Goal: Task Accomplishment & Management: Manage account settings

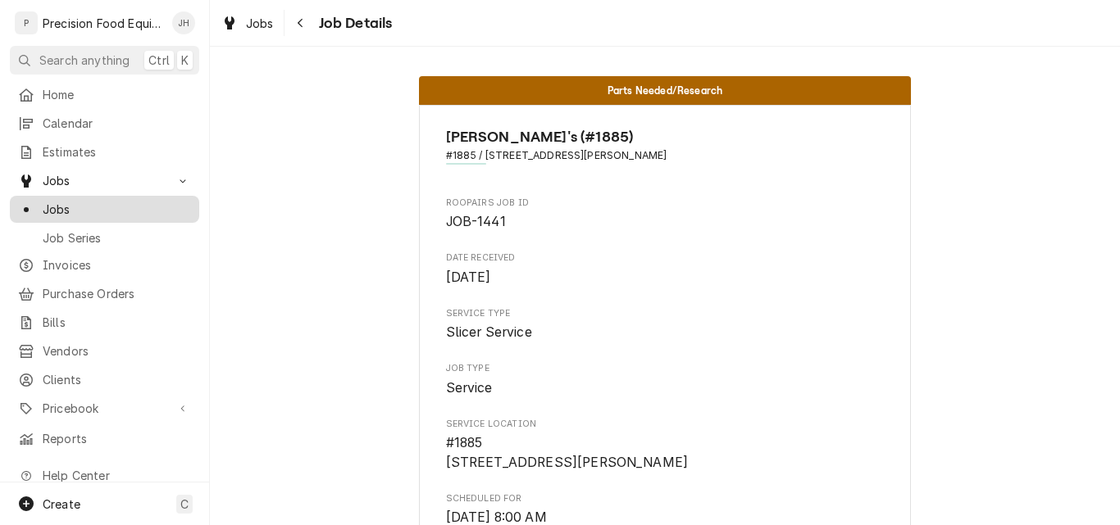
click at [67, 209] on span "Jobs" at bounding box center [117, 209] width 148 height 17
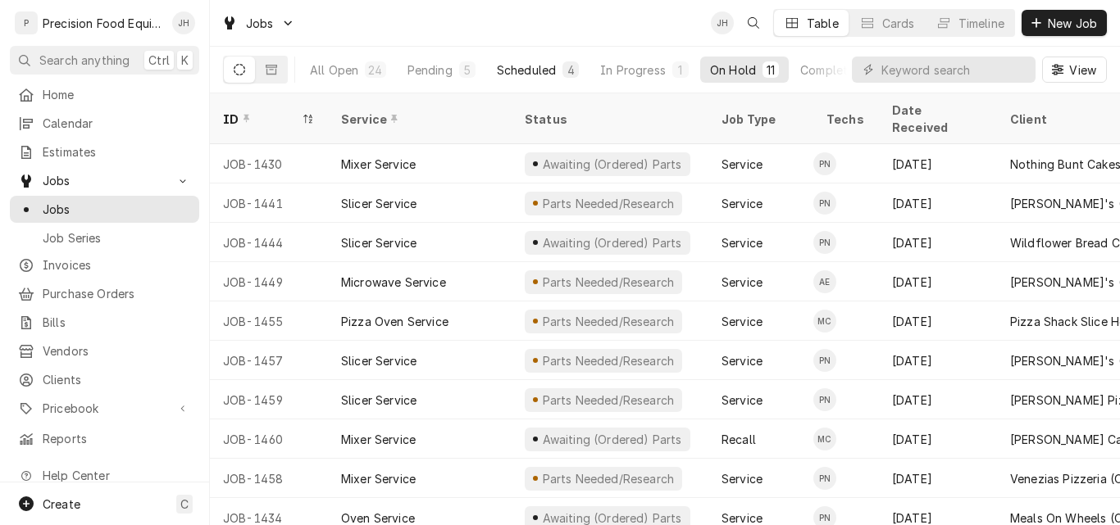
click at [524, 69] on div "Scheduled" at bounding box center [526, 69] width 59 height 17
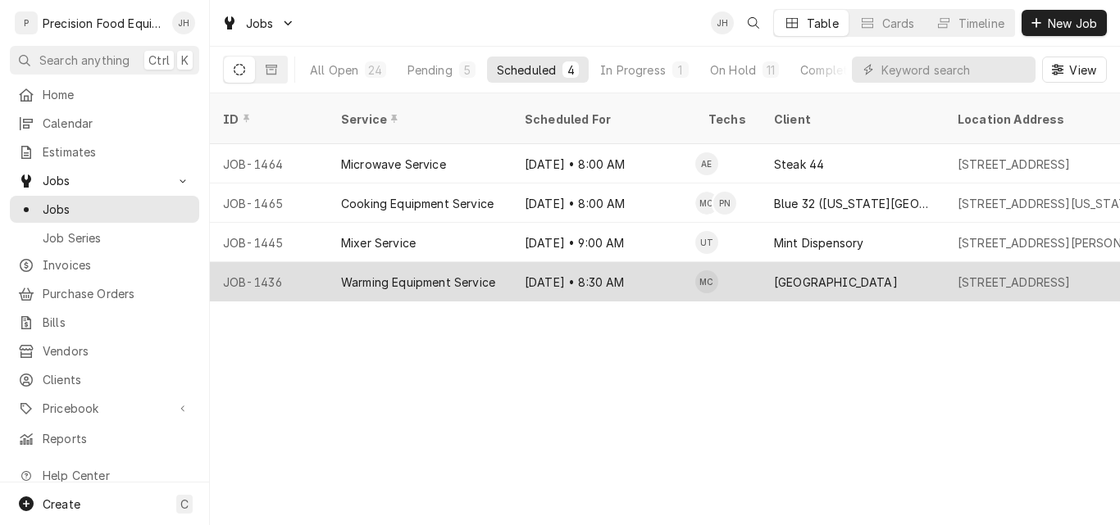
click at [492, 274] on div "Warming Equipment Service" at bounding box center [418, 282] width 154 height 17
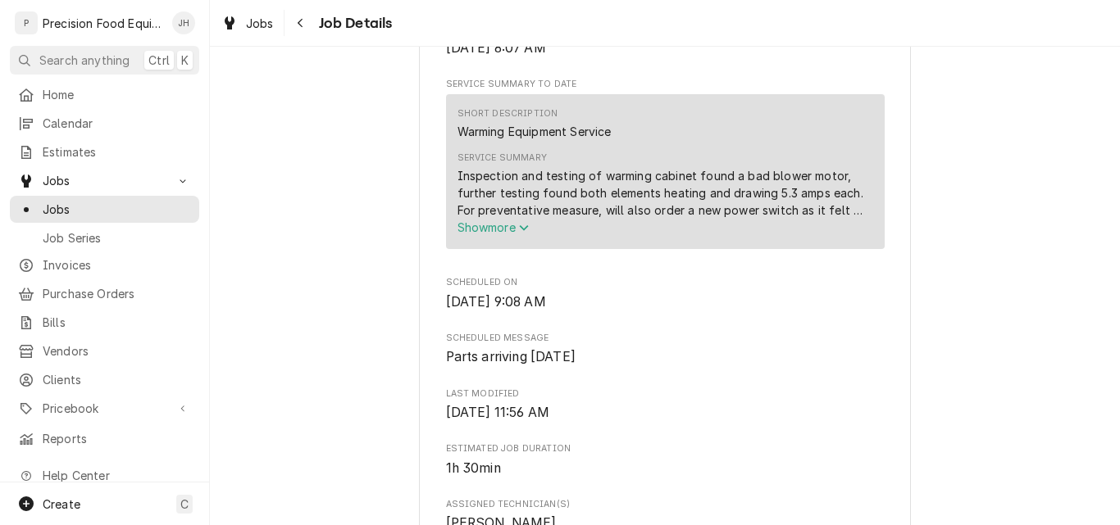
scroll to position [492, 0]
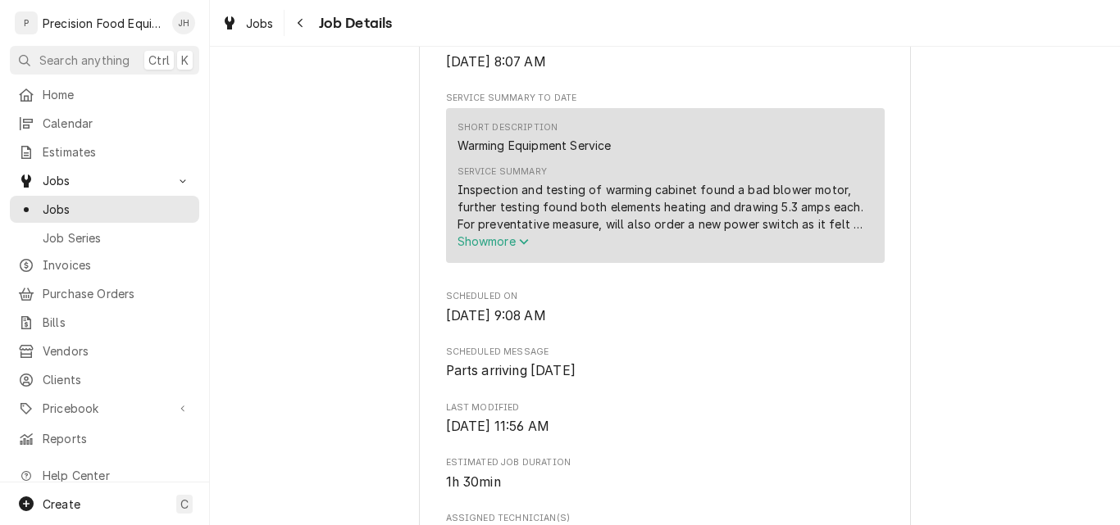
click at [480, 248] on span "Show more" at bounding box center [493, 241] width 72 height 14
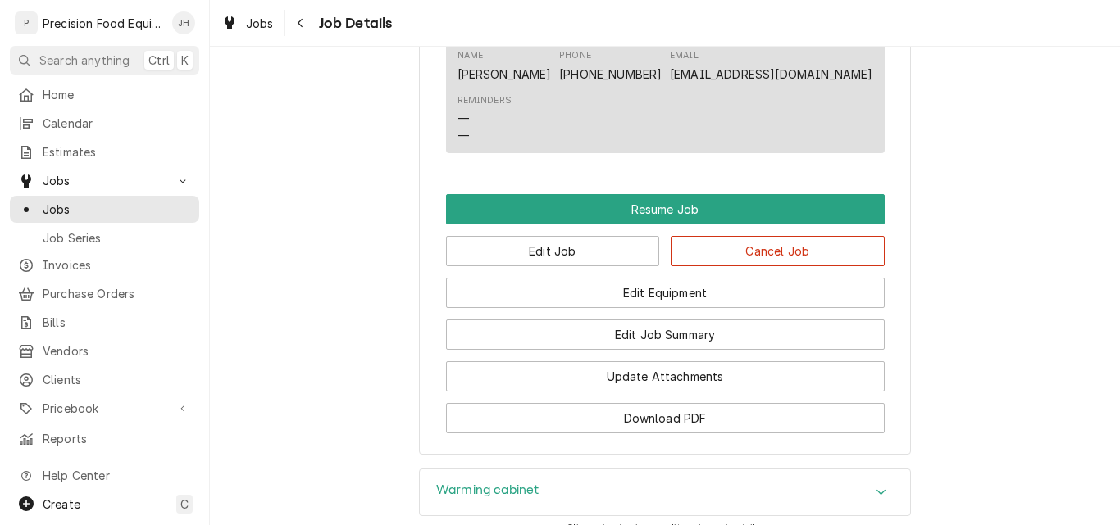
scroll to position [1475, 0]
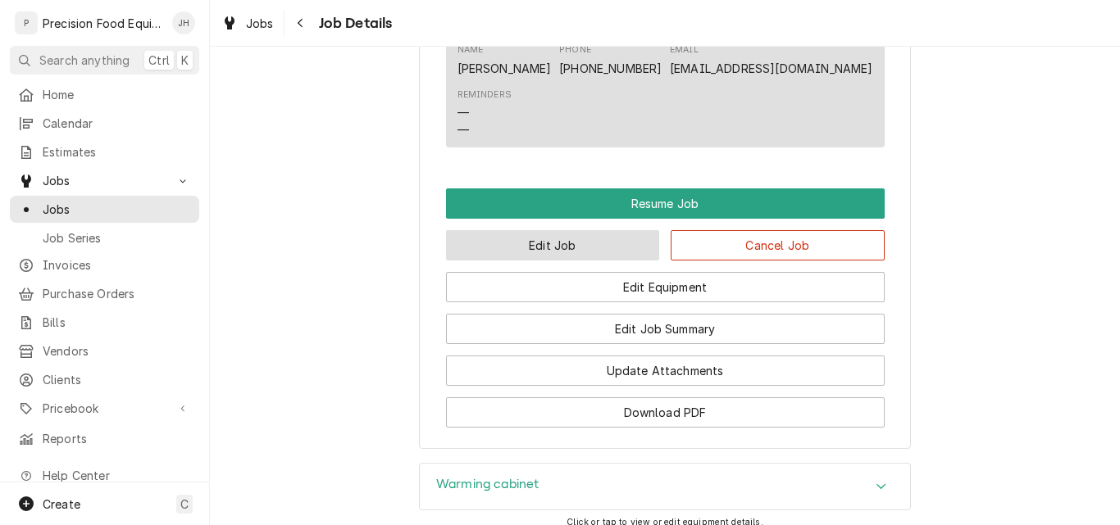
click at [620, 261] on button "Edit Job" at bounding box center [553, 245] width 214 height 30
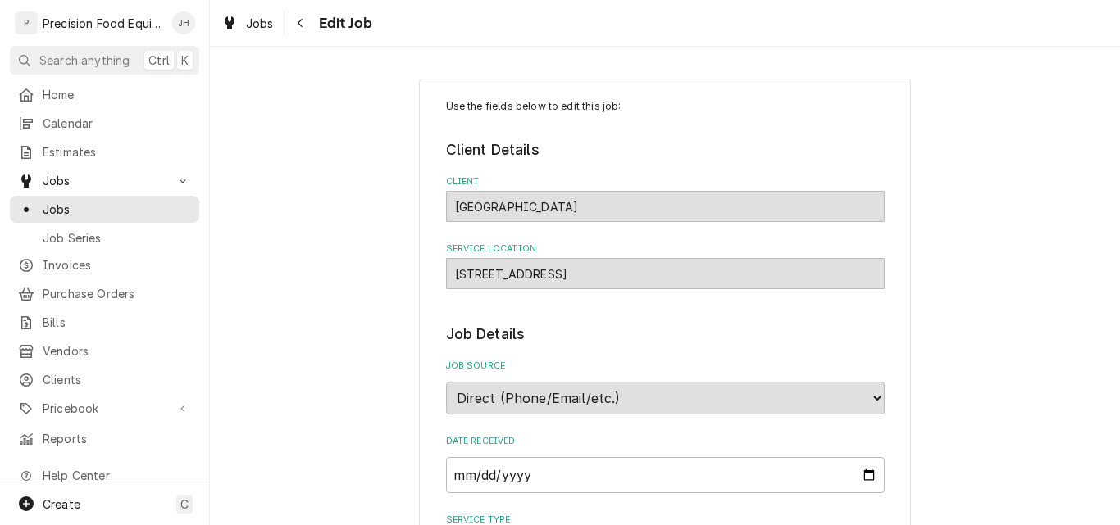
type textarea "x"
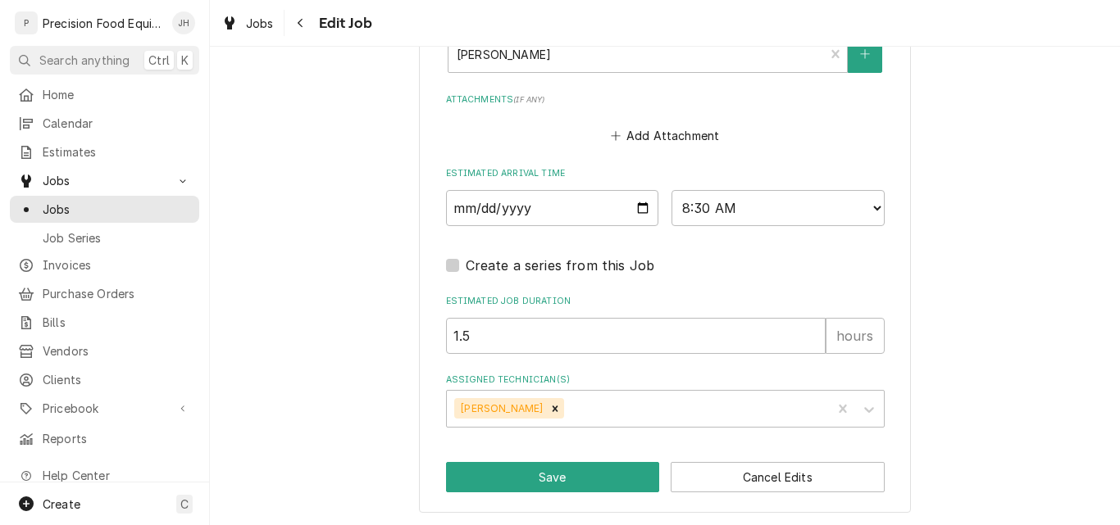
scroll to position [1282, 0]
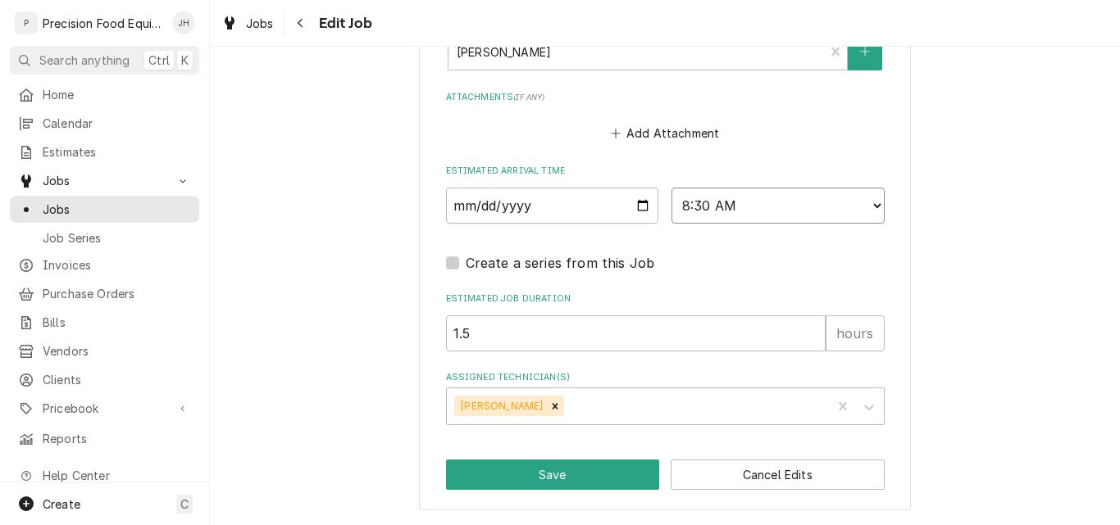
click at [797, 207] on select "AM / PM 6:00 AM 6:15 AM 6:30 AM 6:45 AM 7:00 AM 7:15 AM 7:30 AM 7:45 AM 8:00 AM…" at bounding box center [777, 206] width 213 height 36
select select "14:00:00"
click at [671, 188] on select "AM / PM 6:00 AM 6:15 AM 6:30 AM 6:45 AM 7:00 AM 7:15 AM 7:30 AM 7:45 AM 8:00 AM…" at bounding box center [777, 206] width 213 height 36
click at [549, 407] on icon "Remove Mike Caster" at bounding box center [554, 406] width 11 height 11
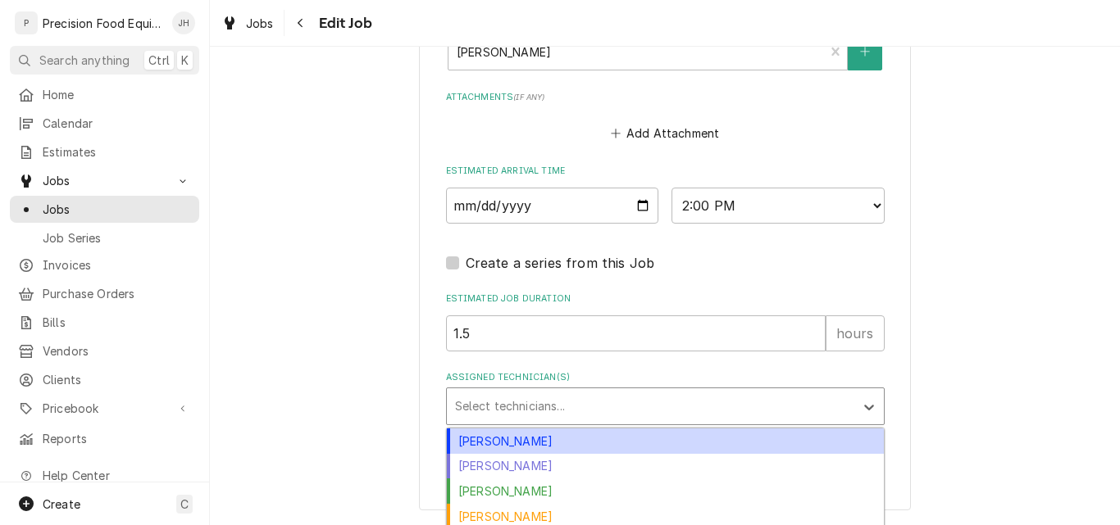
click at [526, 411] on div "Assigned Technician(s)" at bounding box center [650, 407] width 391 height 30
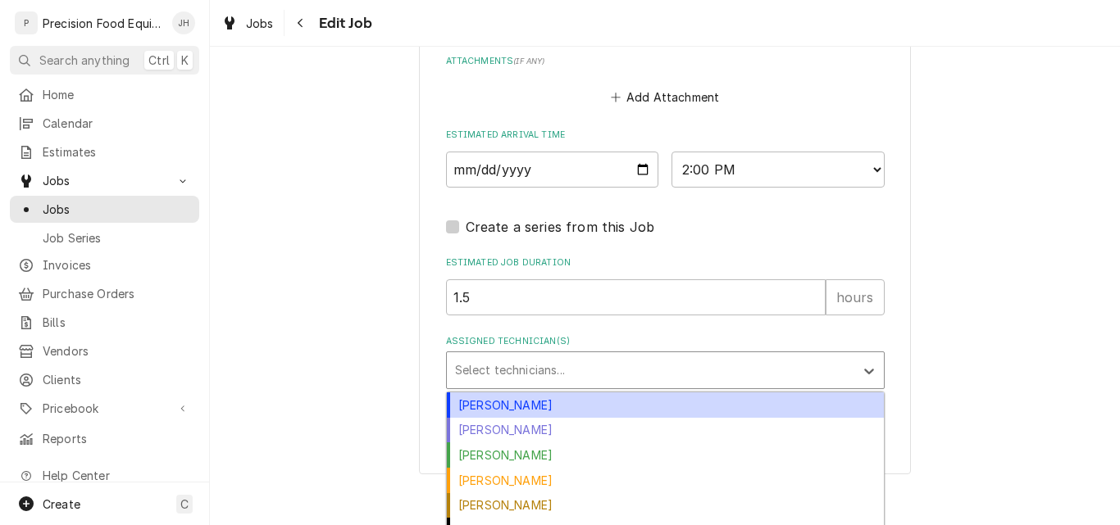
scroll to position [1337, 0]
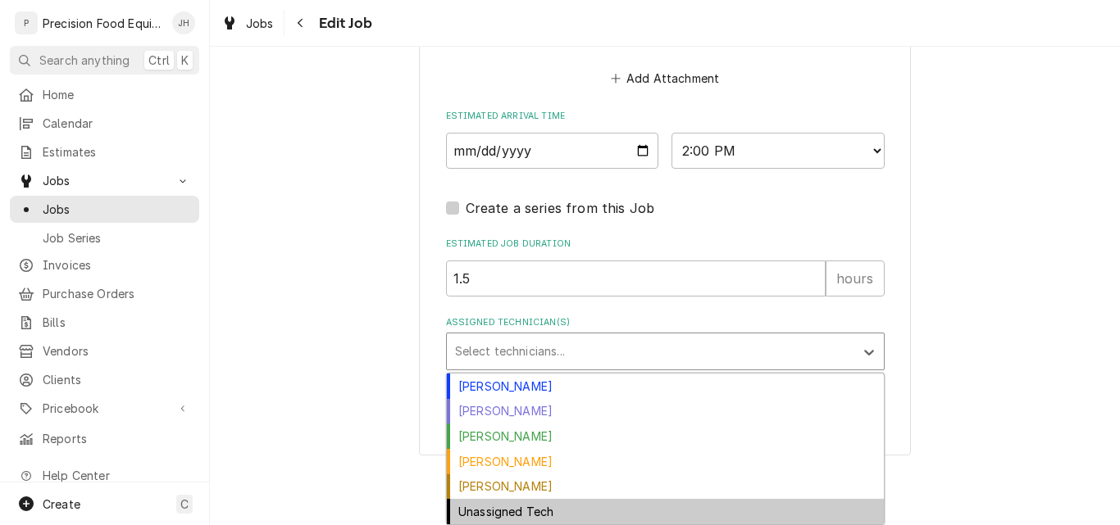
click at [511, 513] on div "Unassigned Tech" at bounding box center [665, 511] width 437 height 25
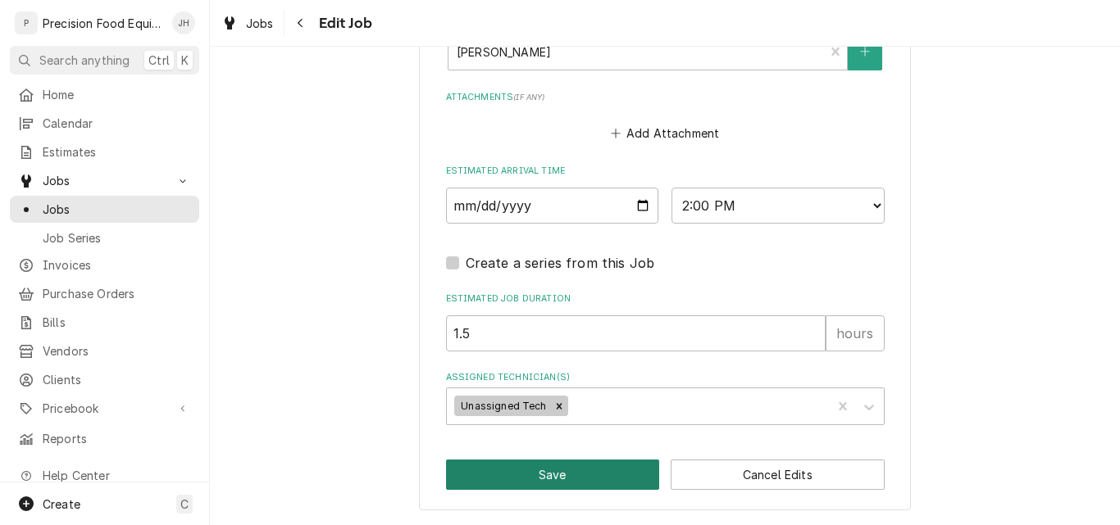
click at [520, 477] on button "Save" at bounding box center [553, 475] width 214 height 30
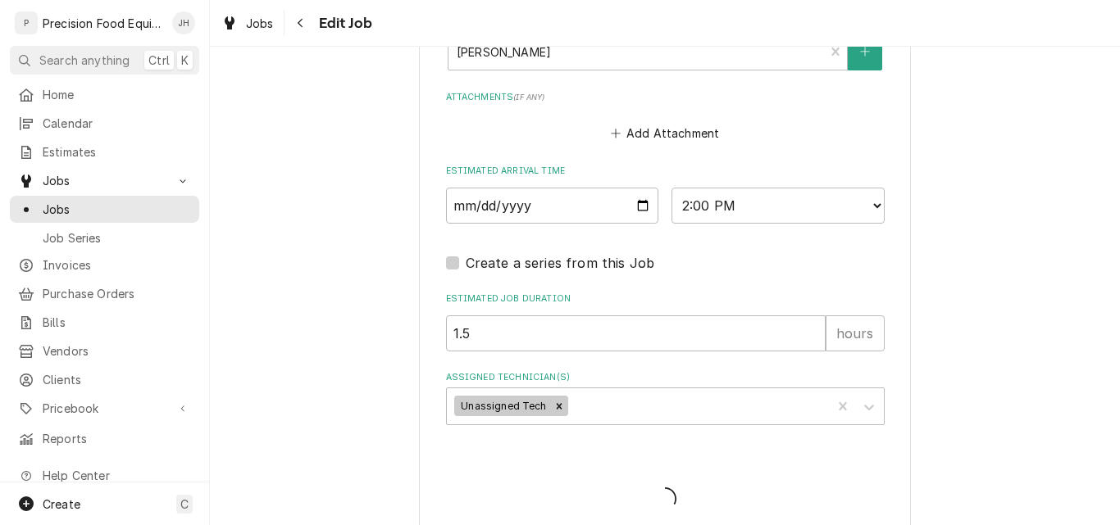
type textarea "x"
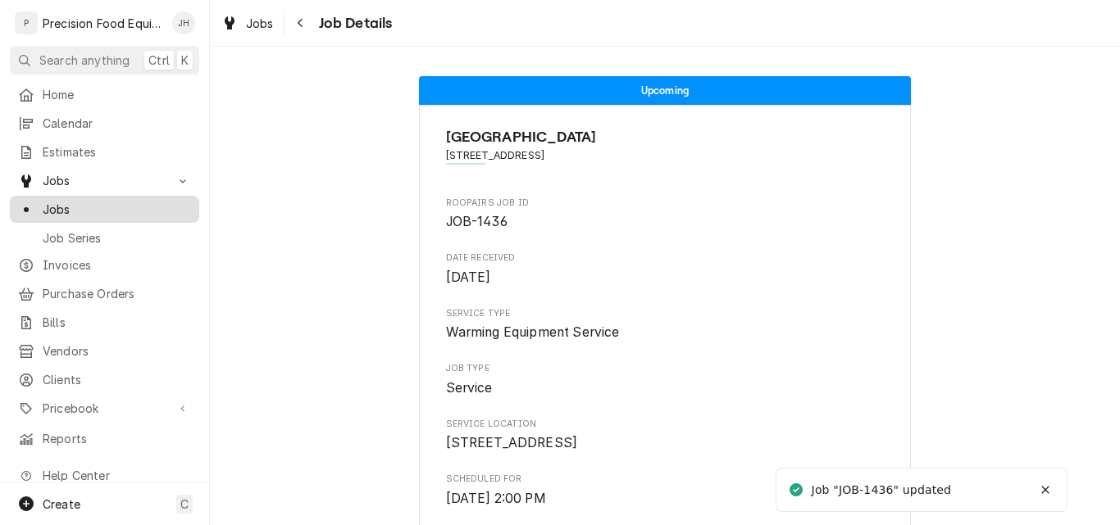
click at [81, 199] on div "Jobs" at bounding box center [104, 209] width 183 height 20
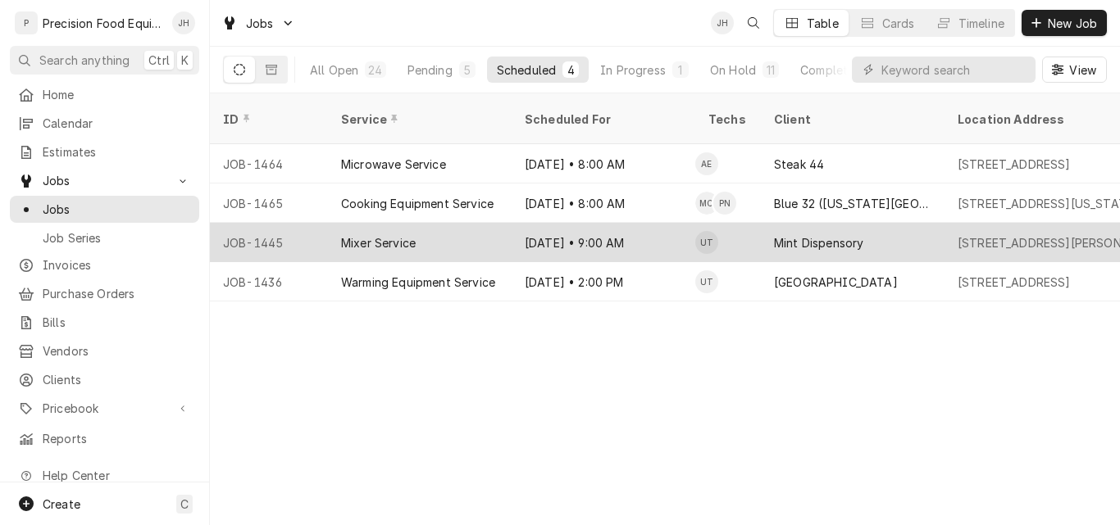
click at [453, 223] on div "Mixer Service" at bounding box center [420, 242] width 184 height 39
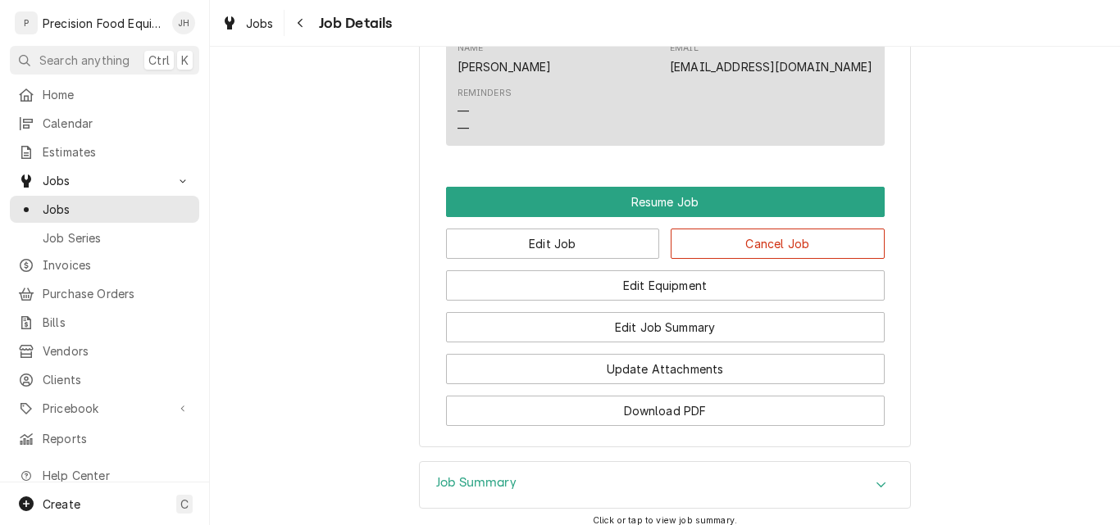
scroll to position [1311, 0]
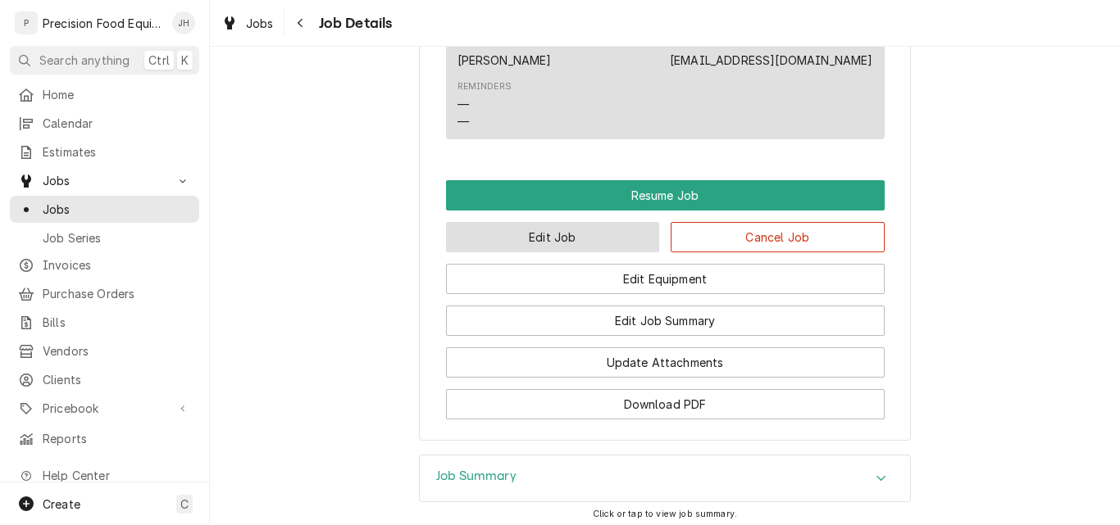
click at [562, 252] on button "Edit Job" at bounding box center [553, 237] width 214 height 30
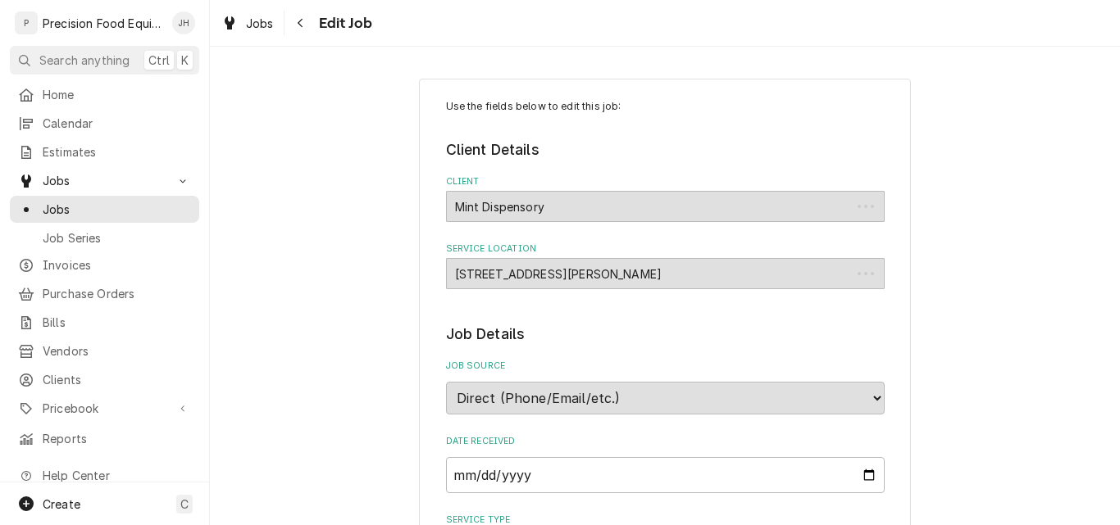
type textarea "x"
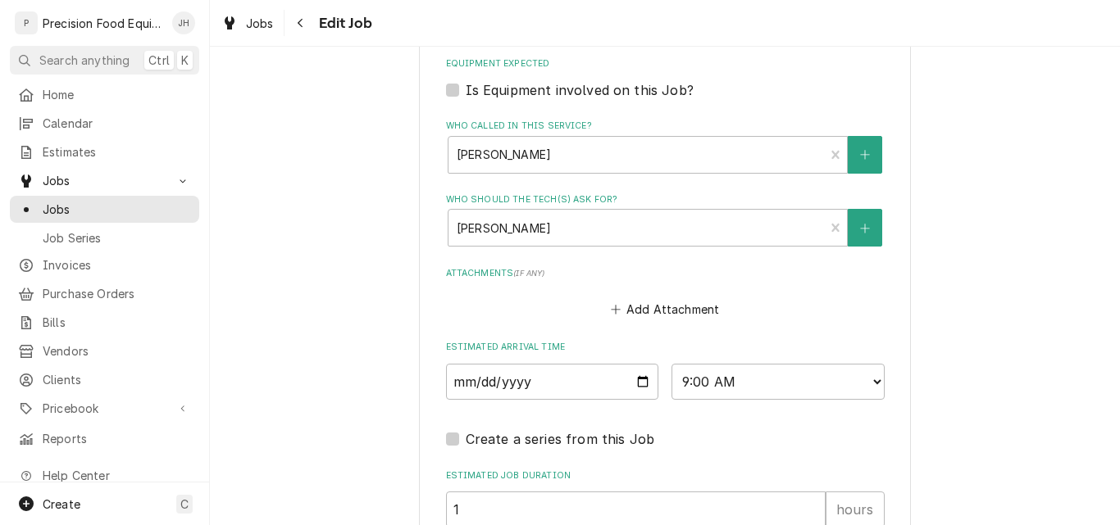
scroll to position [1148, 0]
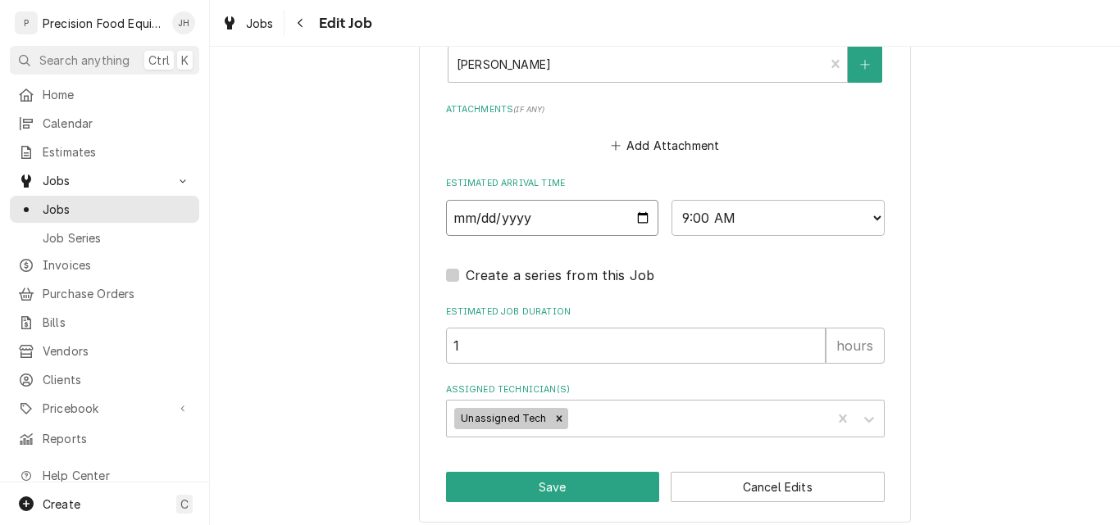
click at [637, 216] on input "2025-09-15" at bounding box center [552, 218] width 213 height 36
type input "2025-09-17"
type textarea "x"
click at [744, 219] on select "AM / PM 6:00 AM 6:15 AM 6:30 AM 6:45 AM 7:00 AM 7:15 AM 7:30 AM 7:45 AM 8:00 AM…" at bounding box center [777, 218] width 213 height 36
select select "08:30:00"
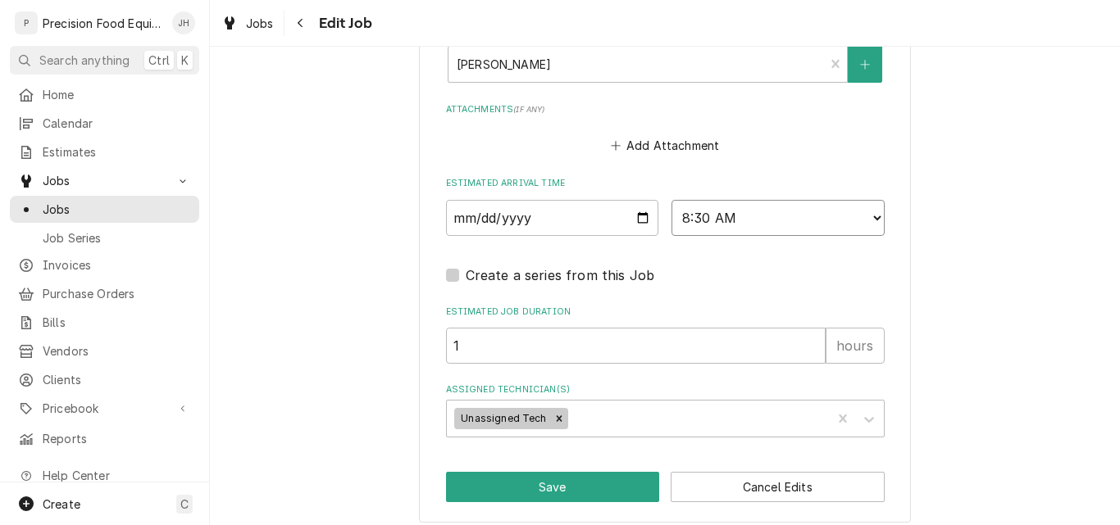
click at [671, 200] on select "AM / PM 6:00 AM 6:15 AM 6:30 AM 6:45 AM 7:00 AM 7:15 AM 7:30 AM 7:45 AM 8:00 AM…" at bounding box center [777, 218] width 213 height 36
click at [556, 418] on icon "Remove Unassigned Tech" at bounding box center [559, 419] width 6 height 6
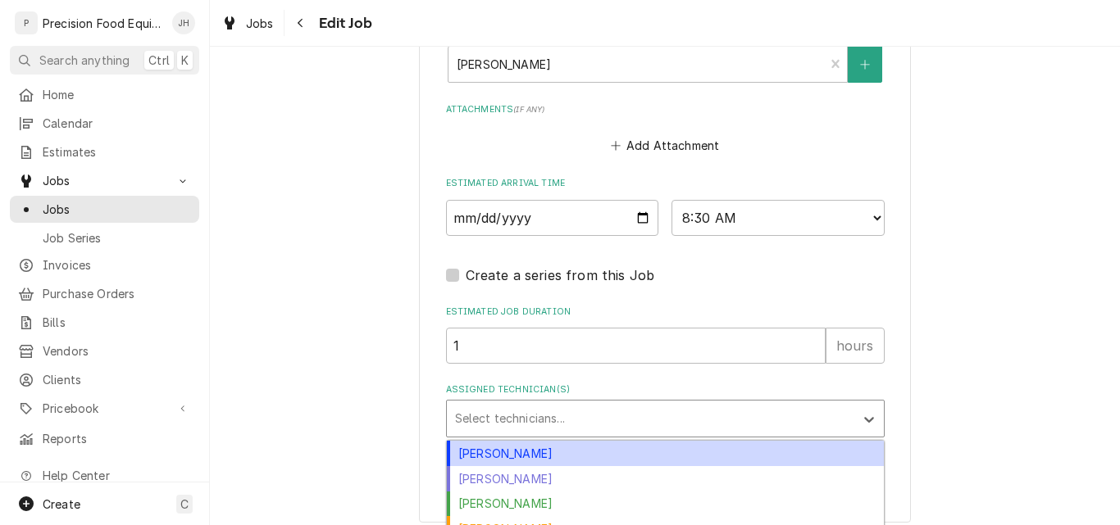
click at [524, 420] on div "Assigned Technician(s)" at bounding box center [650, 419] width 391 height 30
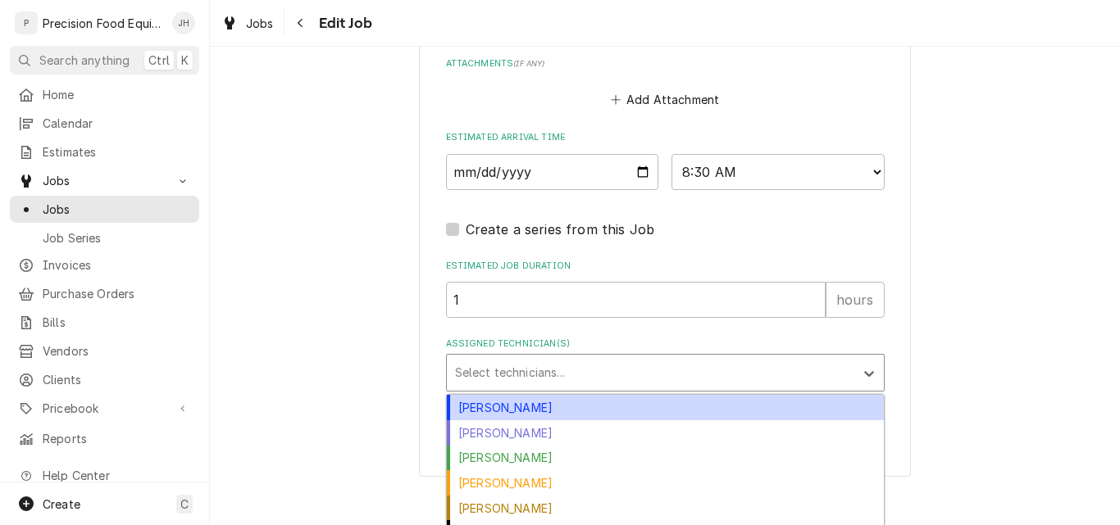
scroll to position [1215, 0]
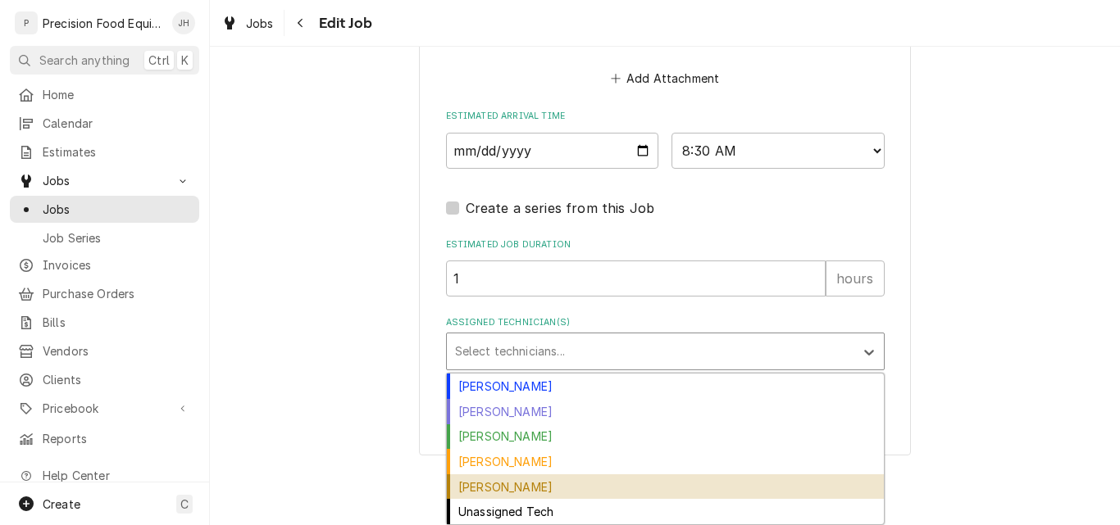
click at [508, 484] on div "[PERSON_NAME]" at bounding box center [665, 487] width 437 height 25
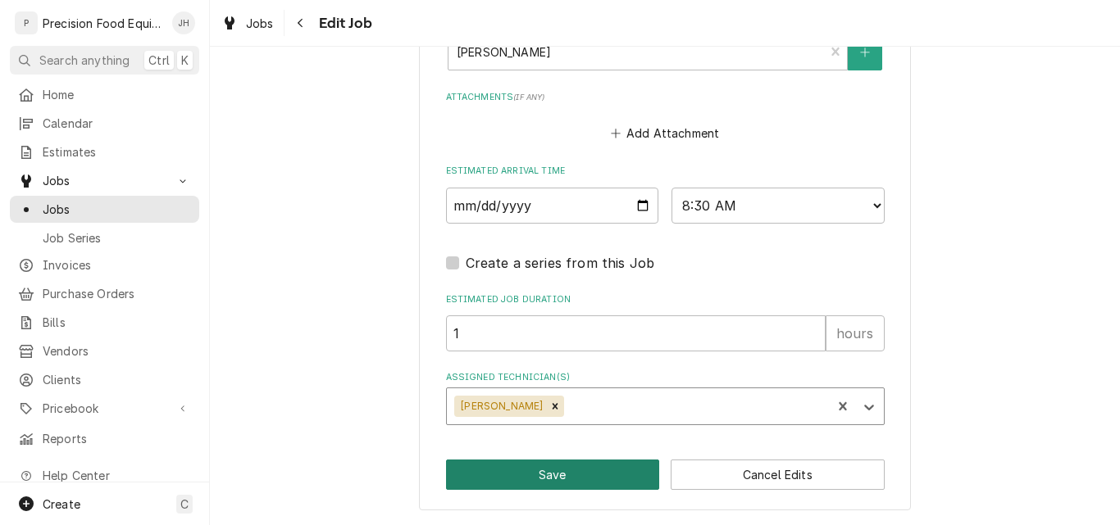
scroll to position [1160, 0]
click at [531, 480] on button "Save" at bounding box center [553, 475] width 214 height 30
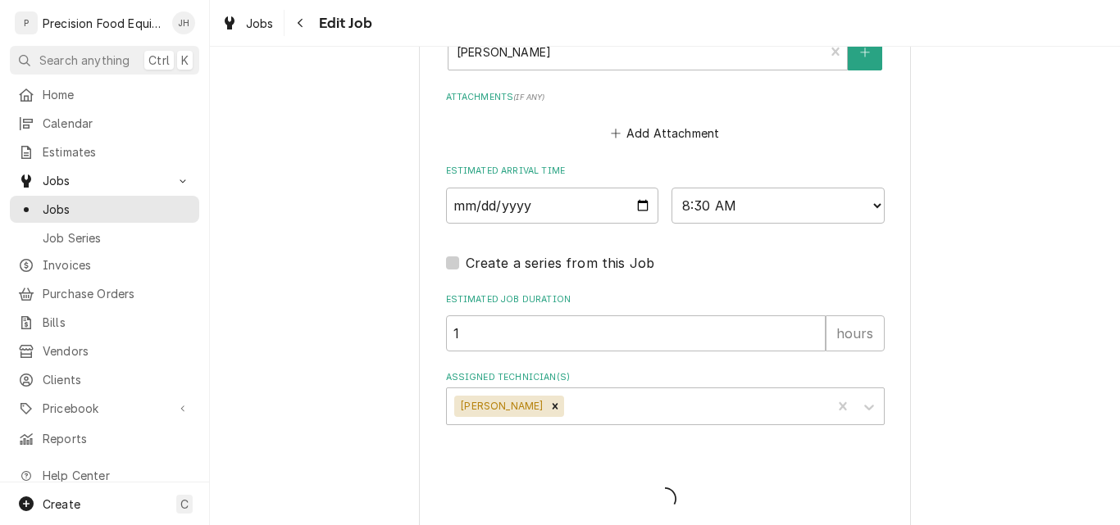
type textarea "x"
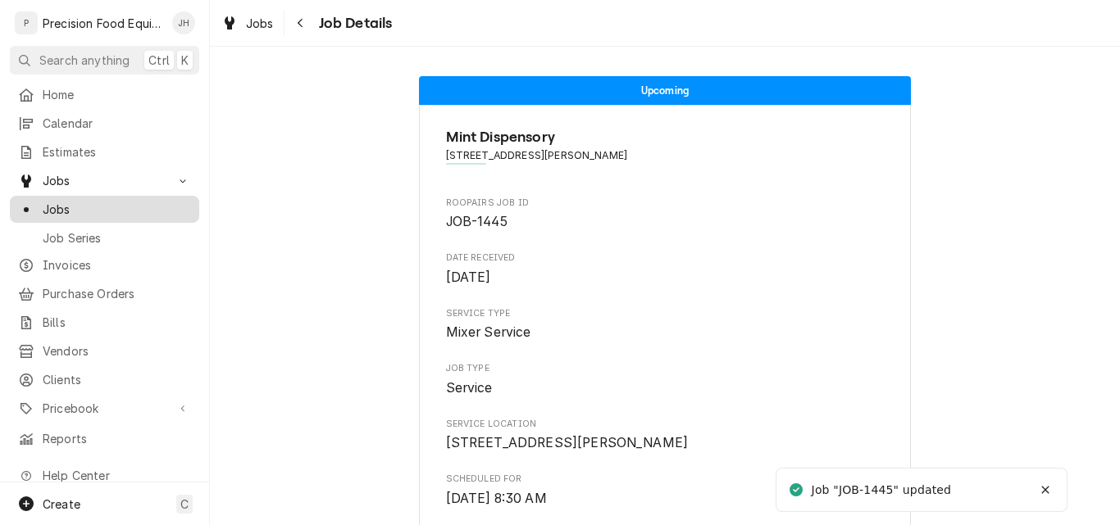
click at [61, 202] on span "Jobs" at bounding box center [117, 209] width 148 height 17
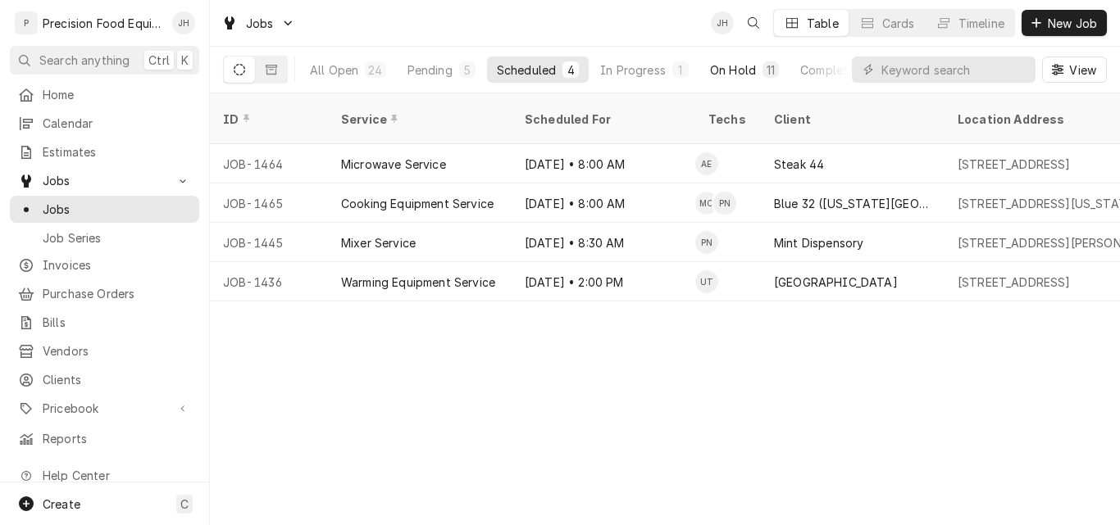
click at [725, 68] on div "On Hold" at bounding box center [733, 69] width 46 height 17
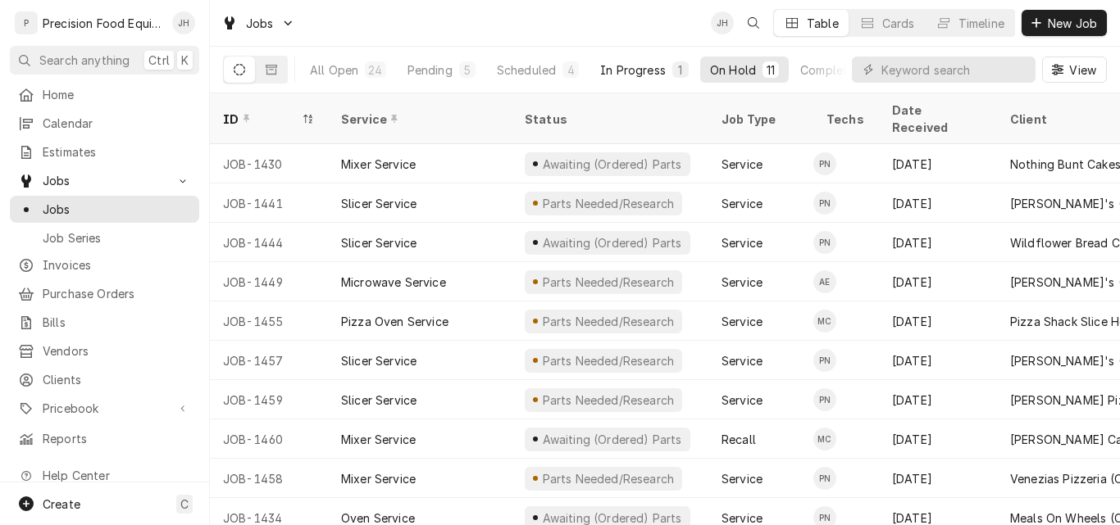
click at [631, 72] on div "In Progress" at bounding box center [633, 69] width 66 height 17
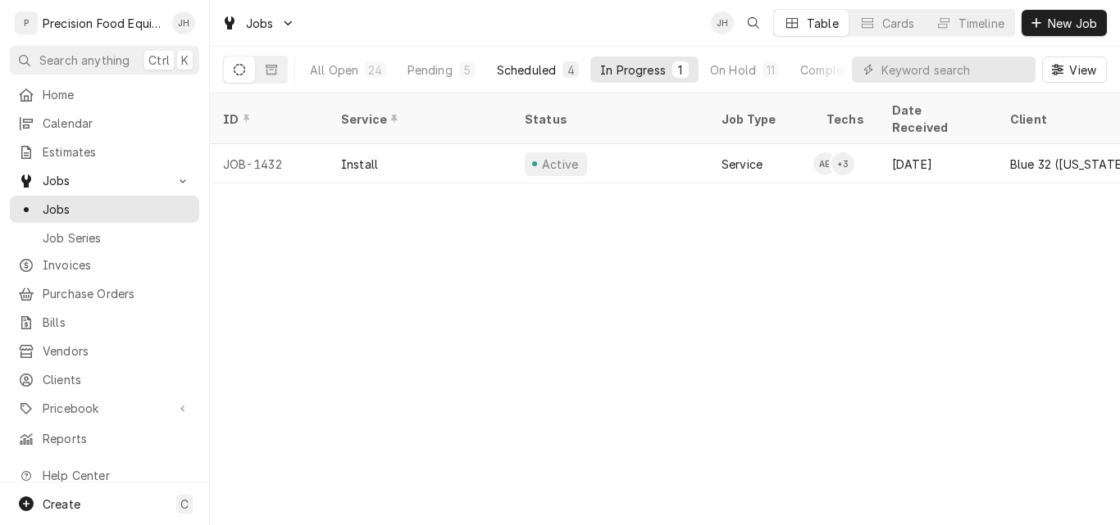
click at [526, 70] on div "Scheduled" at bounding box center [526, 69] width 59 height 17
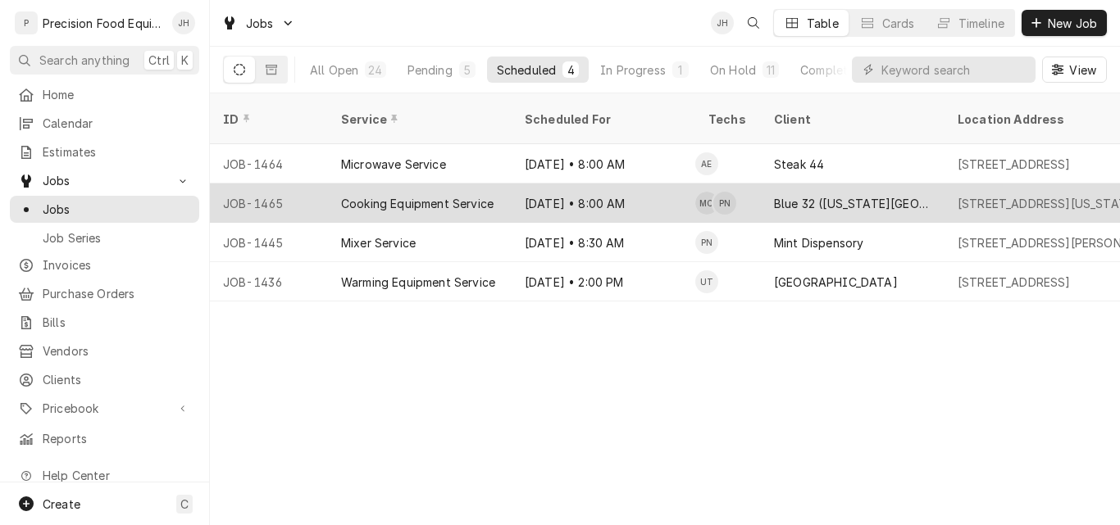
click at [670, 184] on div "[DATE] • 8:00 AM" at bounding box center [603, 203] width 184 height 39
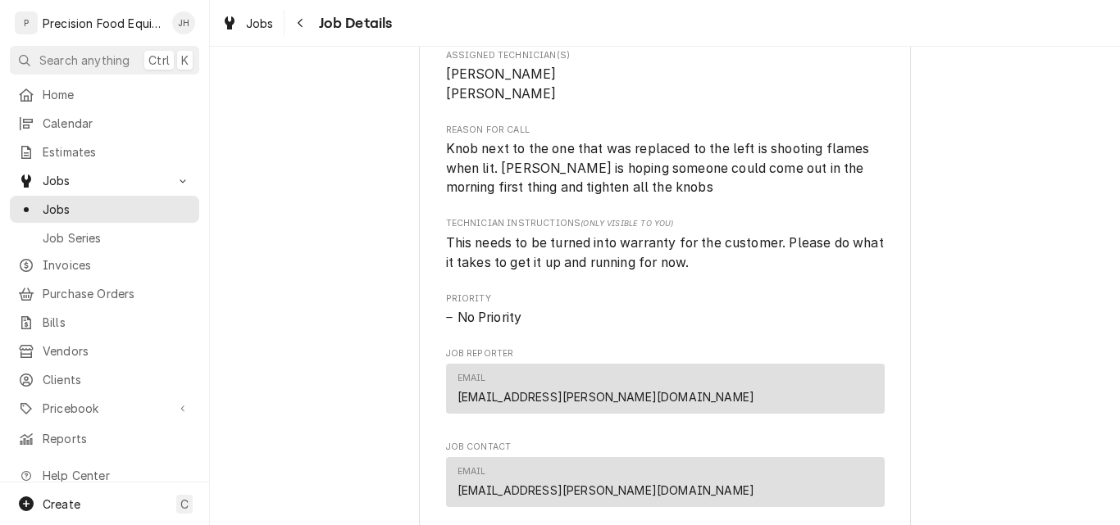
scroll to position [656, 0]
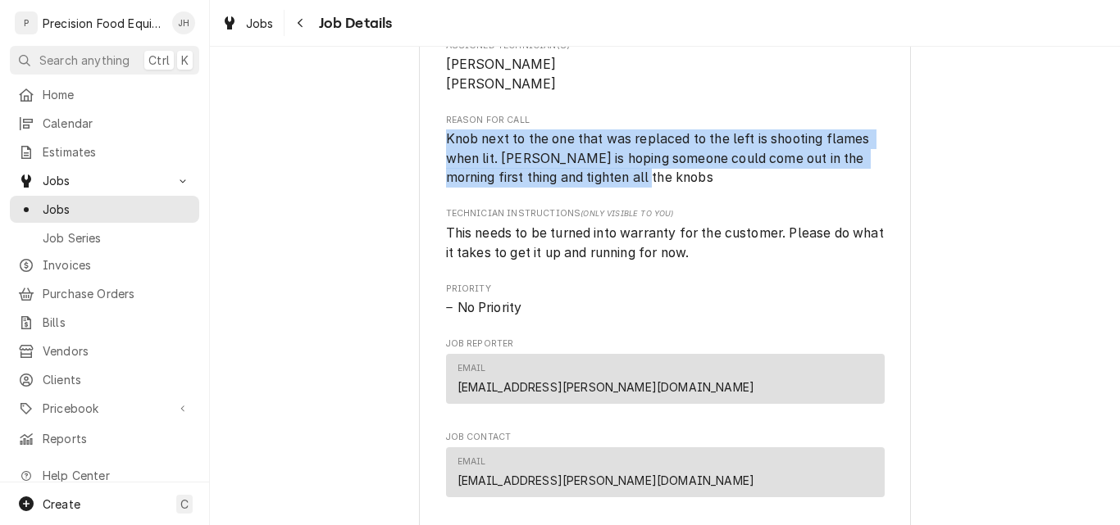
drag, startPoint x: 439, startPoint y: 179, endPoint x: 636, endPoint y: 221, distance: 201.3
click at [636, 188] on span "Knob next to the one that was replaced to the left is shooting flames when lit.…" at bounding box center [665, 159] width 439 height 58
copy span "Knob next to the one that was replaced to the left is shooting flames when lit.…"
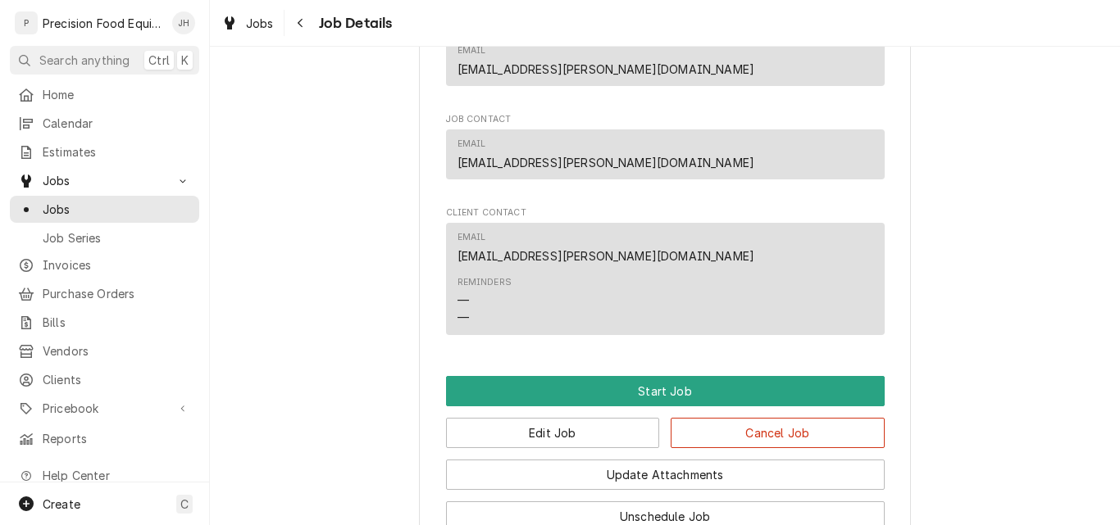
scroll to position [1148, 0]
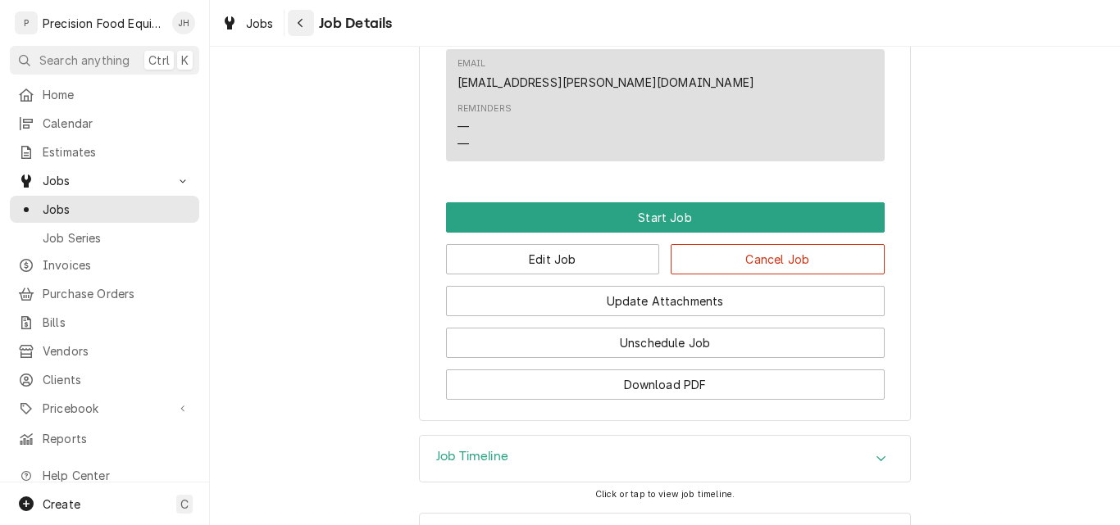
click at [302, 18] on icon "Navigate back" at bounding box center [300, 22] width 7 height 11
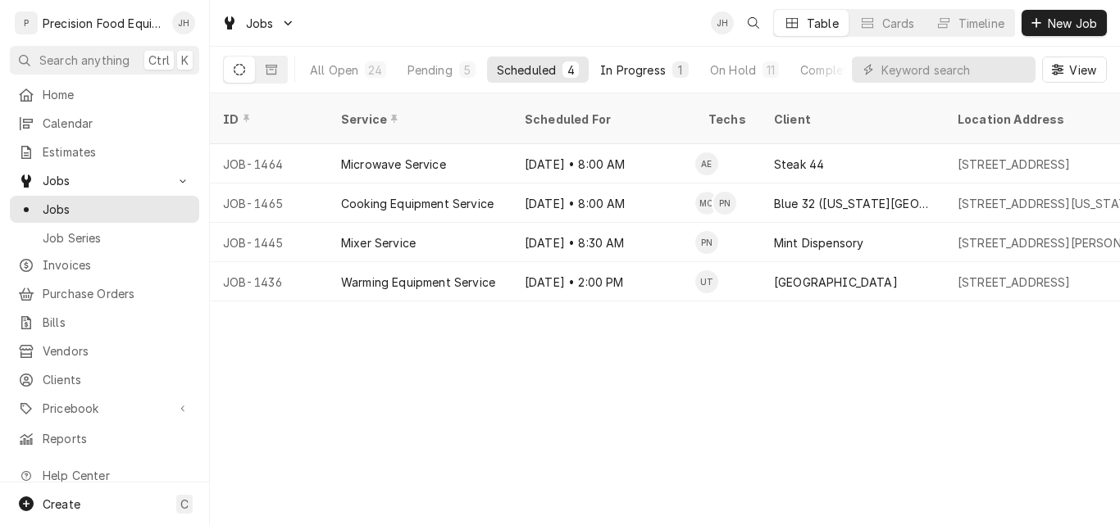
click at [654, 75] on div "In Progress" at bounding box center [633, 69] width 66 height 17
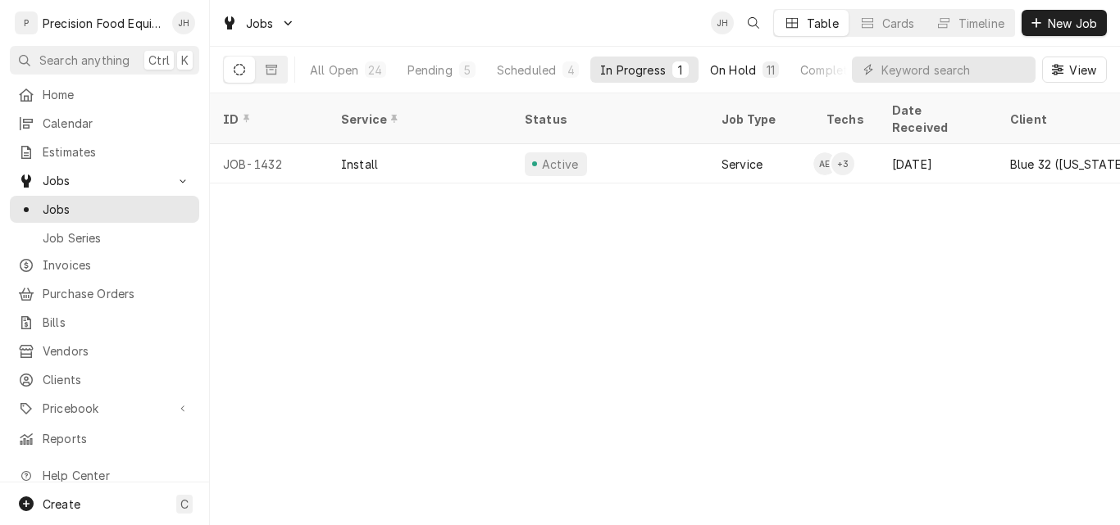
click at [725, 66] on div "On Hold" at bounding box center [733, 69] width 46 height 17
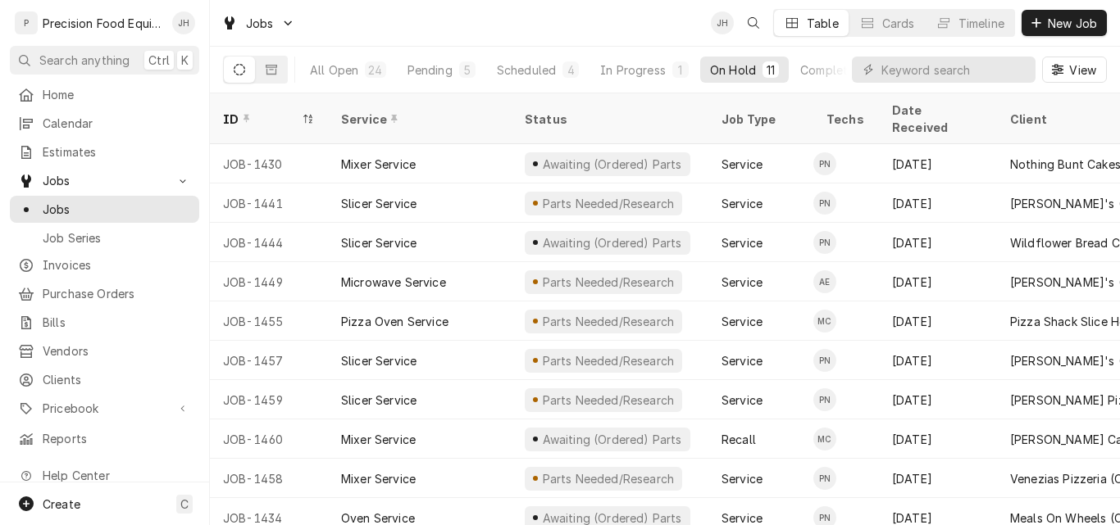
click at [468, 29] on div "Jobs JH Table Cards Timeline New Job" at bounding box center [665, 23] width 910 height 46
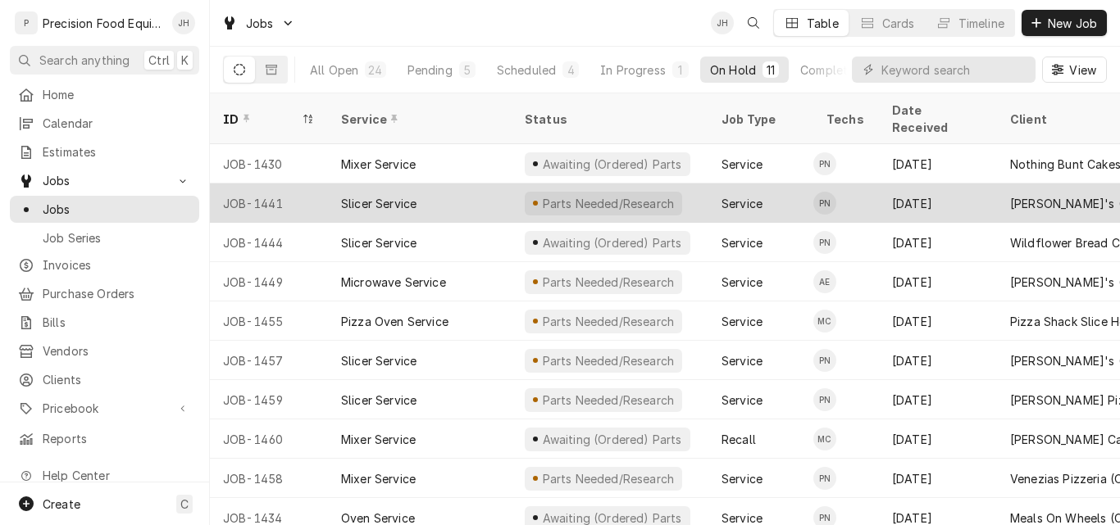
click at [479, 184] on div "Slicer Service" at bounding box center [420, 203] width 184 height 39
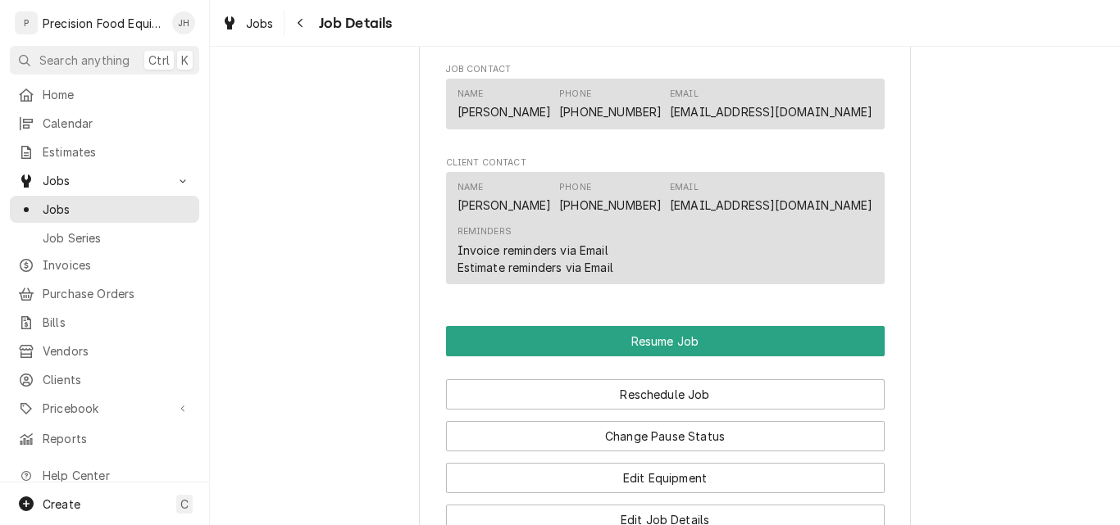
scroll to position [1557, 0]
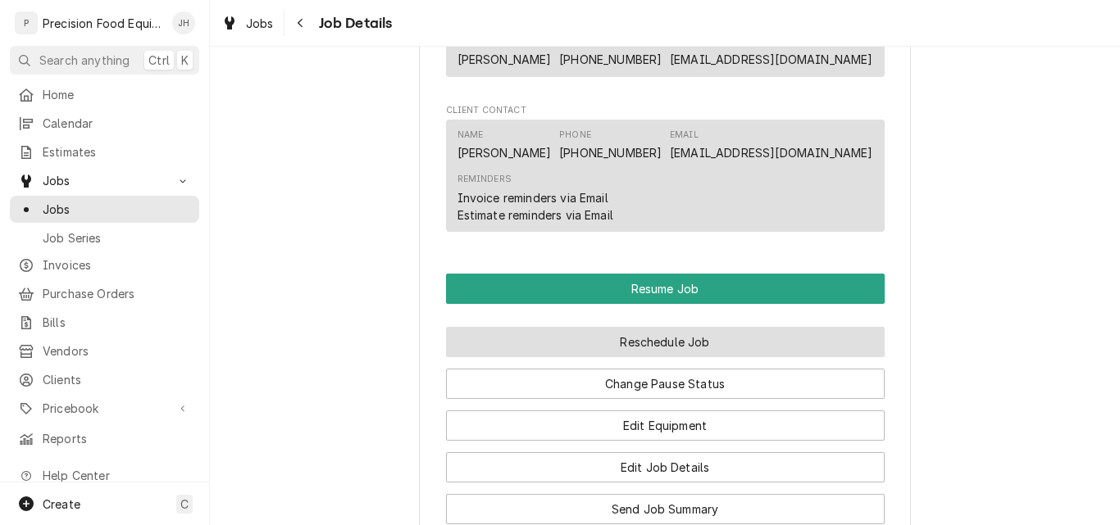
click at [680, 357] on button "Reschedule Job" at bounding box center [665, 342] width 439 height 30
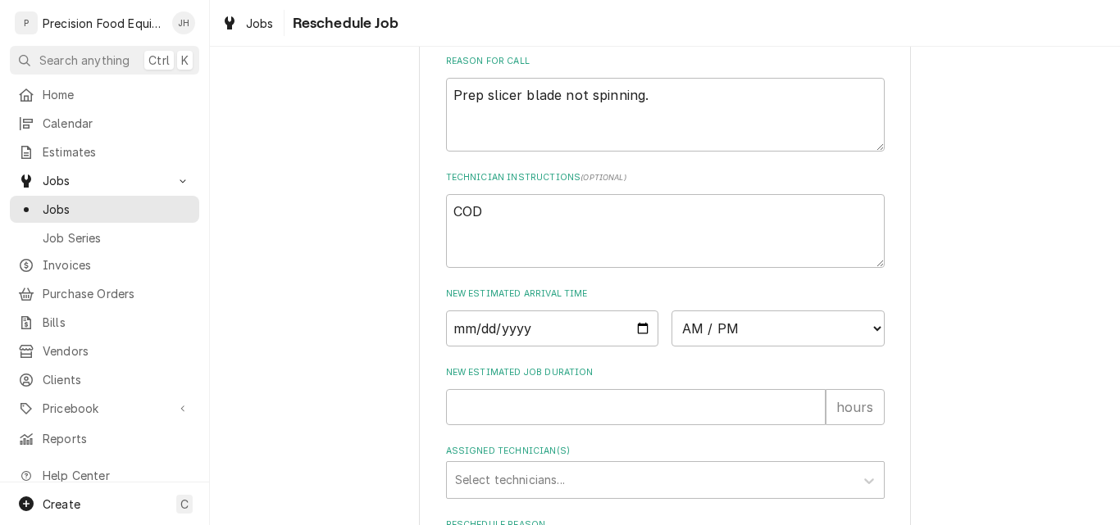
scroll to position [492, 0]
click at [634, 346] on input "Date" at bounding box center [552, 328] width 213 height 36
type input "[DATE]"
type textarea "x"
click at [755, 346] on select "AM / PM 6:00 AM 6:15 AM 6:30 AM 6:45 AM 7:00 AM 7:15 AM 7:30 AM 7:45 AM 8:00 AM…" at bounding box center [777, 328] width 213 height 36
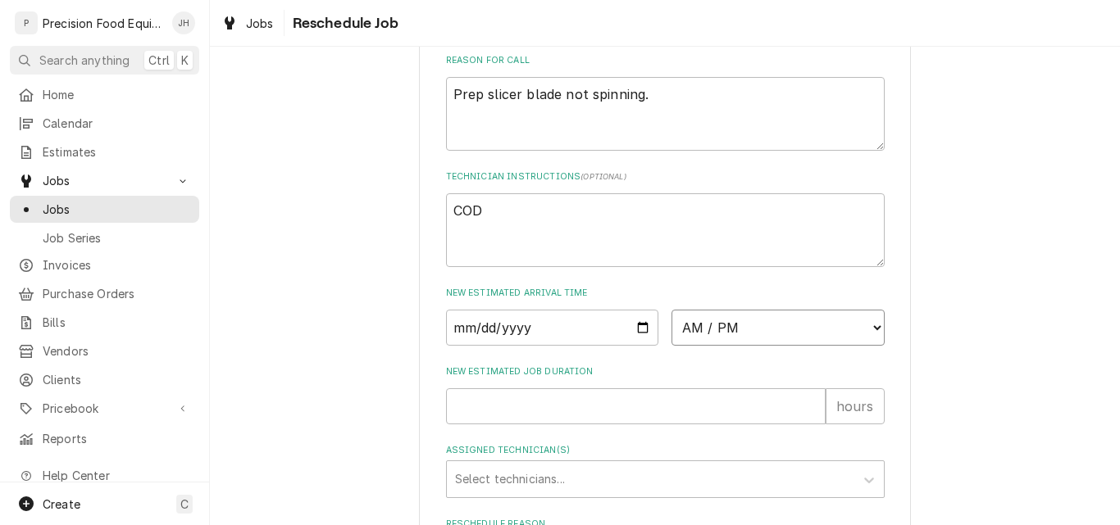
select select "09:30:00"
click at [671, 329] on select "AM / PM 6:00 AM 6:15 AM 6:30 AM 6:45 AM 7:00 AM 7:15 AM 7:30 AM 7:45 AM 8:00 AM…" at bounding box center [777, 328] width 213 height 36
click at [544, 424] on input "New Estimated Job Duration" at bounding box center [636, 407] width 380 height 36
type textarea "x"
type input "1"
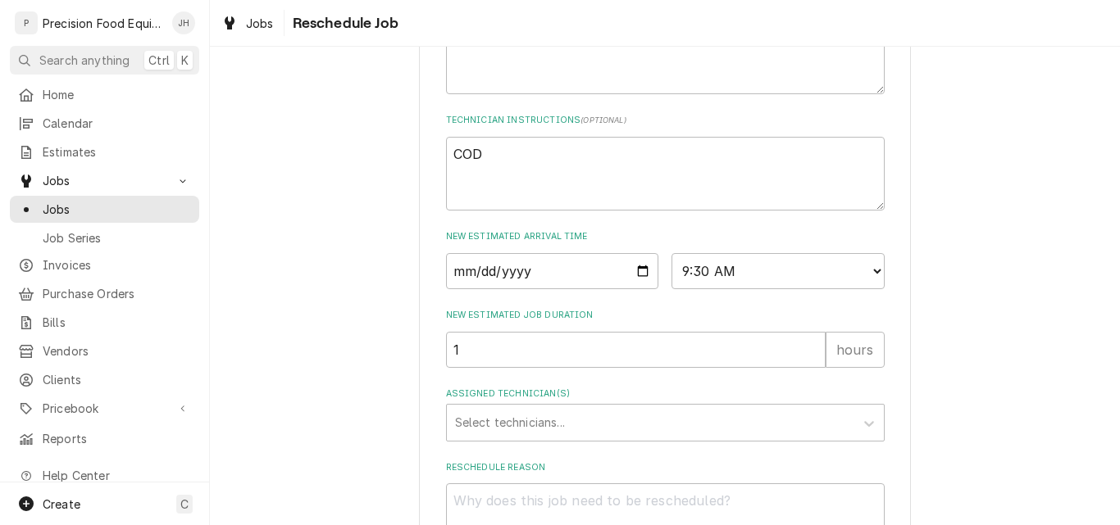
scroll to position [574, 0]
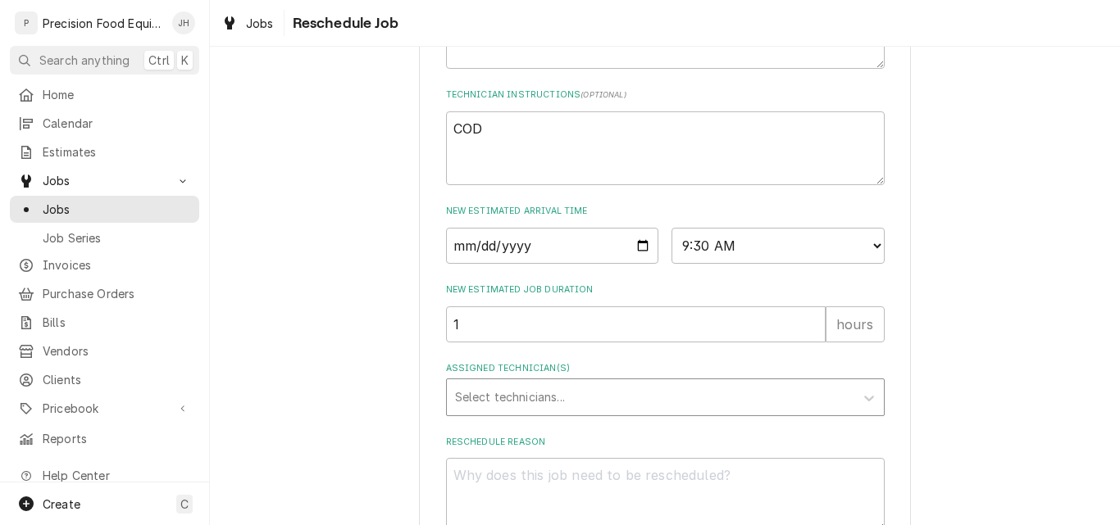
click at [546, 408] on div "Assigned Technician(s)" at bounding box center [650, 398] width 391 height 30
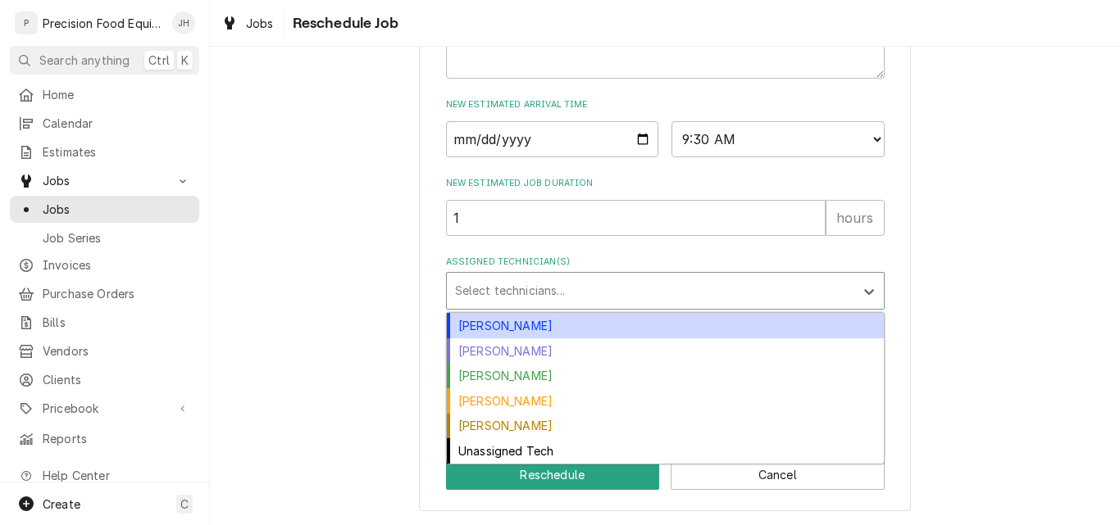
scroll to position [700, 0]
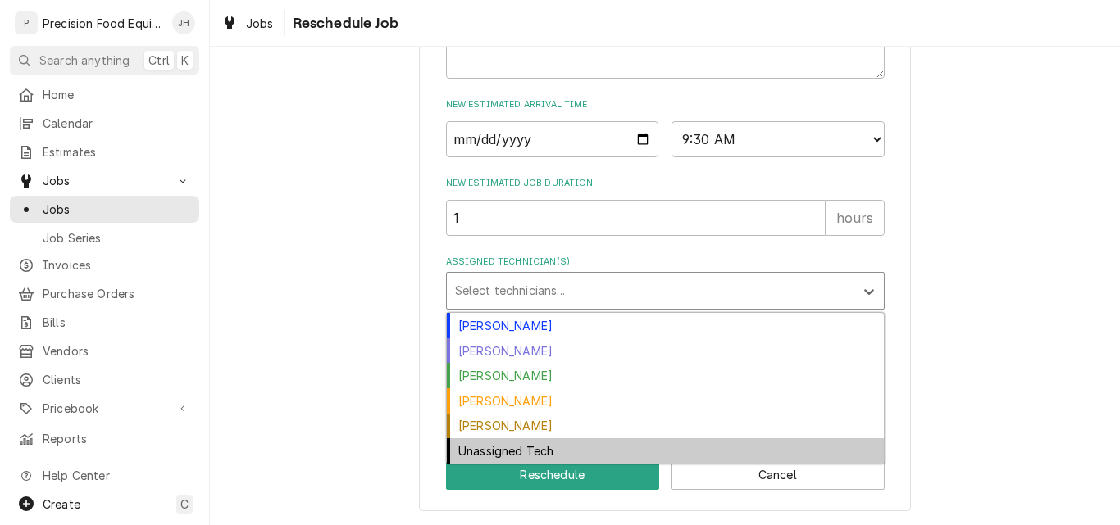
click at [570, 459] on div "Unassigned Tech" at bounding box center [665, 451] width 437 height 25
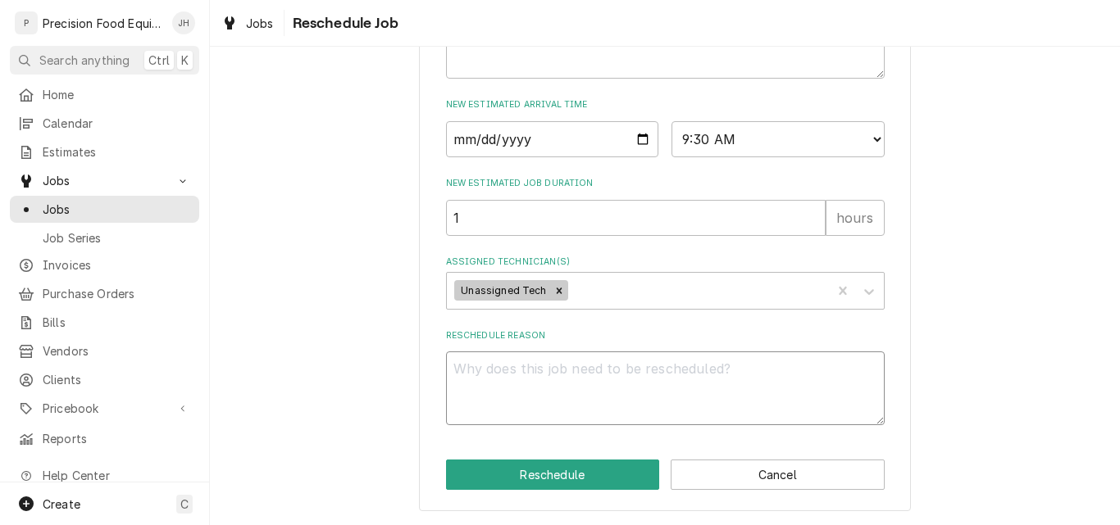
click at [540, 387] on textarea "Reschedule Reason" at bounding box center [665, 389] width 439 height 74
type textarea "x"
type textarea "P"
type textarea "x"
type textarea "Pa"
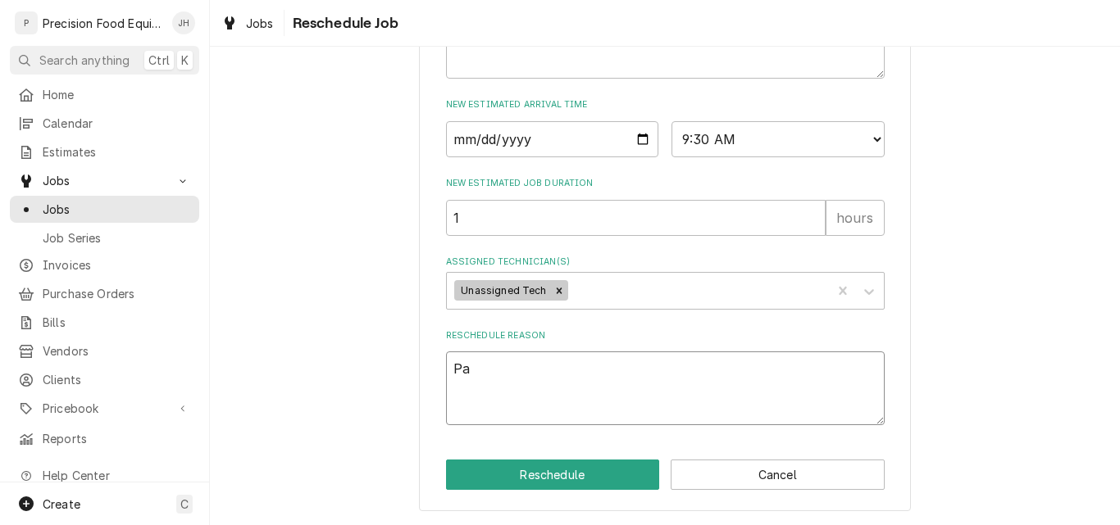
type textarea "x"
type textarea "Par"
type textarea "x"
type textarea "Part"
type textarea "x"
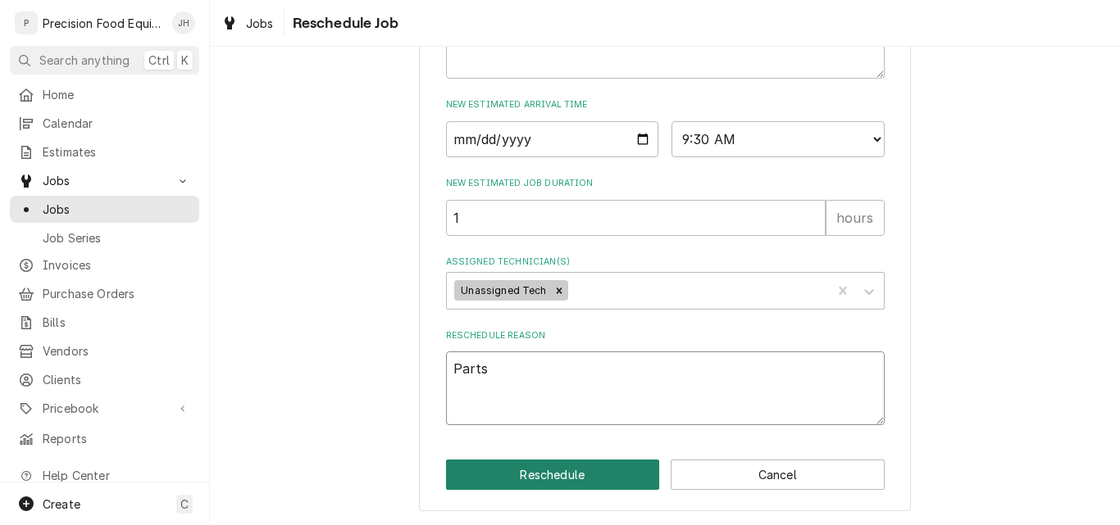
type textarea "Parts"
click at [565, 475] on button "Reschedule" at bounding box center [553, 475] width 214 height 30
type textarea "x"
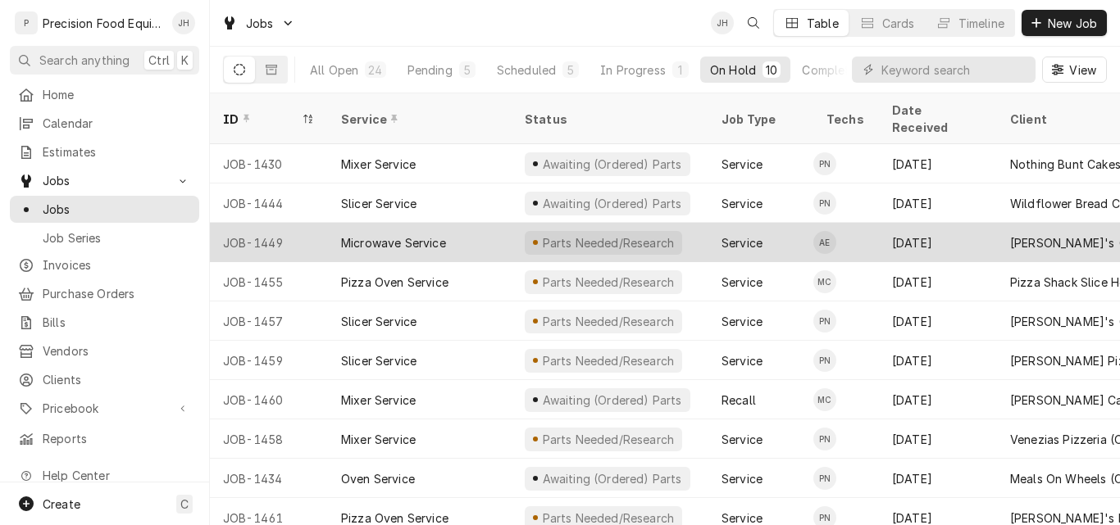
click at [446, 234] on div "Microwave Service" at bounding box center [393, 242] width 105 height 17
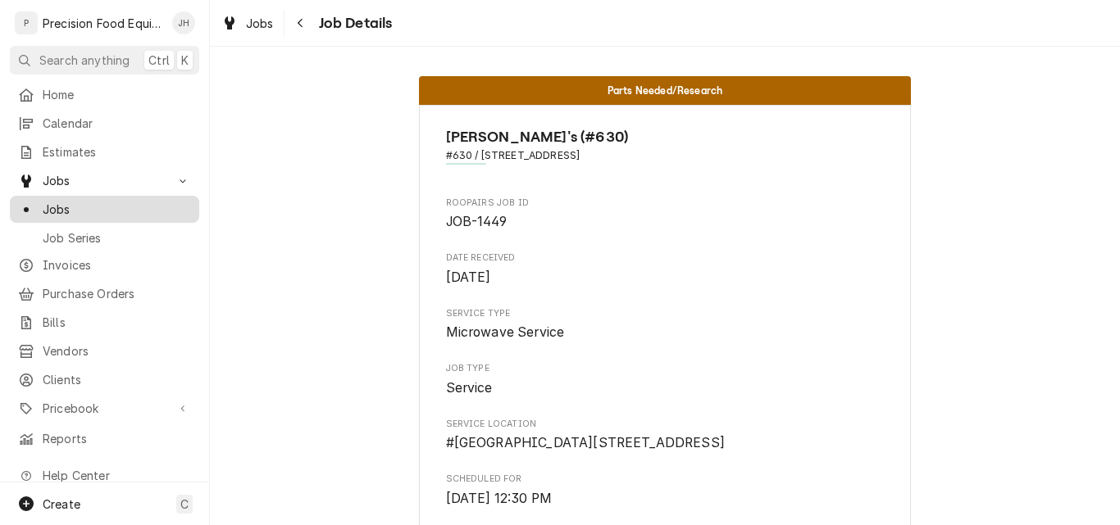
click at [64, 202] on span "Jobs" at bounding box center [117, 209] width 148 height 17
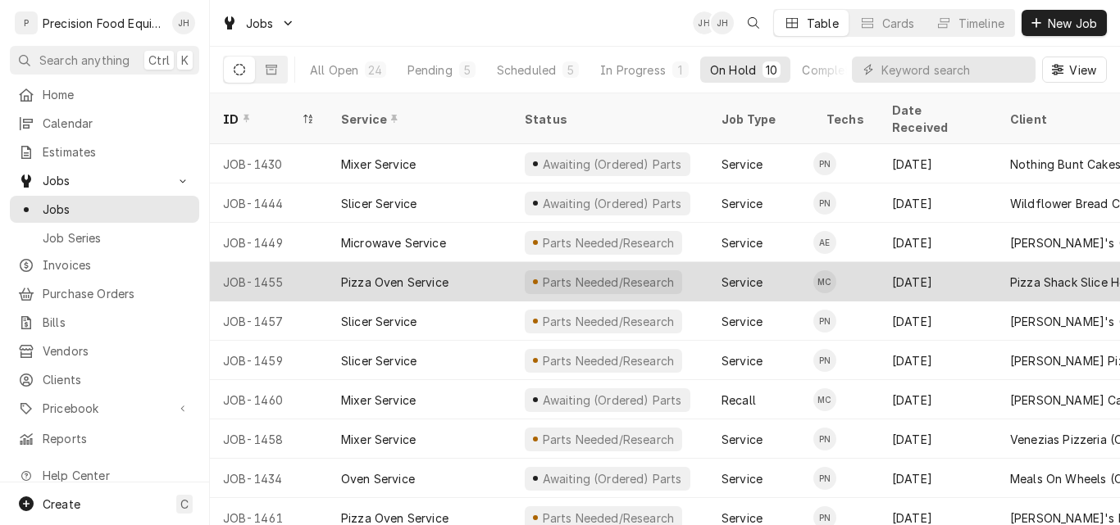
click at [464, 262] on div "Pizza Oven Service" at bounding box center [420, 281] width 184 height 39
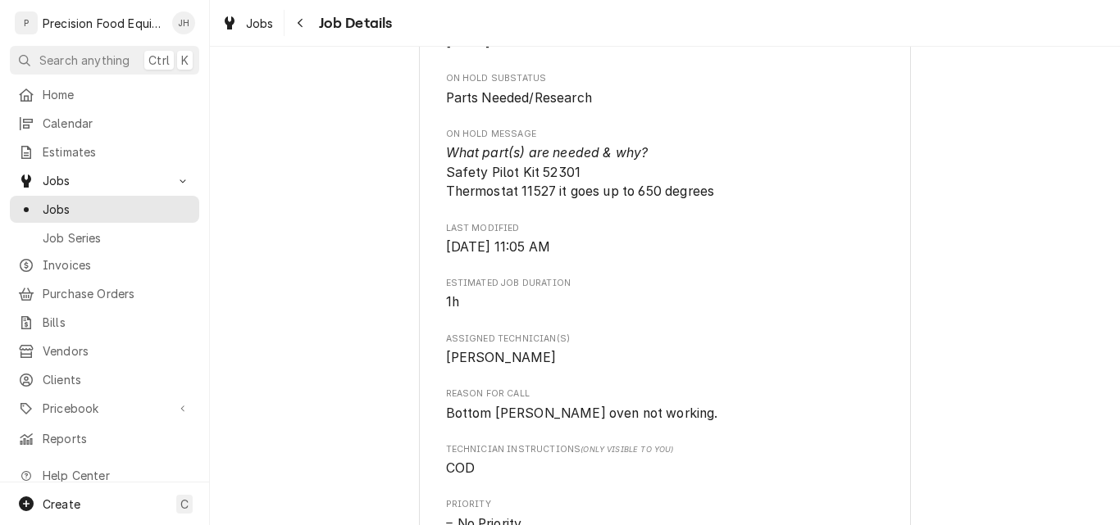
scroll to position [820, 0]
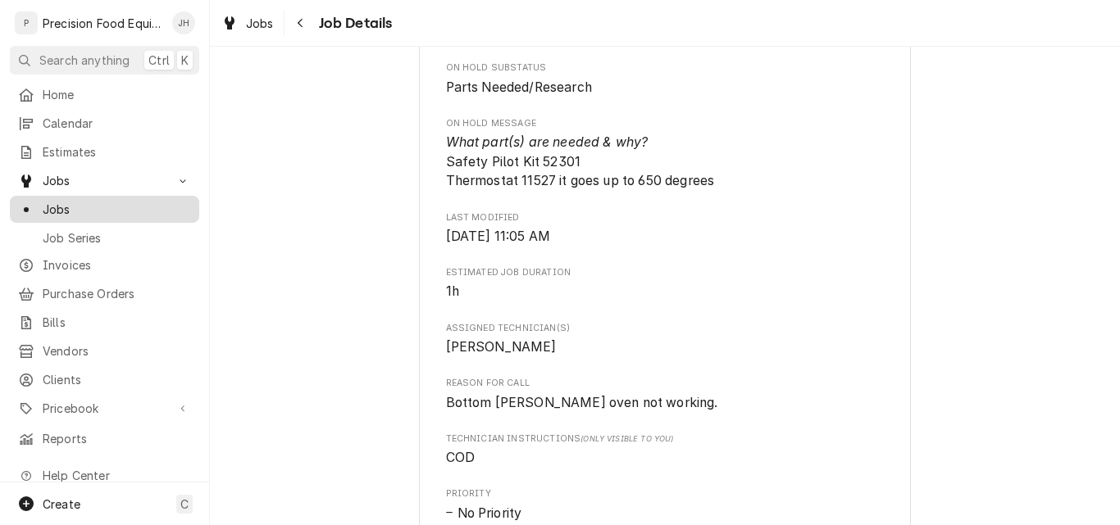
click at [101, 201] on span "Jobs" at bounding box center [117, 209] width 148 height 17
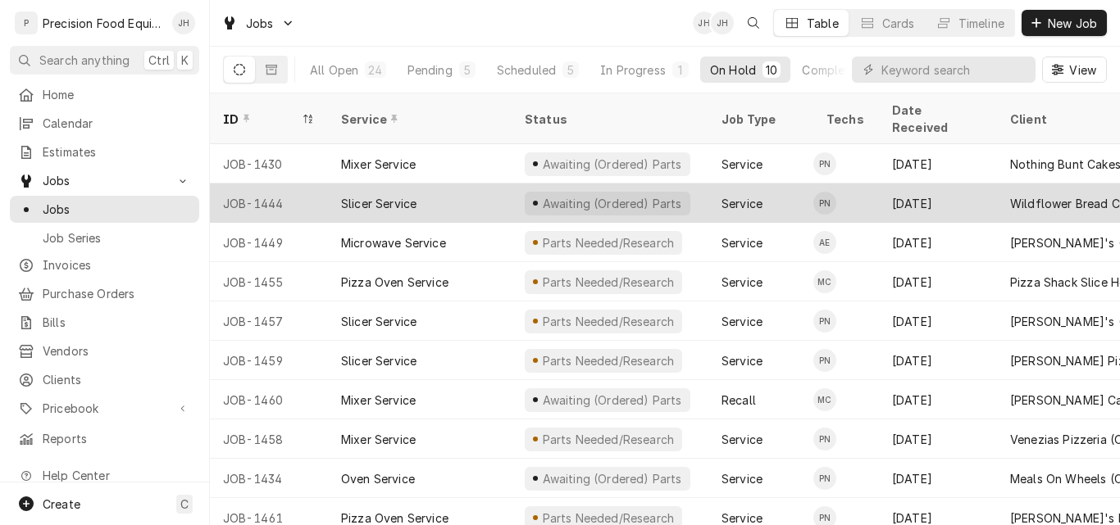
click at [442, 187] on div "Slicer Service" at bounding box center [420, 203] width 184 height 39
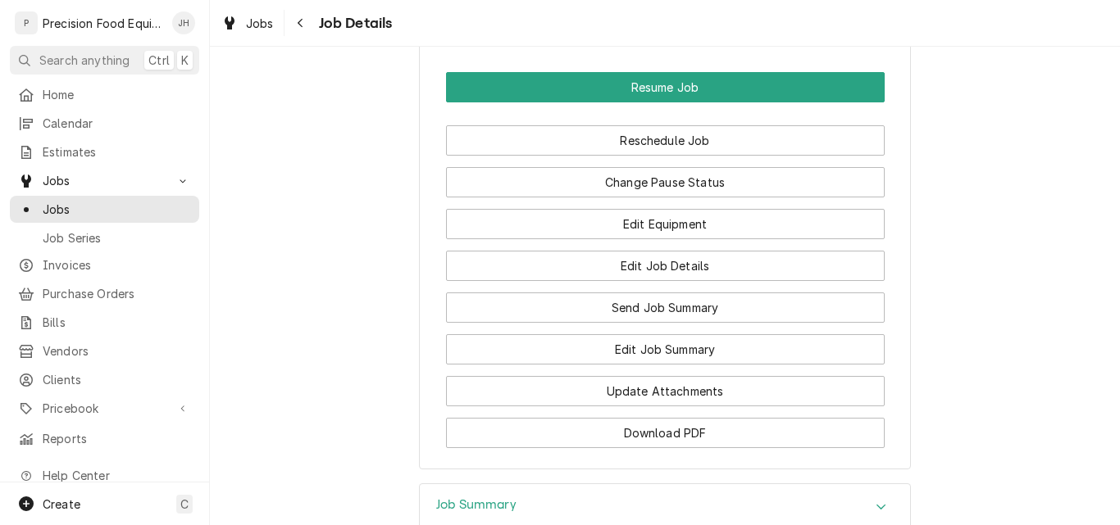
scroll to position [1639, 0]
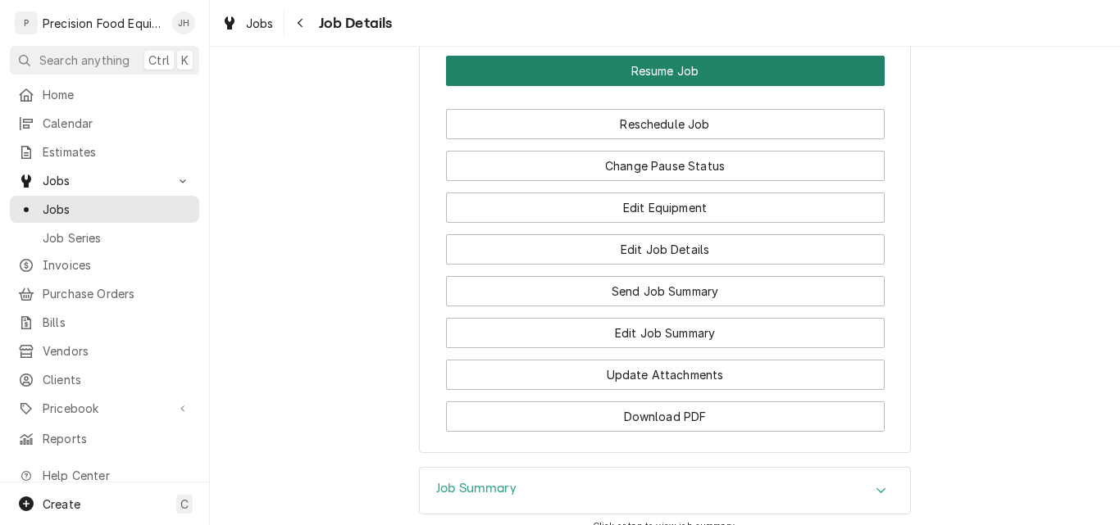
click at [631, 86] on button "Resume Job" at bounding box center [665, 71] width 439 height 30
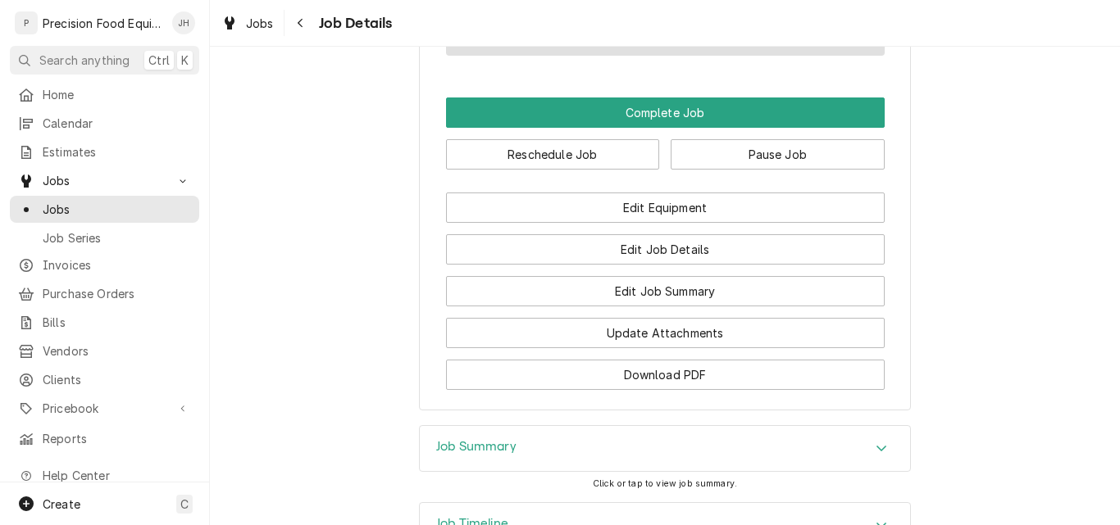
scroll to position [1557, 0]
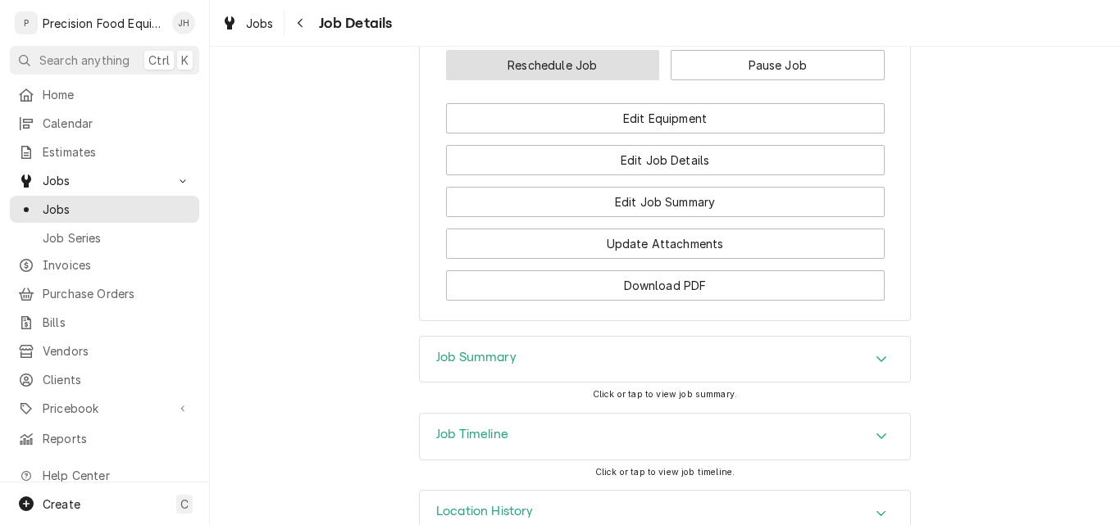
click at [609, 80] on button "Reschedule Job" at bounding box center [553, 65] width 214 height 30
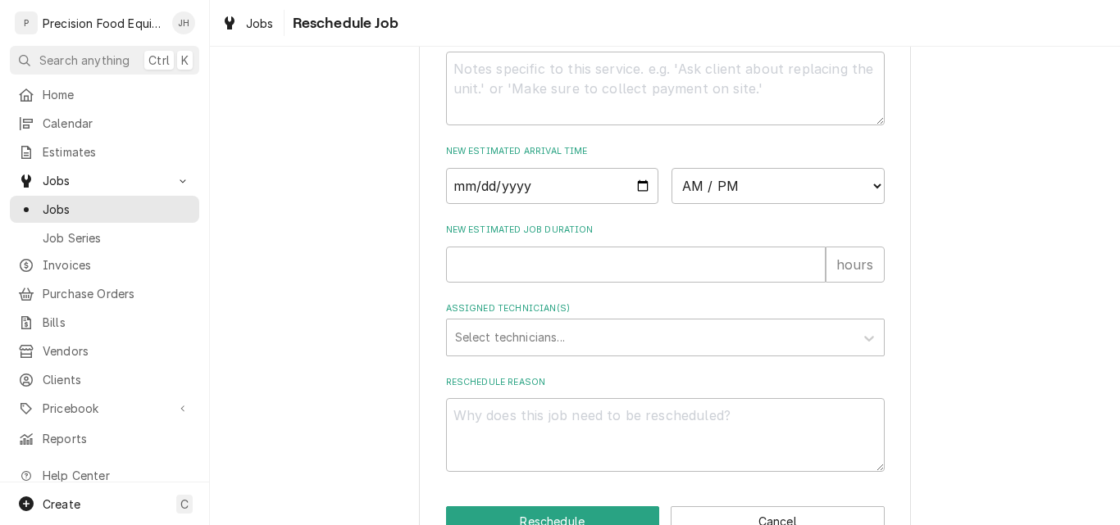
scroll to position [700, 0]
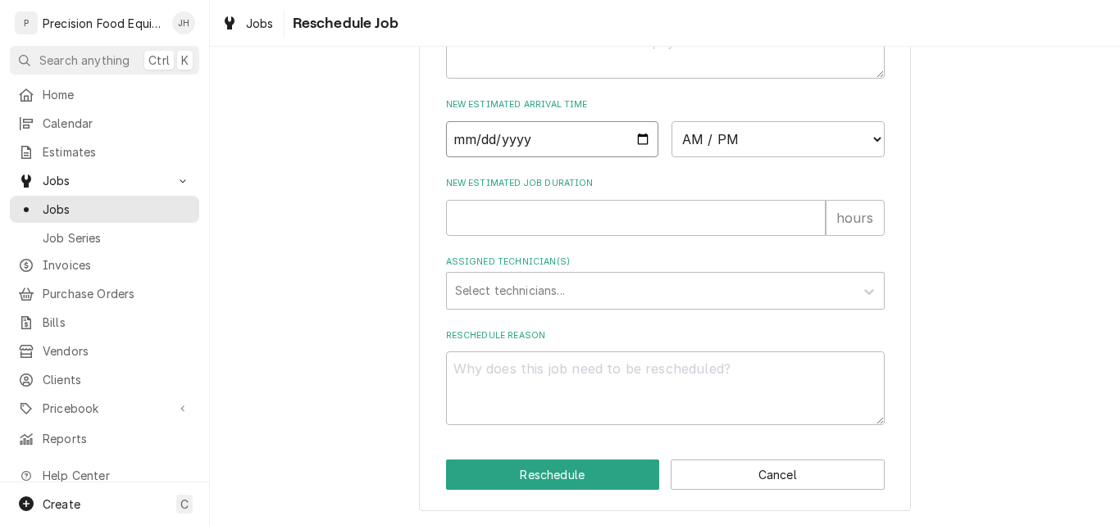
click at [638, 140] on input "Date" at bounding box center [552, 139] width 213 height 36
type input "2025-09-15"
type textarea "x"
click at [733, 143] on select "AM / PM 6:00 AM 6:15 AM 6:30 AM 6:45 AM 7:00 AM 7:15 AM 7:30 AM 7:45 AM 8:00 AM…" at bounding box center [777, 139] width 213 height 36
select select "10:30:00"
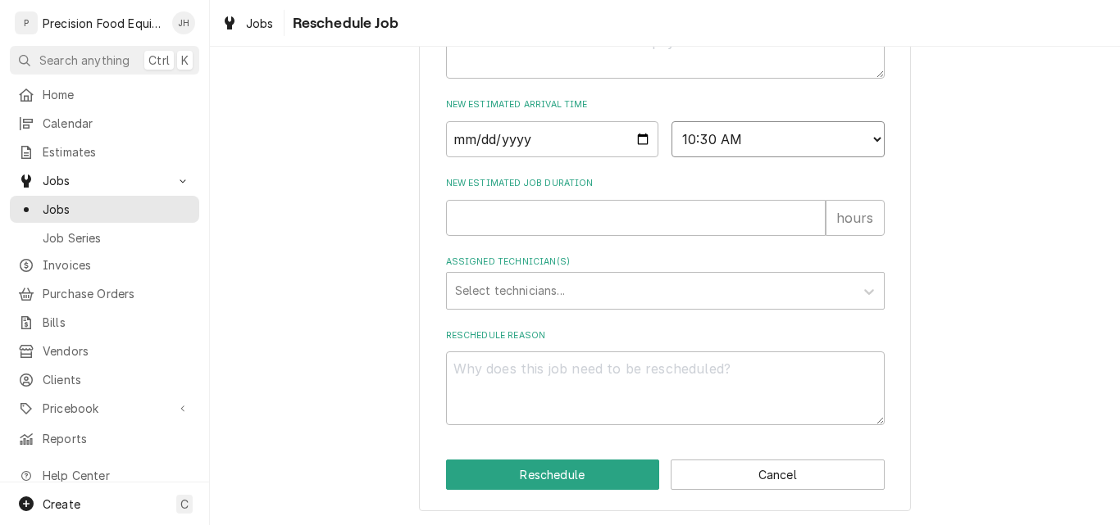
click at [671, 121] on select "AM / PM 6:00 AM 6:15 AM 6:30 AM 6:45 AM 7:00 AM 7:15 AM 7:30 AM 7:45 AM 8:00 AM…" at bounding box center [777, 139] width 213 height 36
click at [511, 216] on input "New Estimated Job Duration" at bounding box center [636, 218] width 380 height 36
type textarea "x"
type input "1"
click at [512, 285] on div "Assigned Technician(s)" at bounding box center [650, 291] width 391 height 30
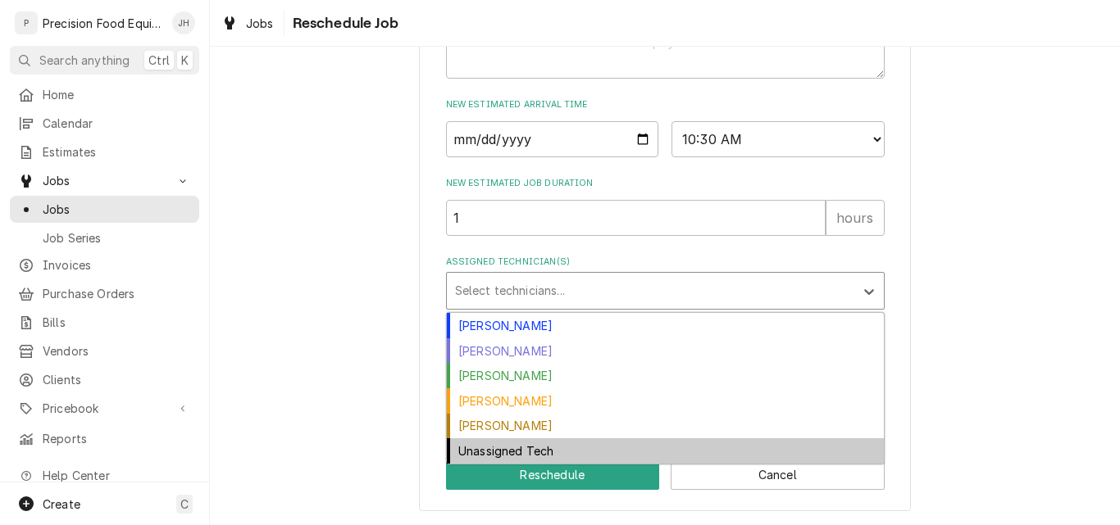
click at [511, 455] on div "Unassigned Tech" at bounding box center [665, 451] width 437 height 25
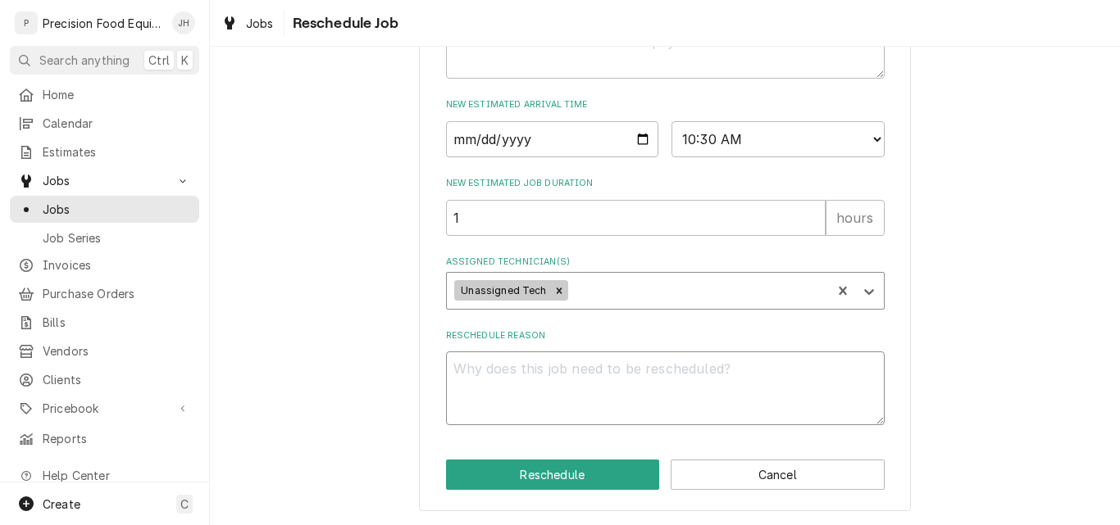
click at [499, 381] on textarea "Reschedule Reason" at bounding box center [665, 389] width 439 height 74
type textarea "x"
type textarea "p"
type textarea "x"
type textarea "pa"
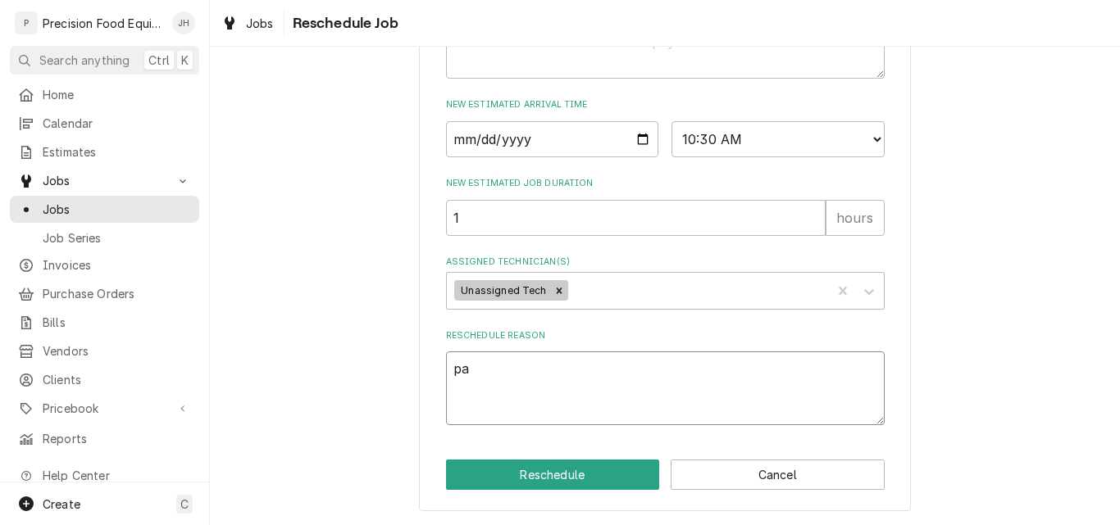
type textarea "x"
type textarea "par"
type textarea "x"
type textarea "part"
type textarea "x"
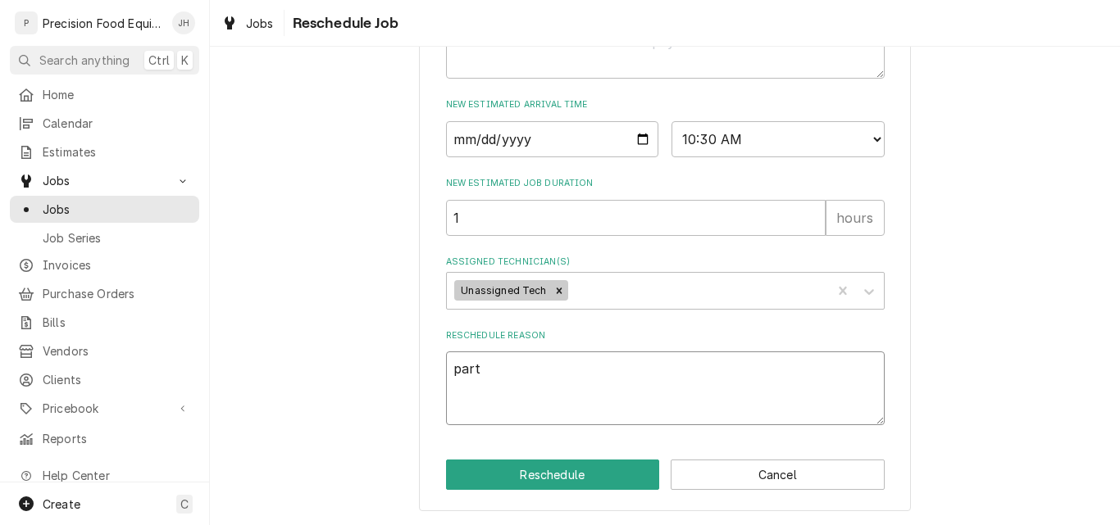
type textarea "parts"
type textarea "x"
type textarea "parts"
type textarea "x"
type textarea "parts i"
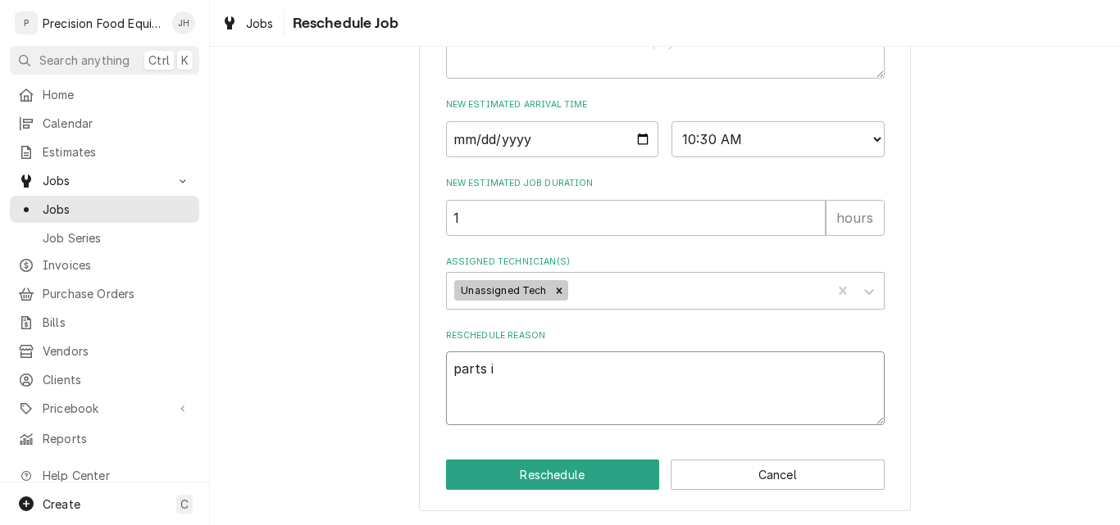
type textarea "x"
type textarea "parts in"
click at [580, 466] on button "Reschedule" at bounding box center [553, 475] width 214 height 30
type textarea "x"
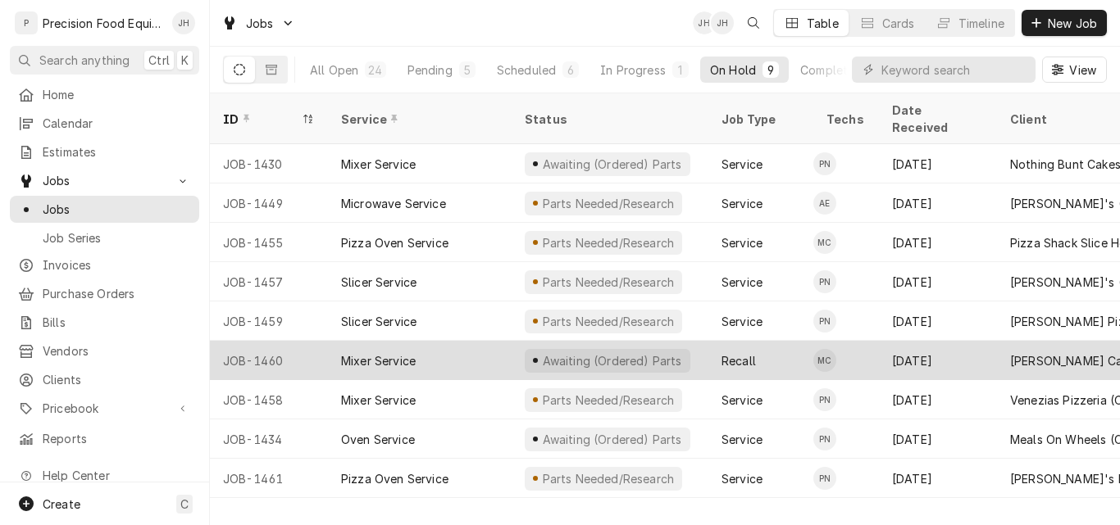
click at [465, 345] on div "Mixer Service" at bounding box center [420, 360] width 184 height 39
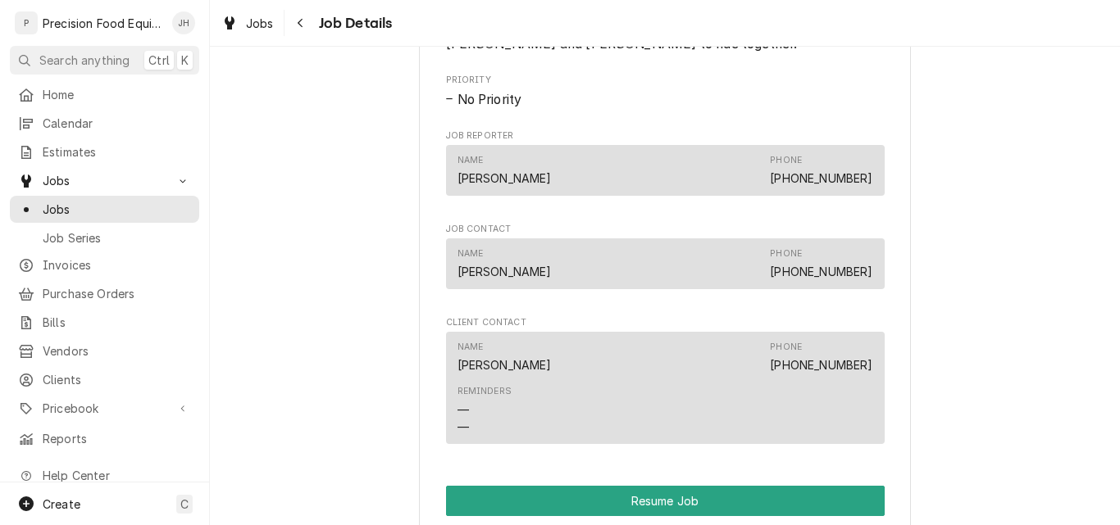
scroll to position [1721, 0]
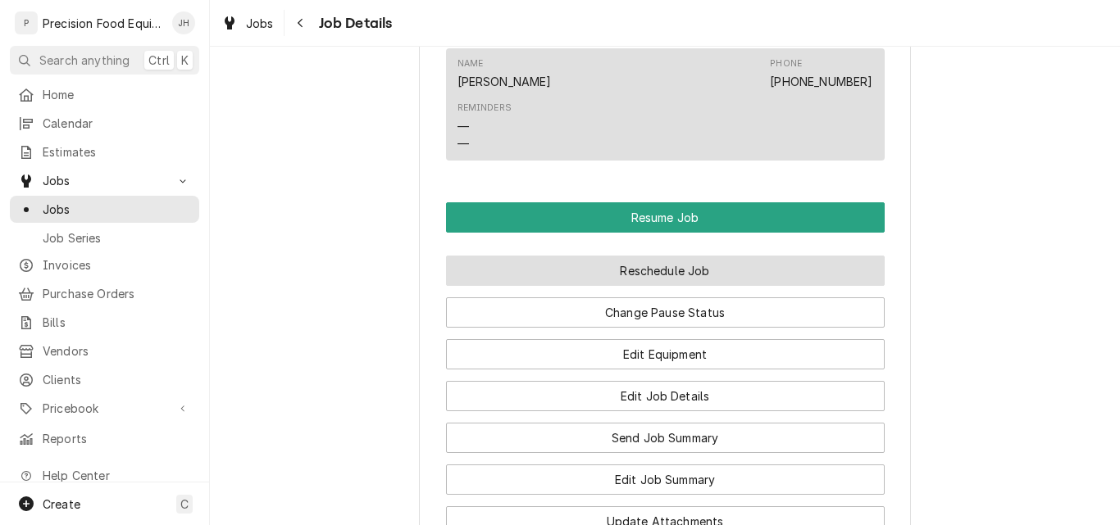
click at [670, 286] on button "Reschedule Job" at bounding box center [665, 271] width 439 height 30
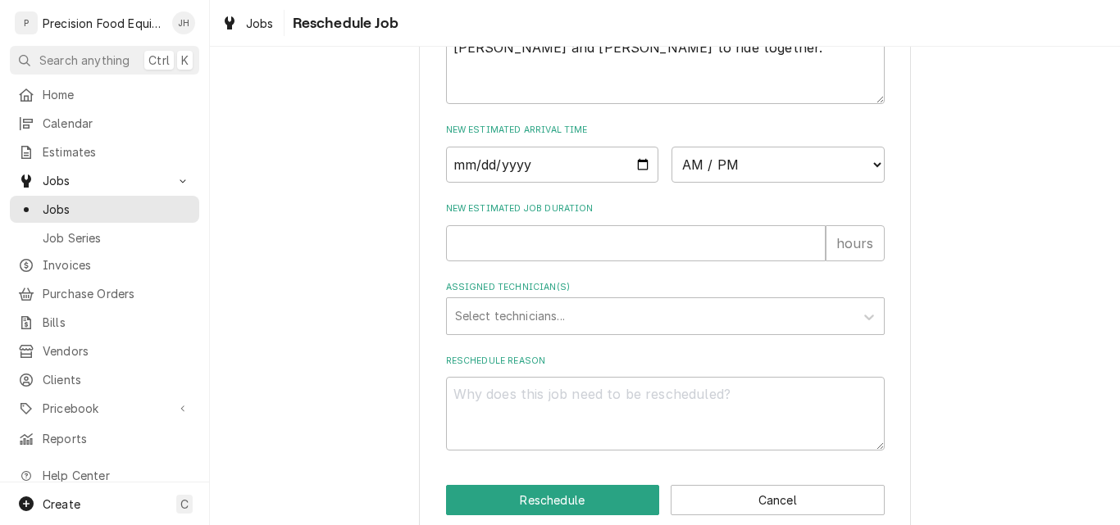
scroll to position [720, 0]
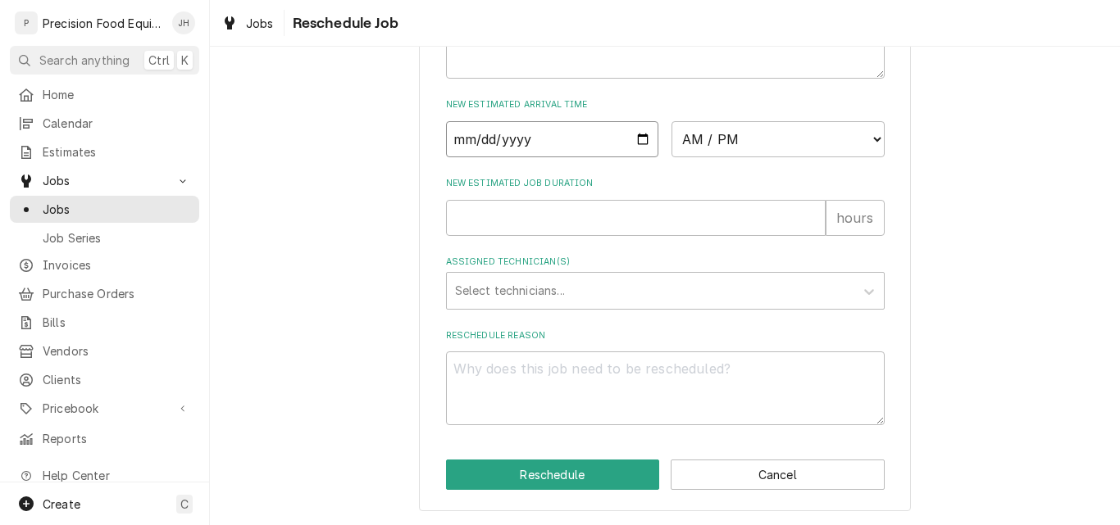
click at [637, 136] on input "Date" at bounding box center [552, 139] width 213 height 36
type input "[DATE]"
type textarea "x"
click at [741, 133] on select "AM / PM 6:00 AM 6:15 AM 6:30 AM 6:45 AM 7:00 AM 7:15 AM 7:30 AM 7:45 AM 8:00 AM…" at bounding box center [777, 139] width 213 height 36
select select "08:30:00"
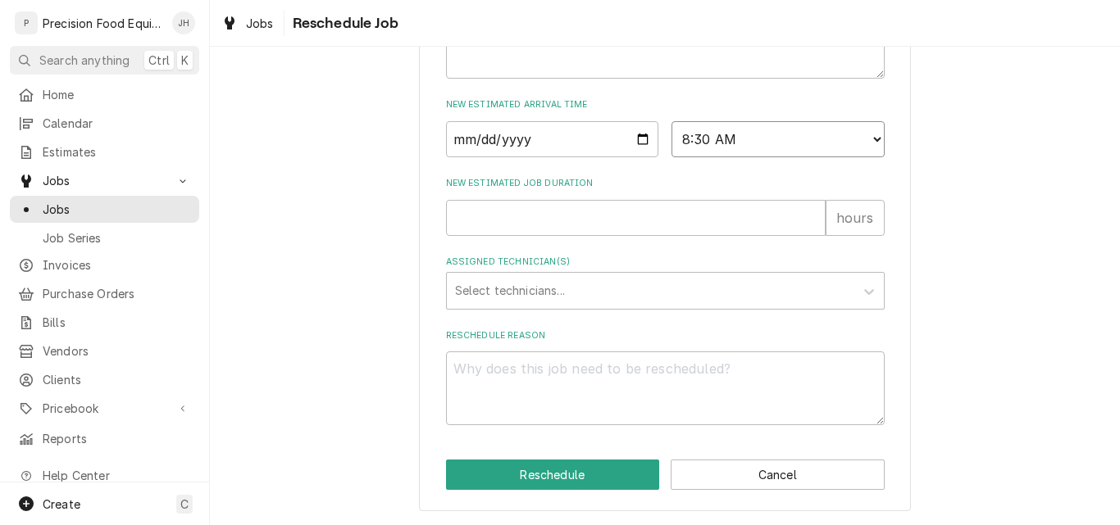
click at [671, 121] on select "AM / PM 6:00 AM 6:15 AM 6:30 AM 6:45 AM 7:00 AM 7:15 AM 7:30 AM 7:45 AM 8:00 AM…" at bounding box center [777, 139] width 213 height 36
click at [512, 227] on input "New Estimated Job Duration" at bounding box center [636, 218] width 380 height 36
type textarea "x"
type input "1"
click at [525, 284] on div "Assigned Technician(s)" at bounding box center [650, 291] width 391 height 30
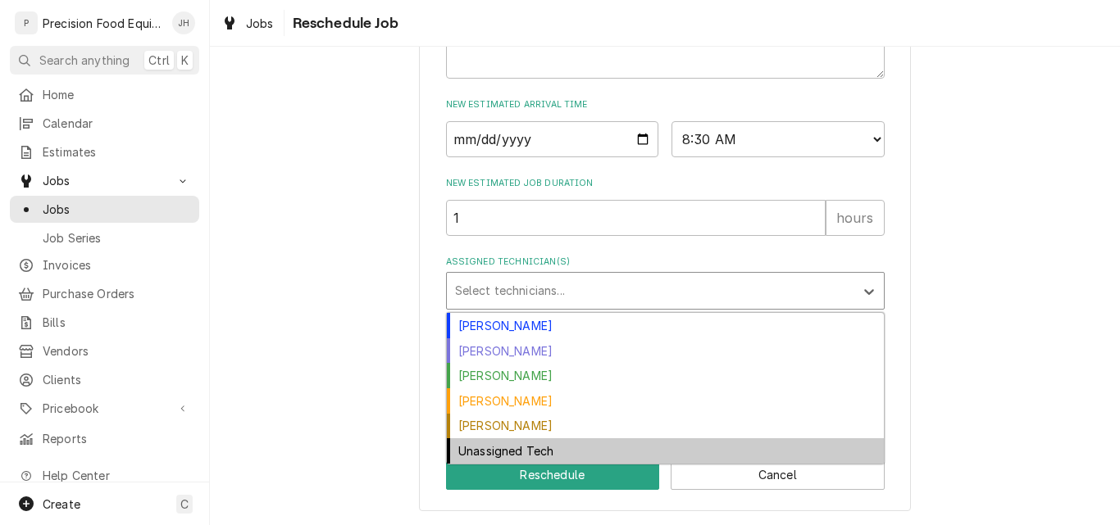
click at [525, 444] on div "Unassigned Tech" at bounding box center [665, 451] width 437 height 25
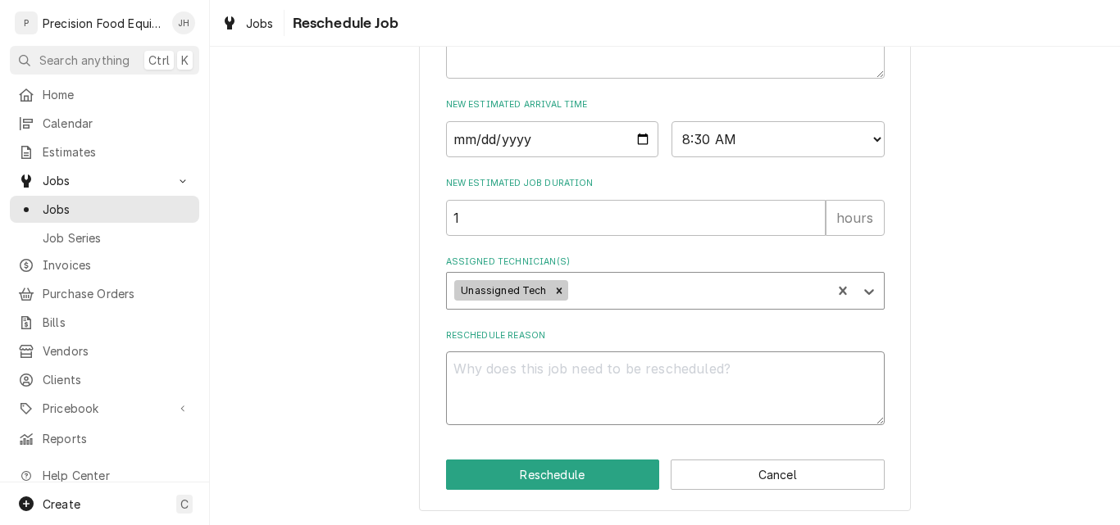
click at [530, 404] on textarea "Reschedule Reason" at bounding box center [665, 389] width 439 height 74
type textarea "x"
type textarea "P"
type textarea "x"
type textarea "Pa"
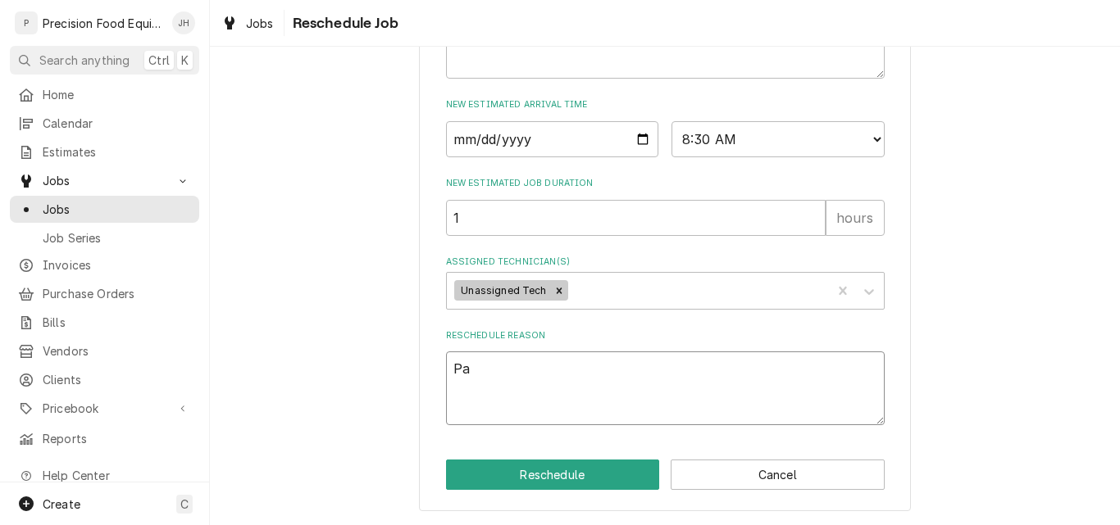
type textarea "x"
type textarea "Par"
type textarea "x"
type textarea "Part"
type textarea "x"
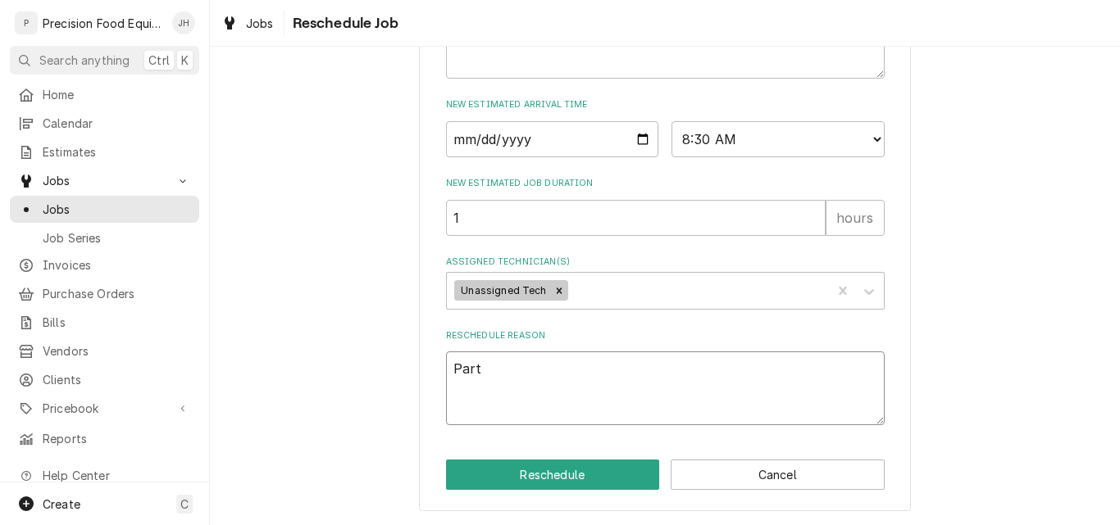
type textarea "Part"
type textarea "x"
type textarea "Part a"
type textarea "x"
type textarea "Part ar"
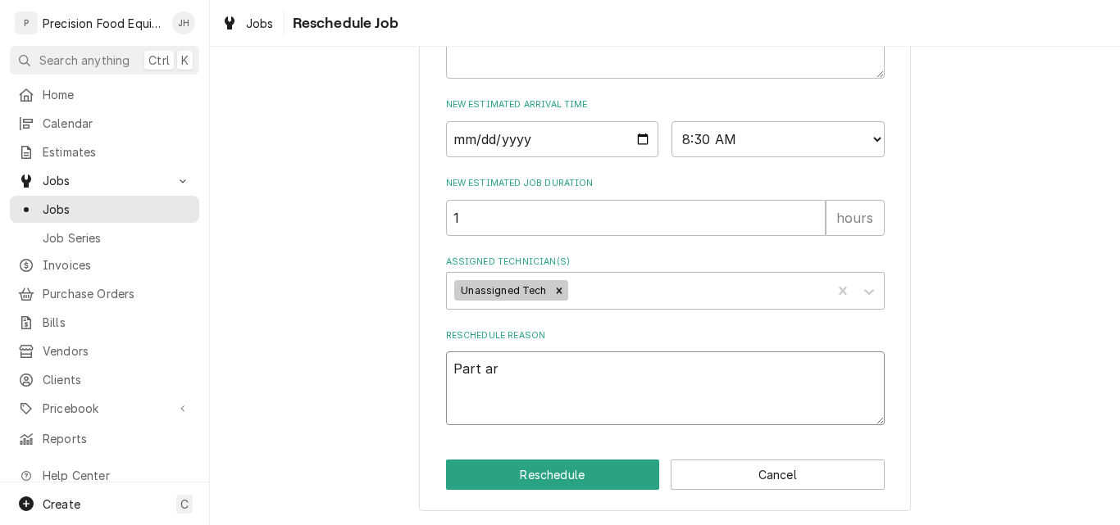
type textarea "x"
type textarea "Part arr"
type textarea "x"
type textarea "Part arri"
type textarea "x"
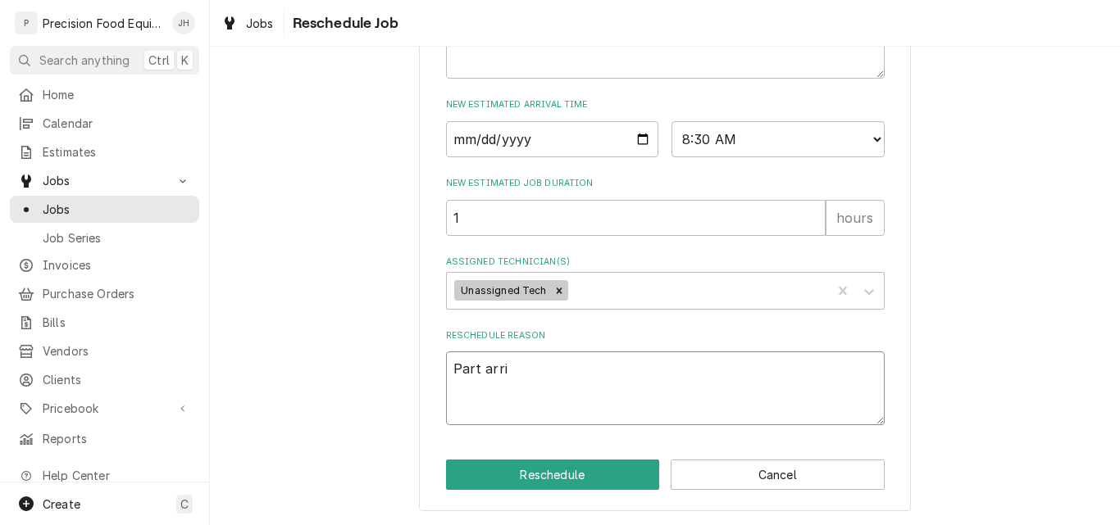
type textarea "Part arriv"
type textarea "x"
type textarea "Part arrive"
type textarea "x"
type textarea "Part arrived"
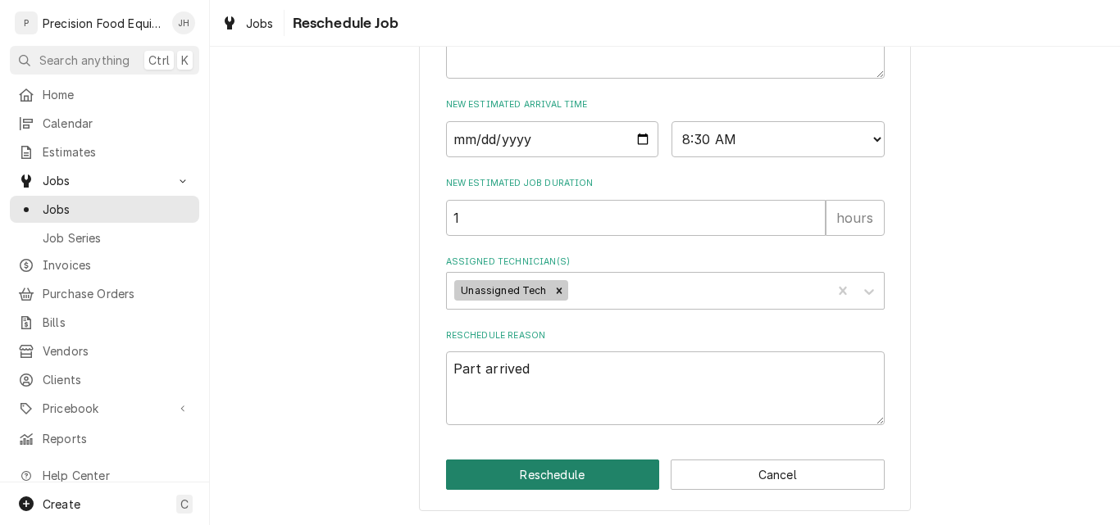
click at [525, 475] on button "Reschedule" at bounding box center [553, 475] width 214 height 30
type textarea "x"
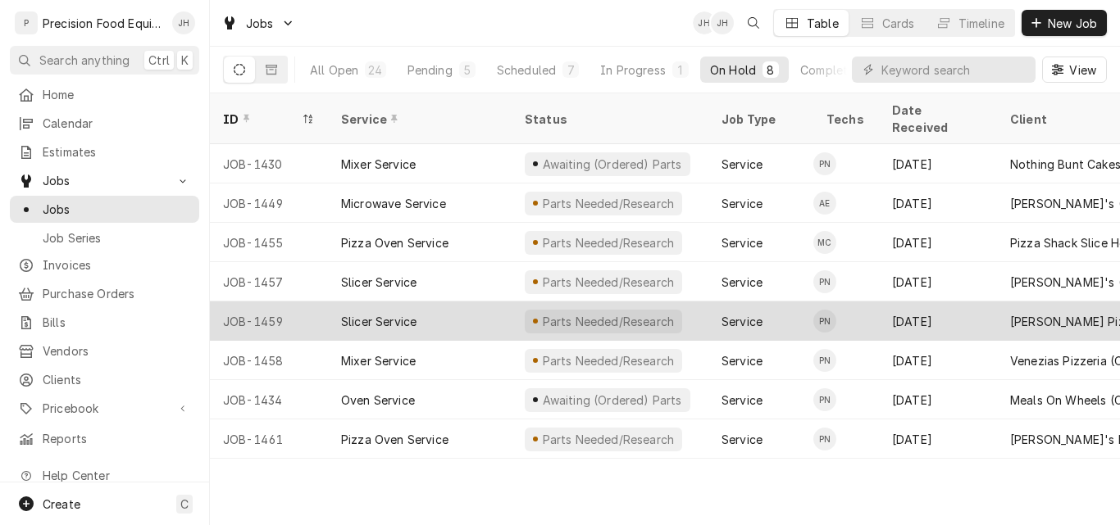
click at [952, 302] on div "Sep 11" at bounding box center [938, 321] width 118 height 39
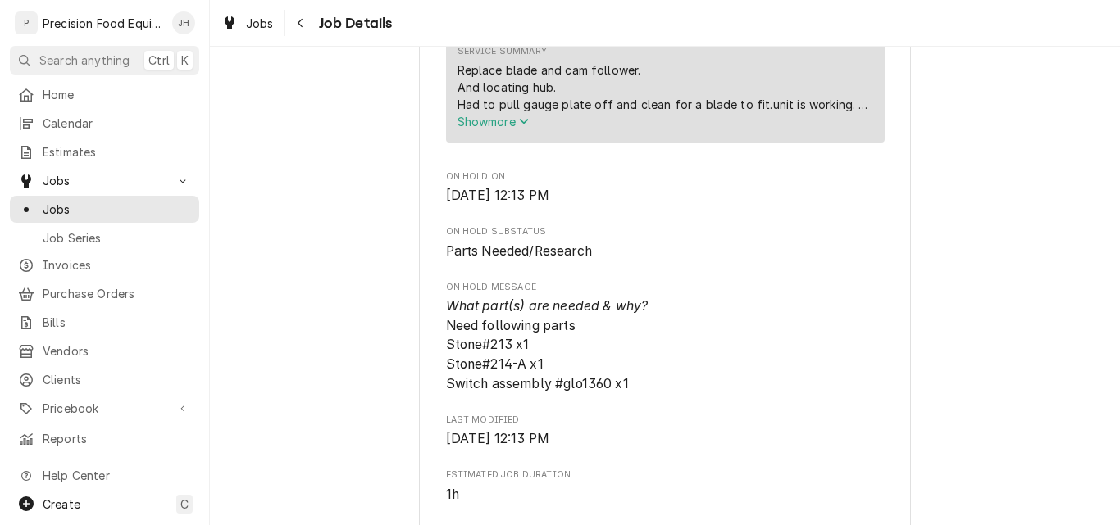
scroll to position [820, 0]
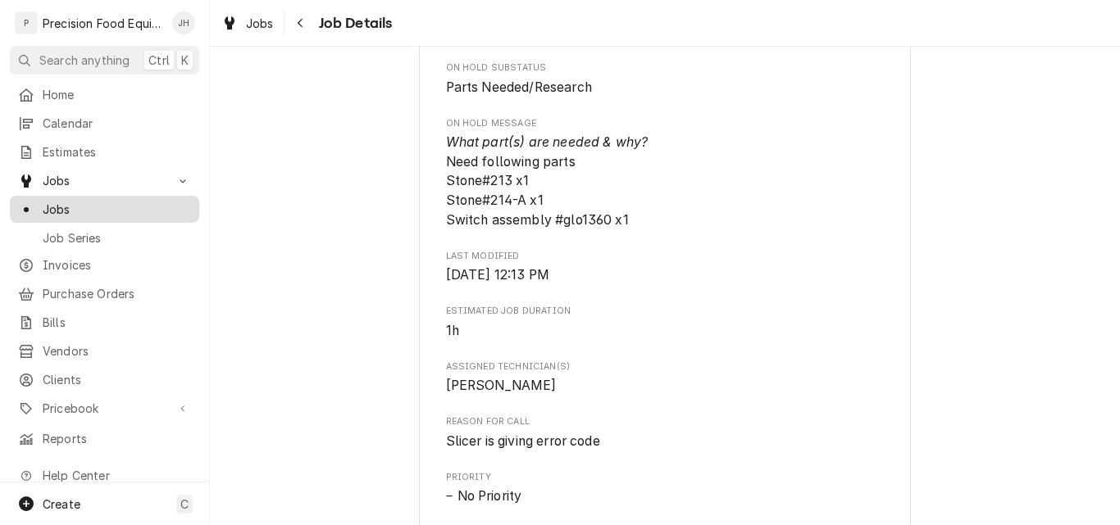
click at [61, 202] on span "Jobs" at bounding box center [117, 209] width 148 height 17
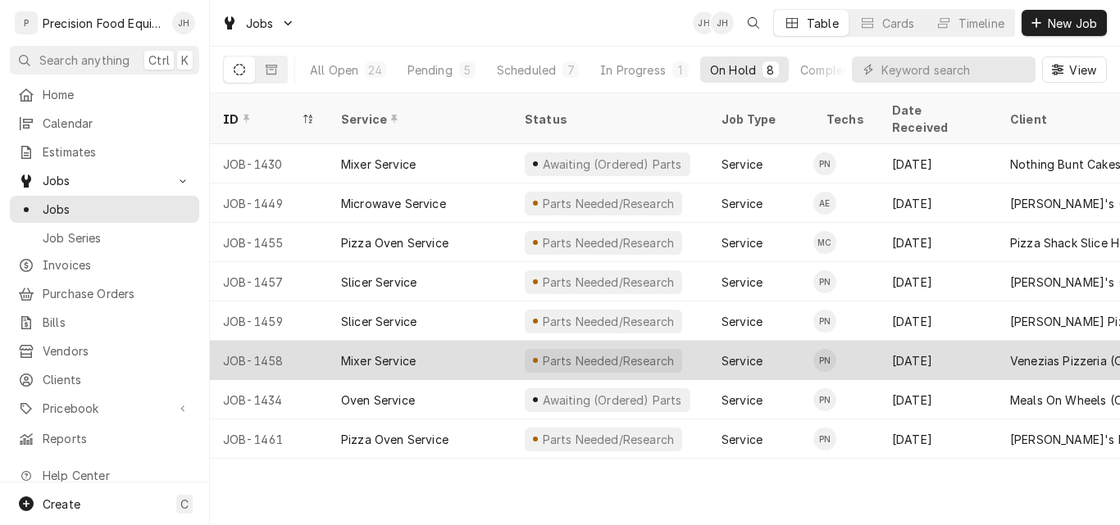
click at [443, 343] on div "Mixer Service" at bounding box center [420, 360] width 184 height 39
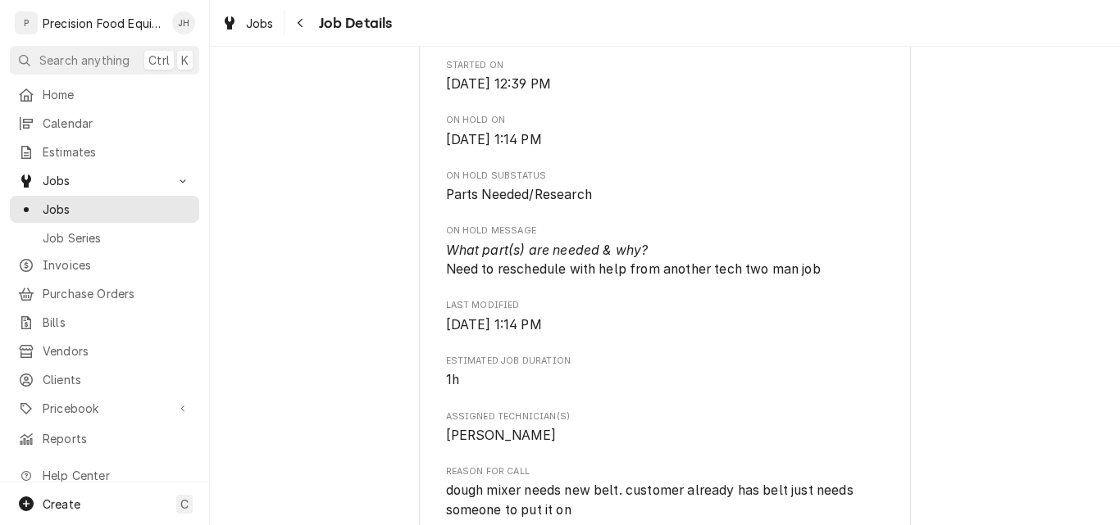
scroll to position [574, 0]
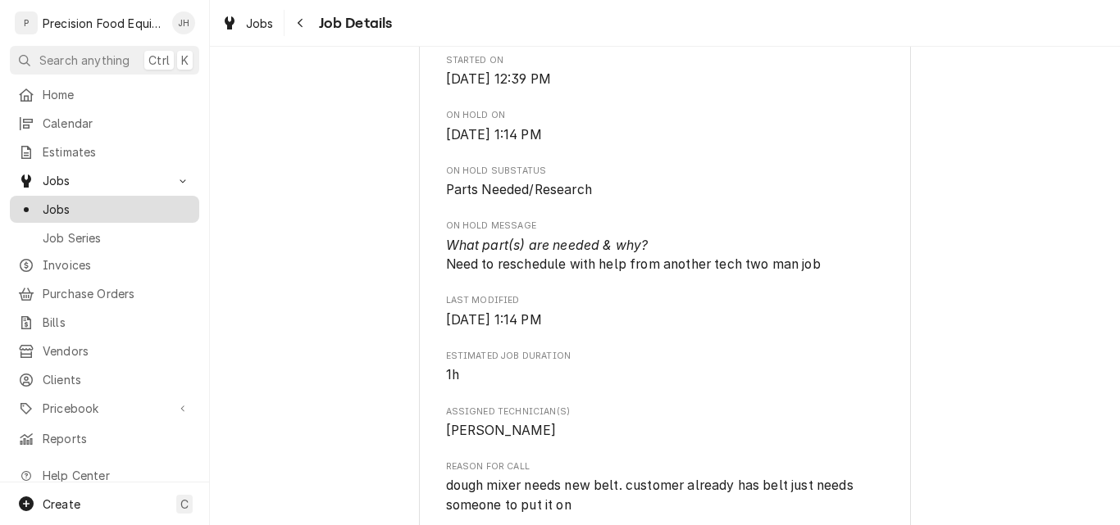
click at [68, 202] on span "Jobs" at bounding box center [117, 209] width 148 height 17
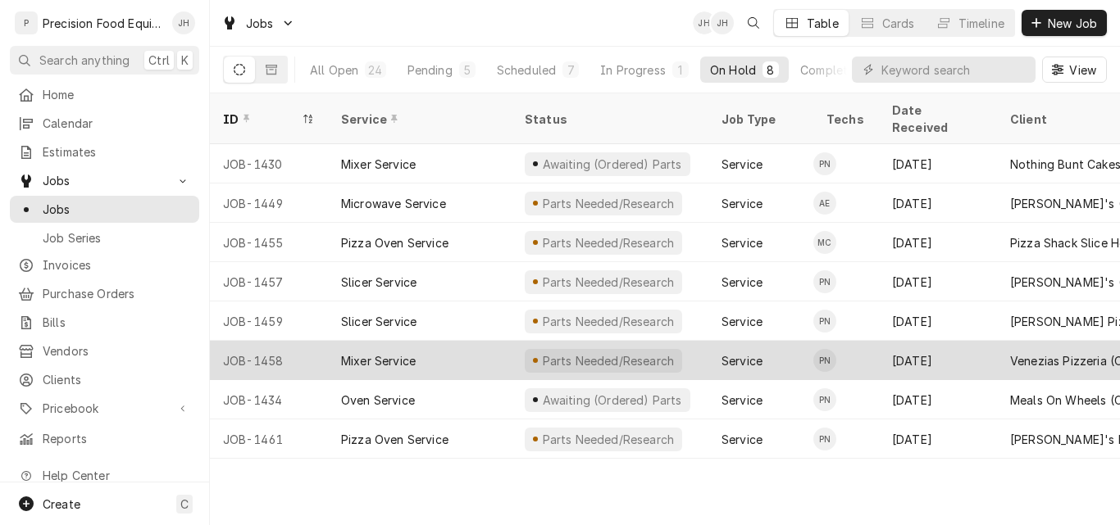
click at [465, 341] on div "Mixer Service" at bounding box center [420, 360] width 184 height 39
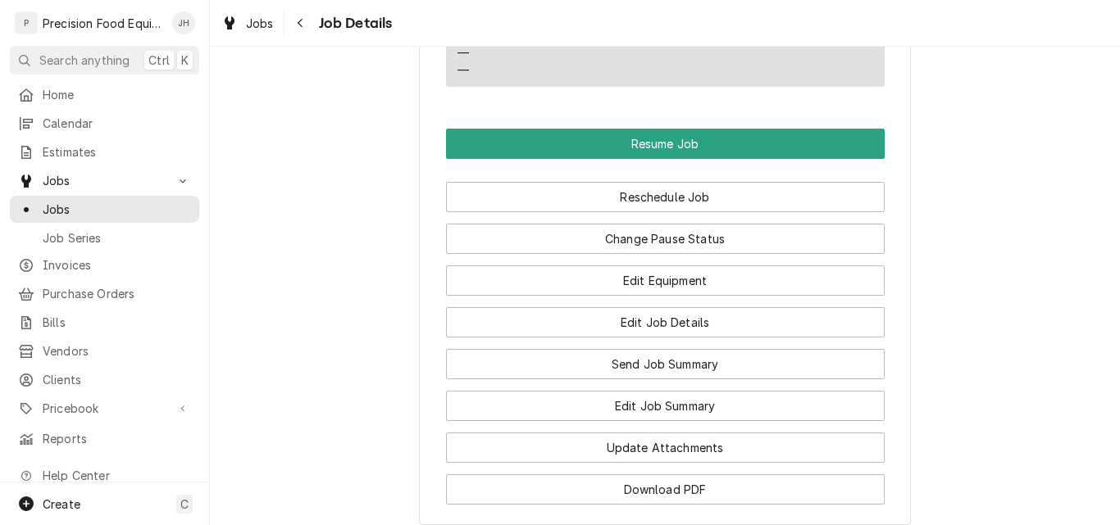
scroll to position [1393, 0]
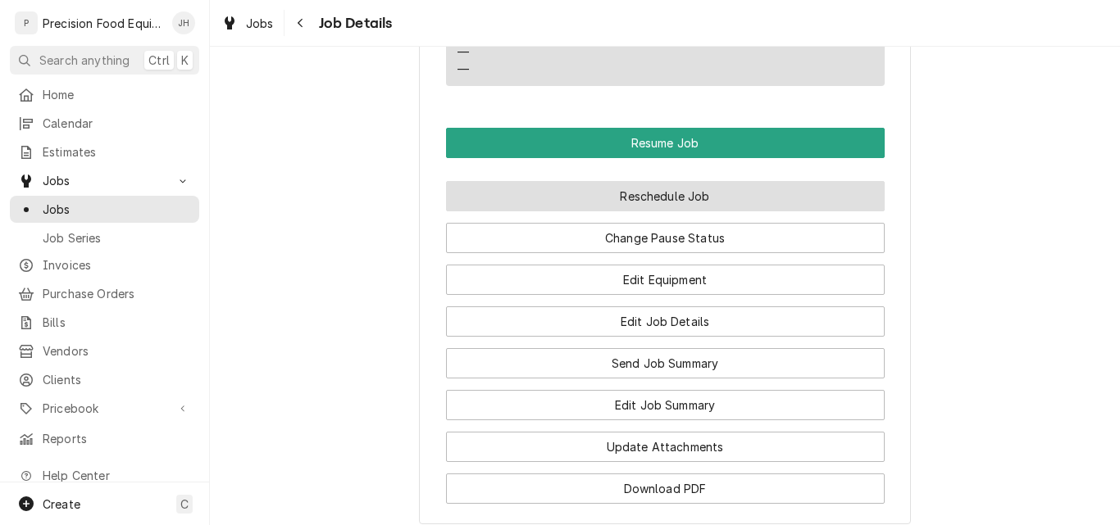
click at [651, 211] on button "Reschedule Job" at bounding box center [665, 196] width 439 height 30
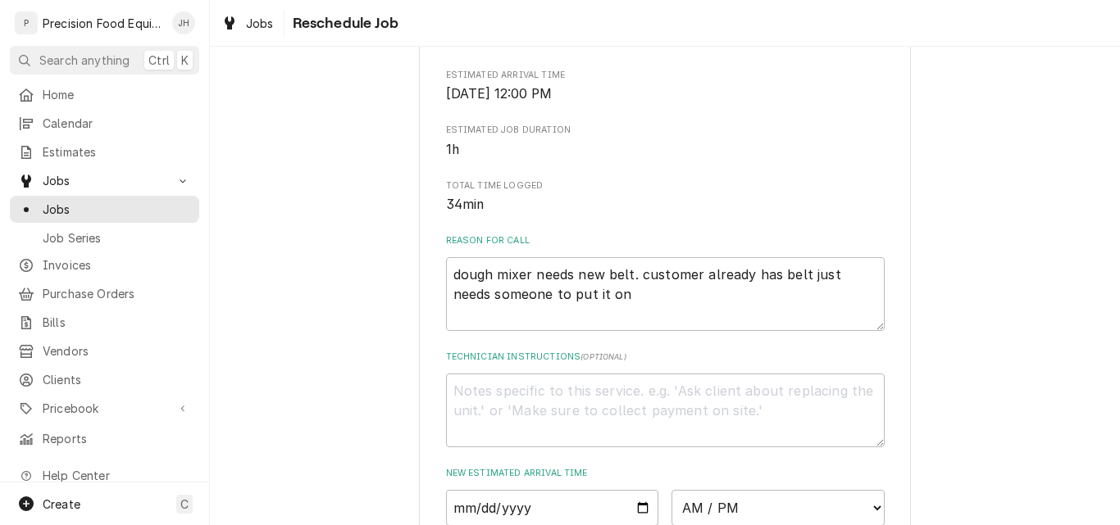
scroll to position [410, 0]
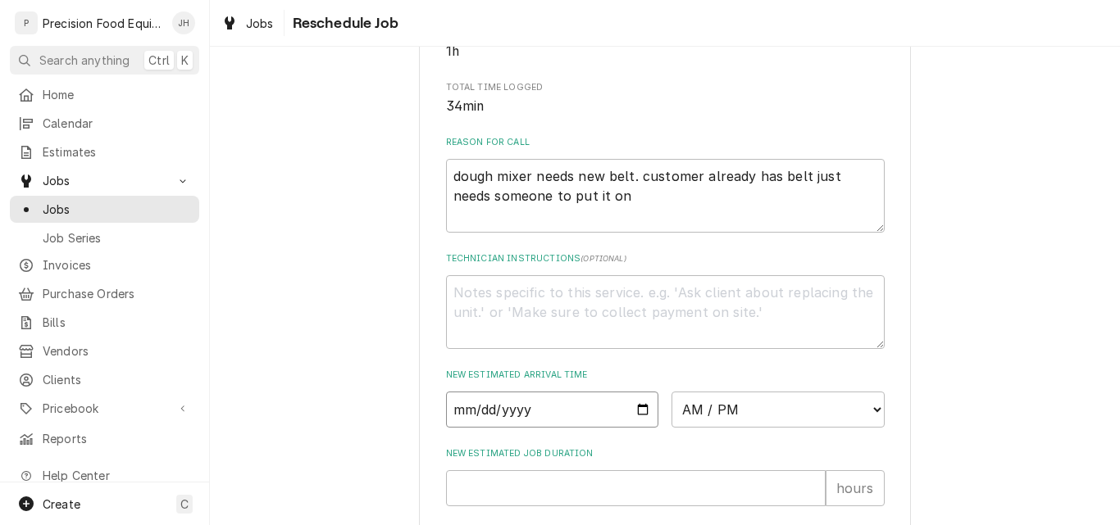
click at [635, 428] on input "Date" at bounding box center [552, 410] width 213 height 36
type input "2025-09-15"
type textarea "x"
click at [765, 425] on select "AM / PM 6:00 AM 6:15 AM 6:30 AM 6:45 AM 7:00 AM 7:15 AM 7:30 AM 7:45 AM 8:00 AM…" at bounding box center [777, 410] width 213 height 36
select select "12:00:00"
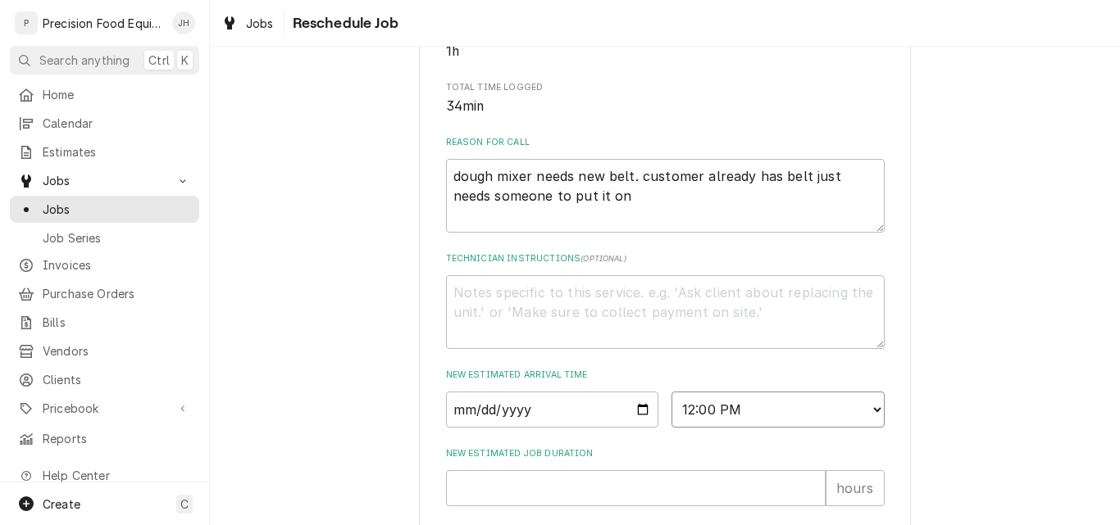
click at [671, 411] on select "AM / PM 6:00 AM 6:15 AM 6:30 AM 6:45 AM 7:00 AM 7:15 AM 7:30 AM 7:45 AM 8:00 AM…" at bounding box center [777, 410] width 213 height 36
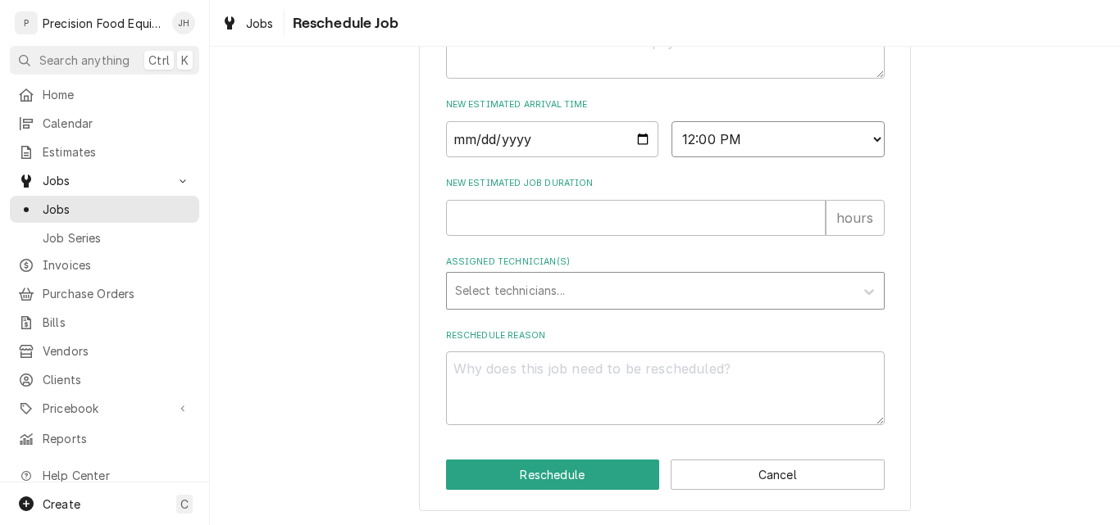
scroll to position [700, 0]
click at [507, 215] on input "New Estimated Job Duration" at bounding box center [636, 218] width 380 height 36
type textarea "x"
type input "1"
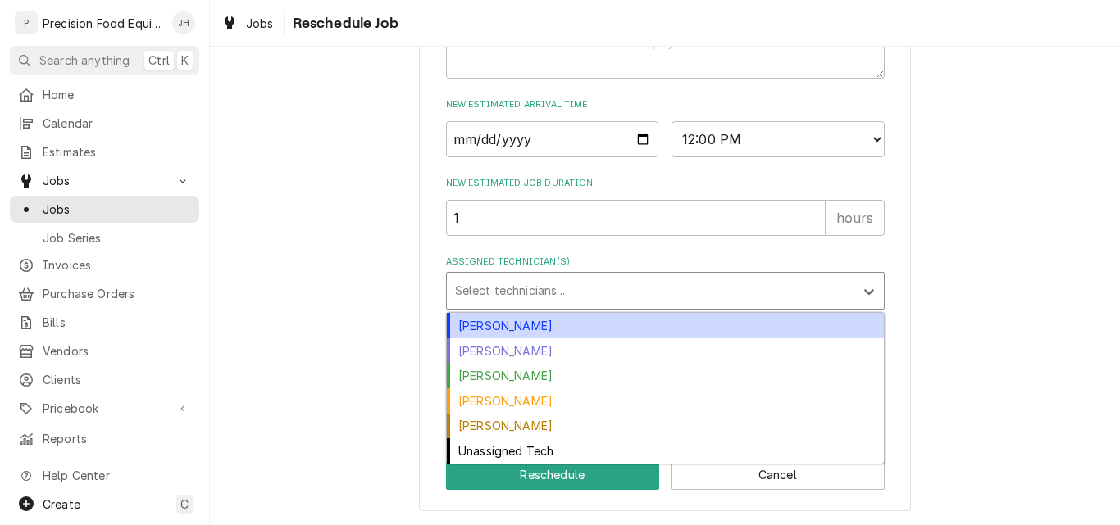
click at [511, 282] on div "Assigned Technician(s)" at bounding box center [650, 291] width 391 height 30
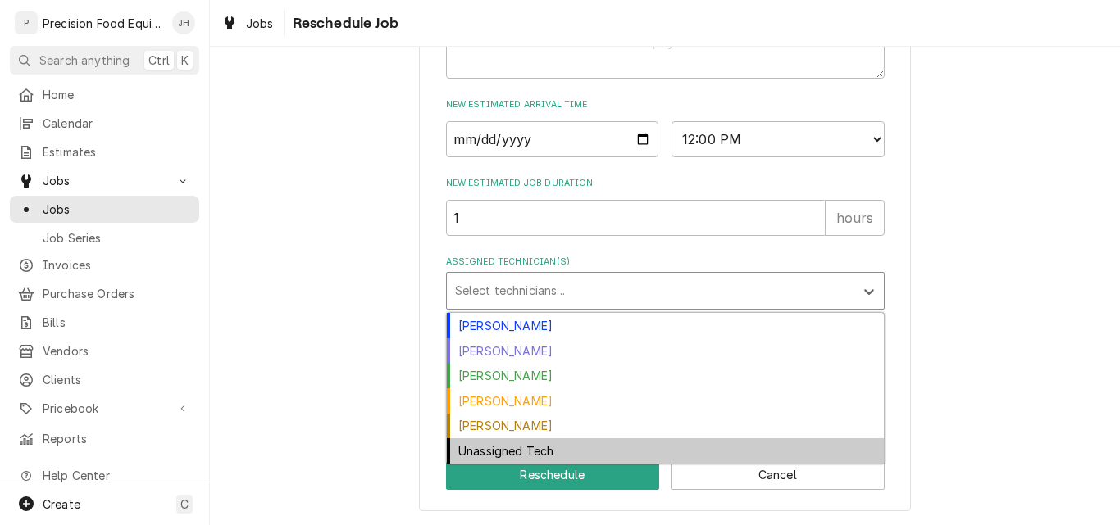
click at [520, 454] on div "Unassigned Tech" at bounding box center [665, 451] width 437 height 25
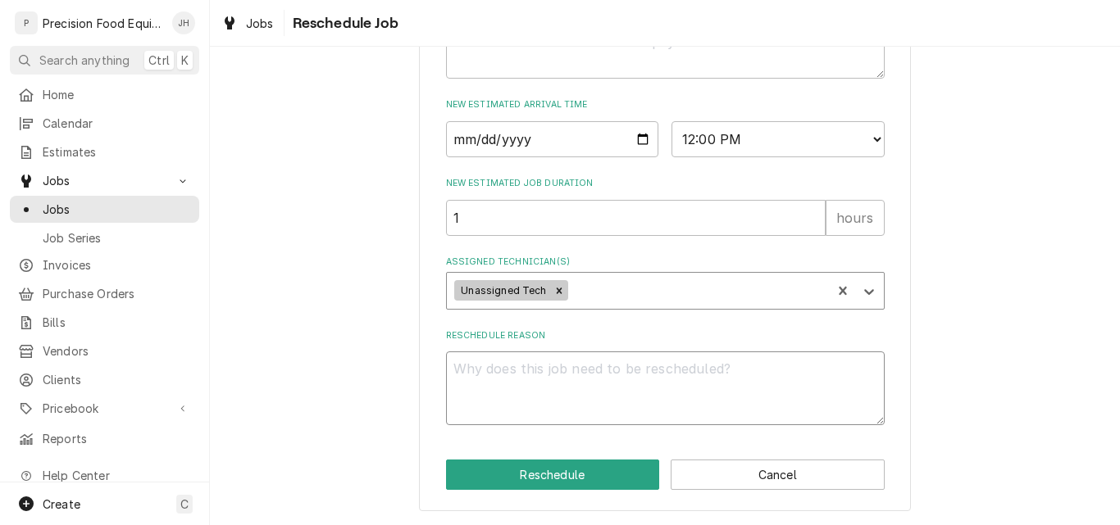
click at [525, 403] on textarea "Reschedule Reason" at bounding box center [665, 389] width 439 height 74
type textarea "x"
type textarea "2"
type textarea "x"
type textarea "2"
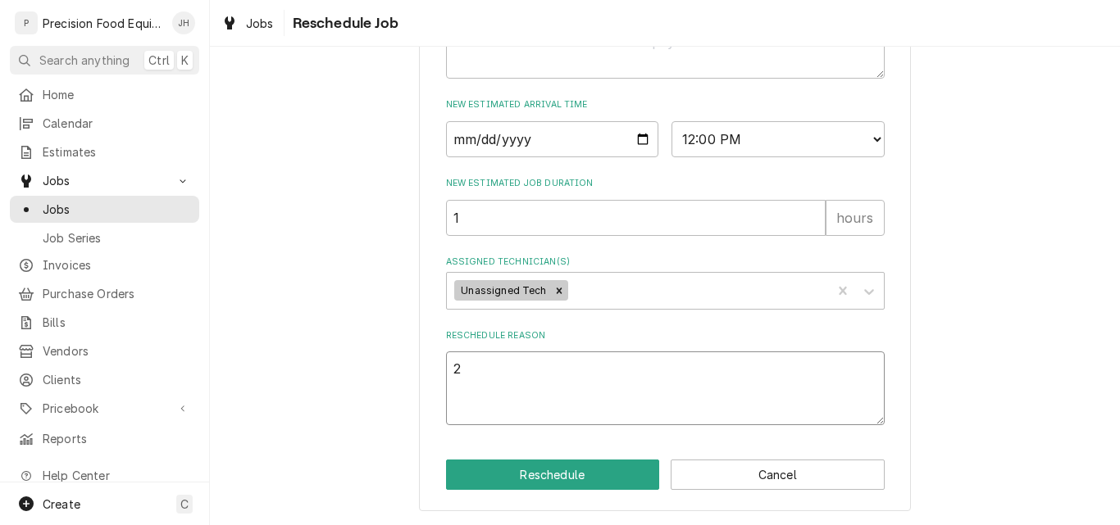
type textarea "x"
type textarea "2 m"
type textarea "x"
type textarea "2 ma"
type textarea "x"
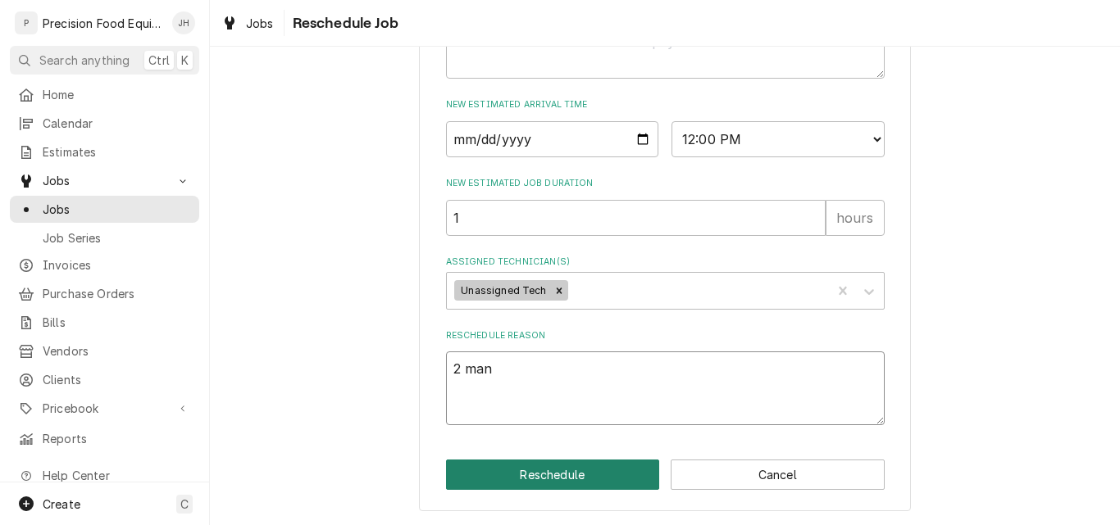
type textarea "2 man"
click at [517, 468] on button "Reschedule" at bounding box center [553, 475] width 214 height 30
type textarea "x"
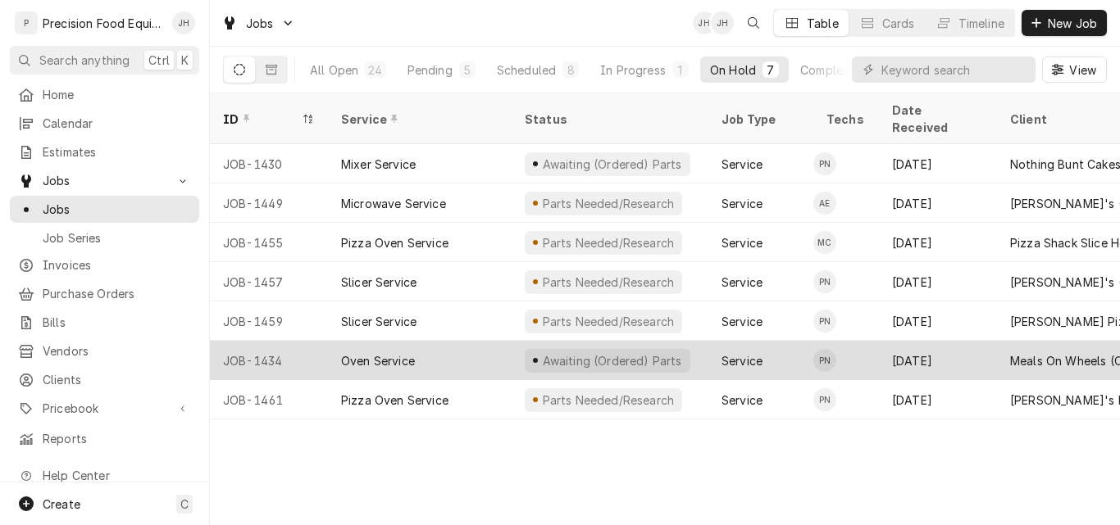
click at [473, 341] on div "Oven Service" at bounding box center [420, 360] width 184 height 39
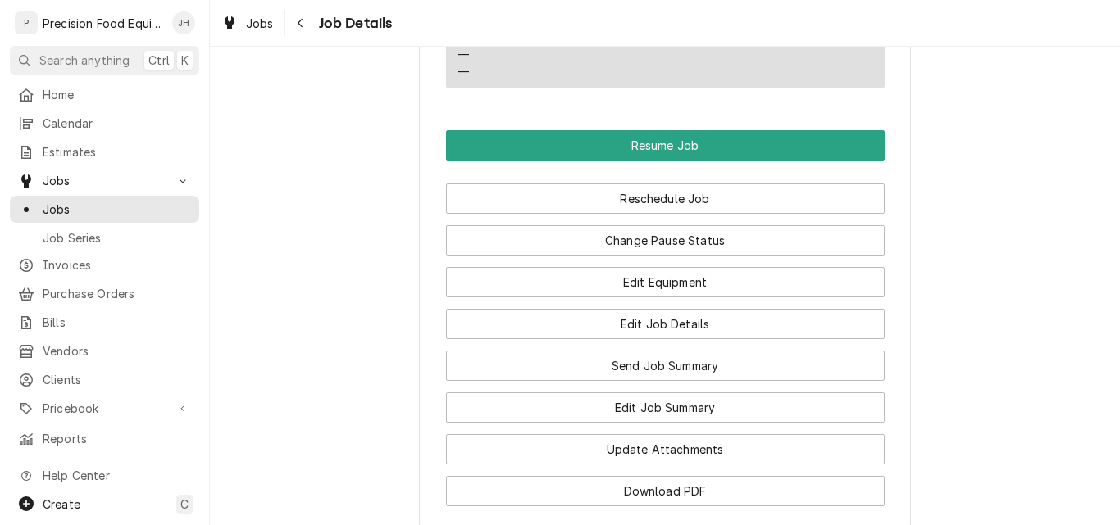
scroll to position [1393, 0]
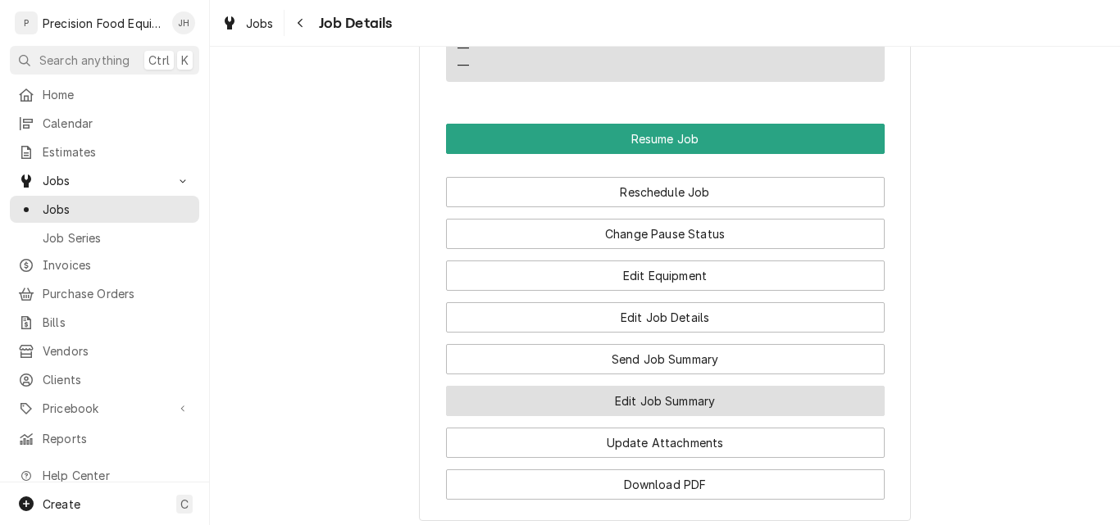
click at [666, 386] on button "Edit Job Summary" at bounding box center [665, 401] width 439 height 30
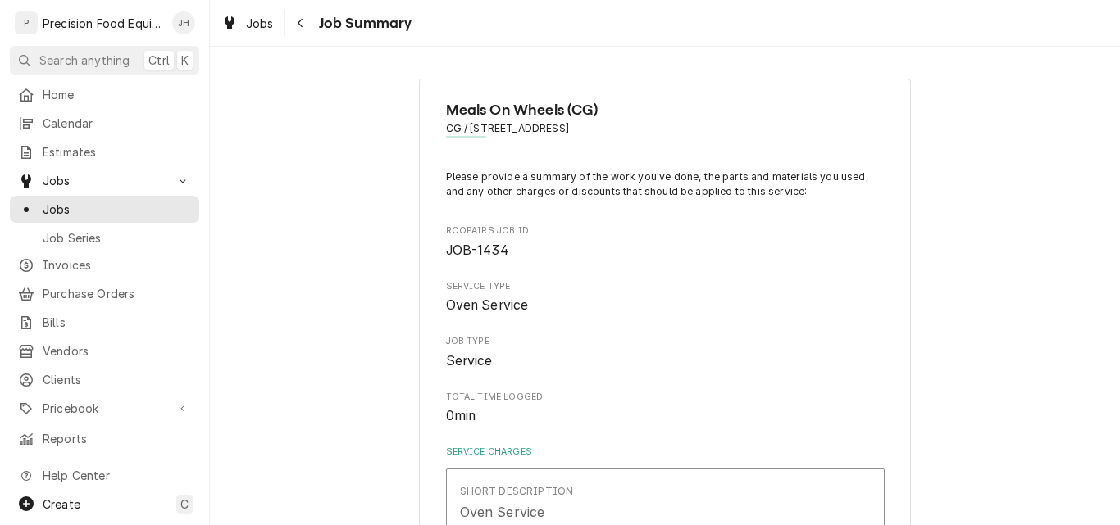
type textarea "x"
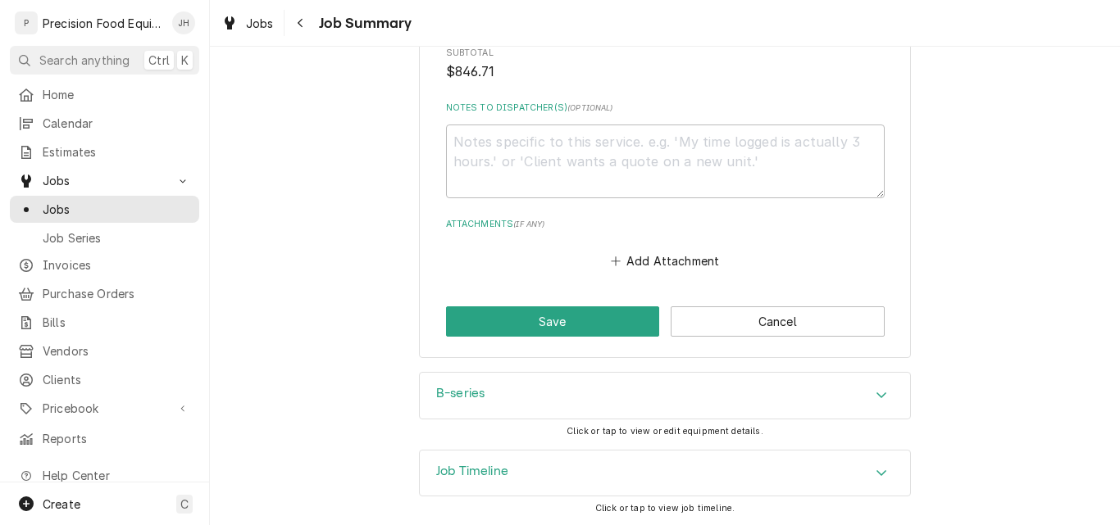
scroll to position [1848, 0]
click at [77, 204] on span "Jobs" at bounding box center [117, 209] width 148 height 17
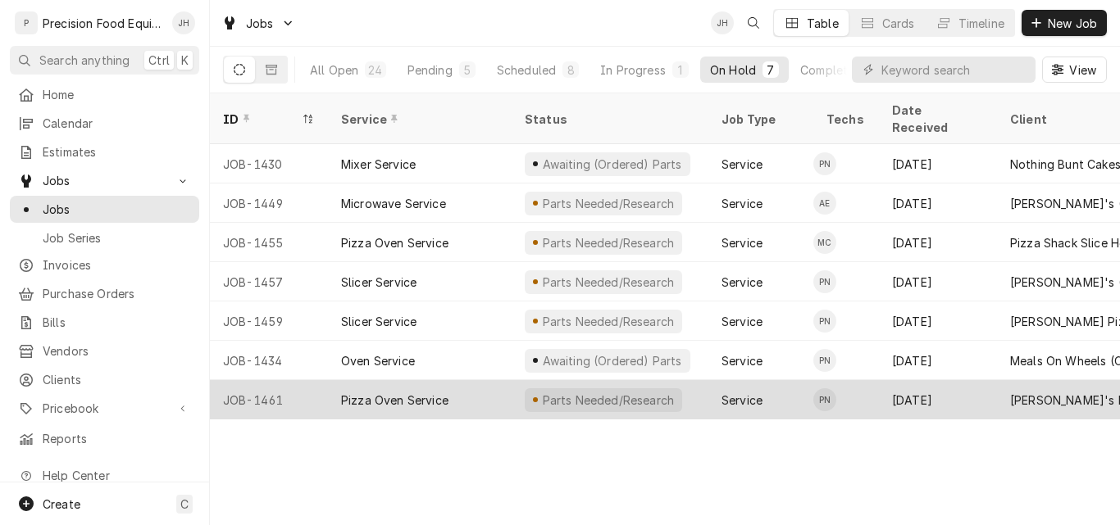
click at [479, 380] on div "Pizza Oven Service" at bounding box center [420, 399] width 184 height 39
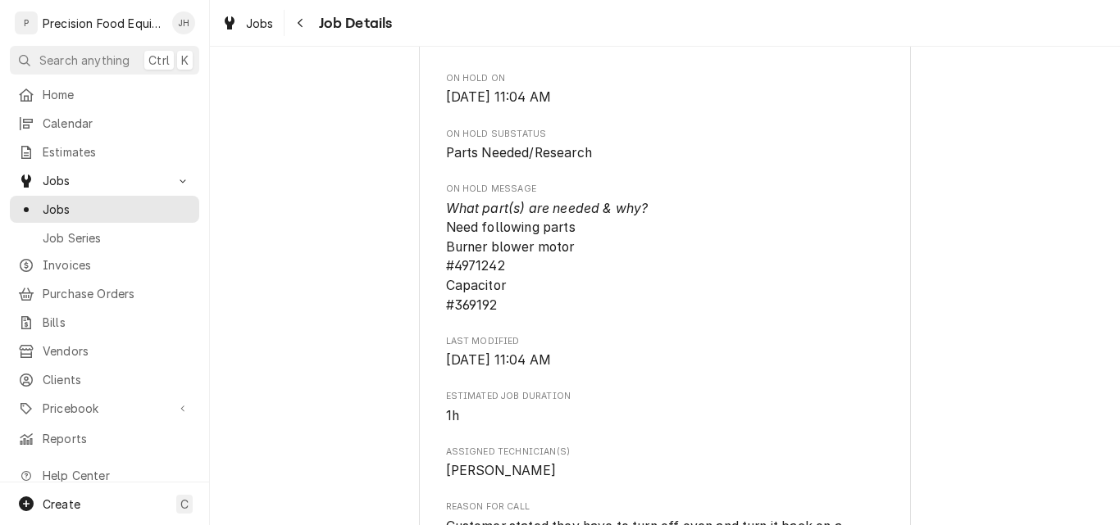
scroll to position [738, 0]
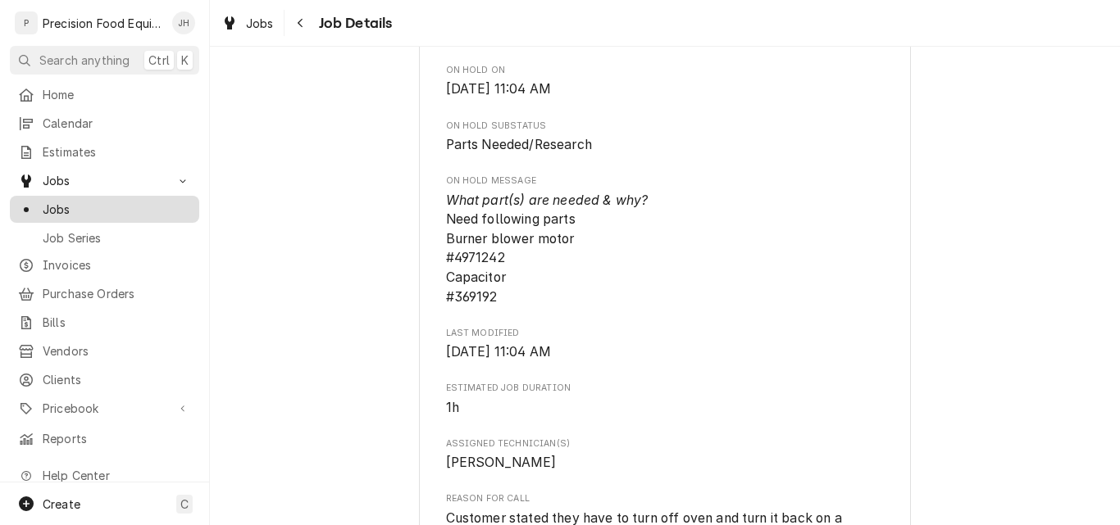
click at [79, 210] on span "Jobs" at bounding box center [117, 209] width 148 height 17
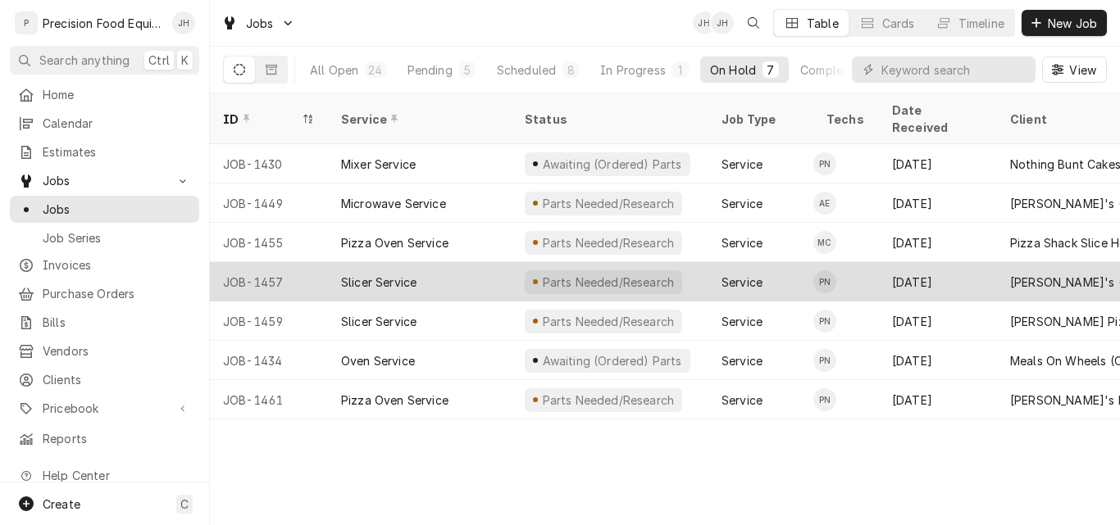
click at [465, 262] on div "Slicer Service" at bounding box center [420, 281] width 184 height 39
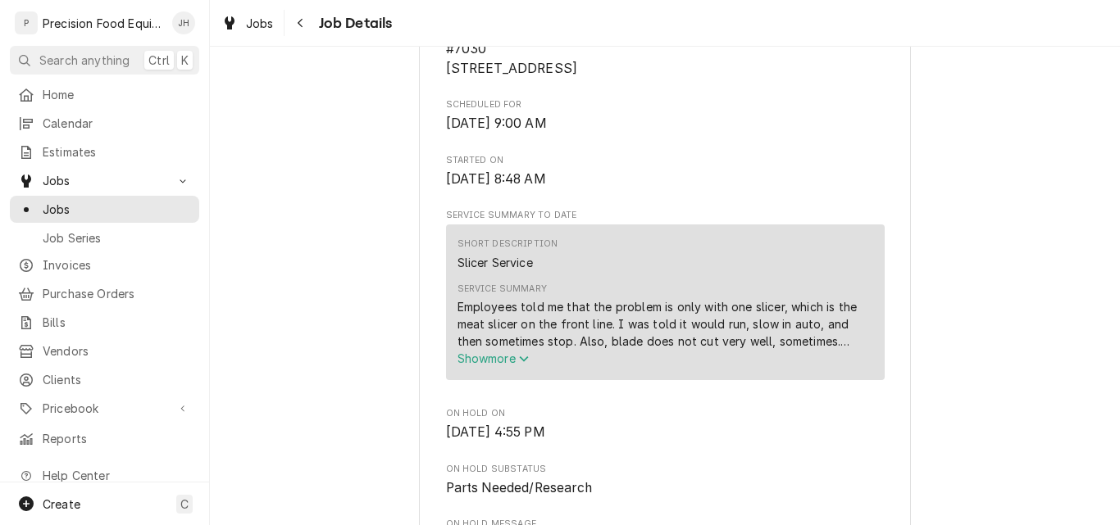
scroll to position [164, 0]
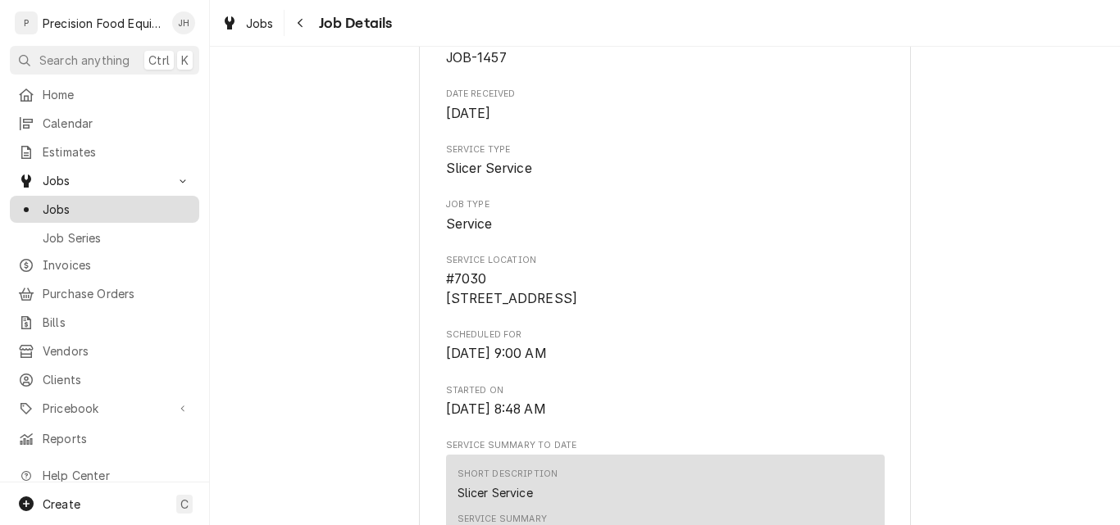
click at [47, 207] on span "Jobs" at bounding box center [117, 209] width 148 height 17
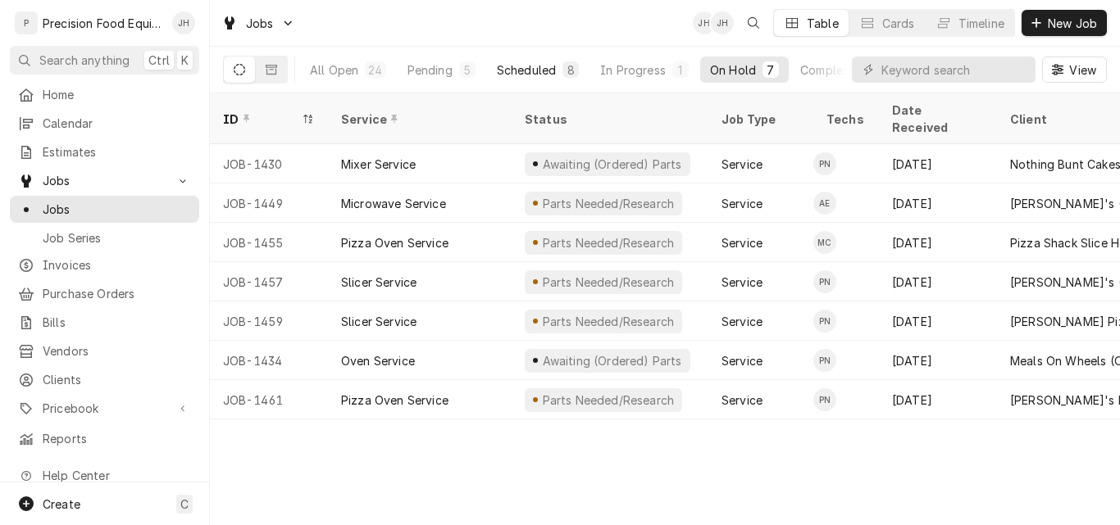
click at [519, 75] on div "Scheduled" at bounding box center [526, 69] width 59 height 17
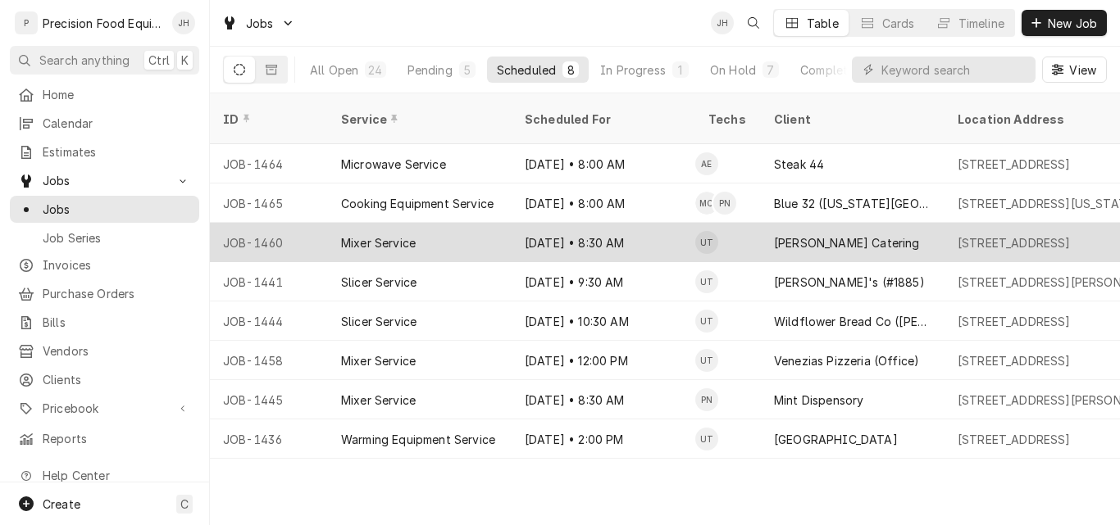
click at [439, 226] on div "Mixer Service" at bounding box center [420, 242] width 184 height 39
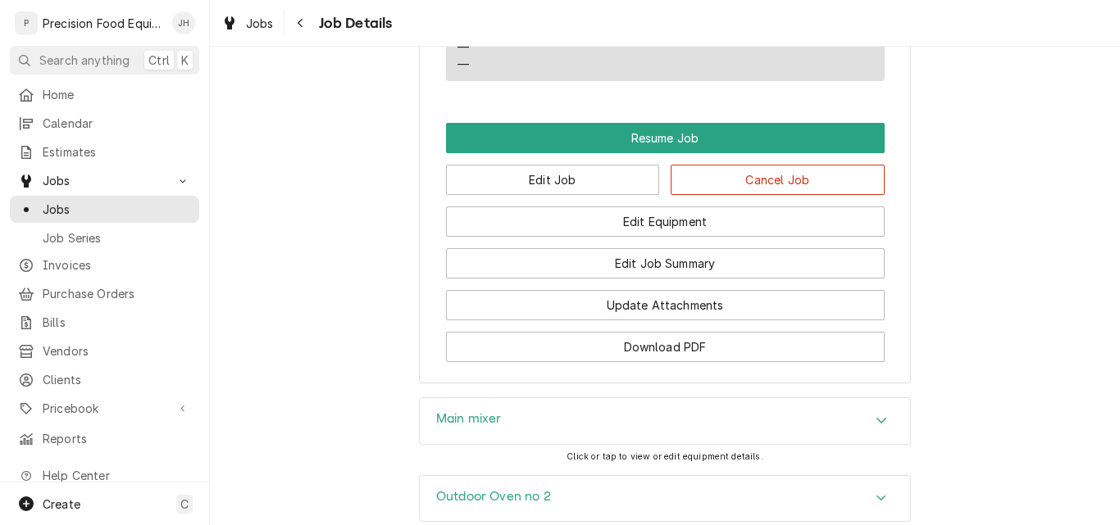
scroll to position [1721, 0]
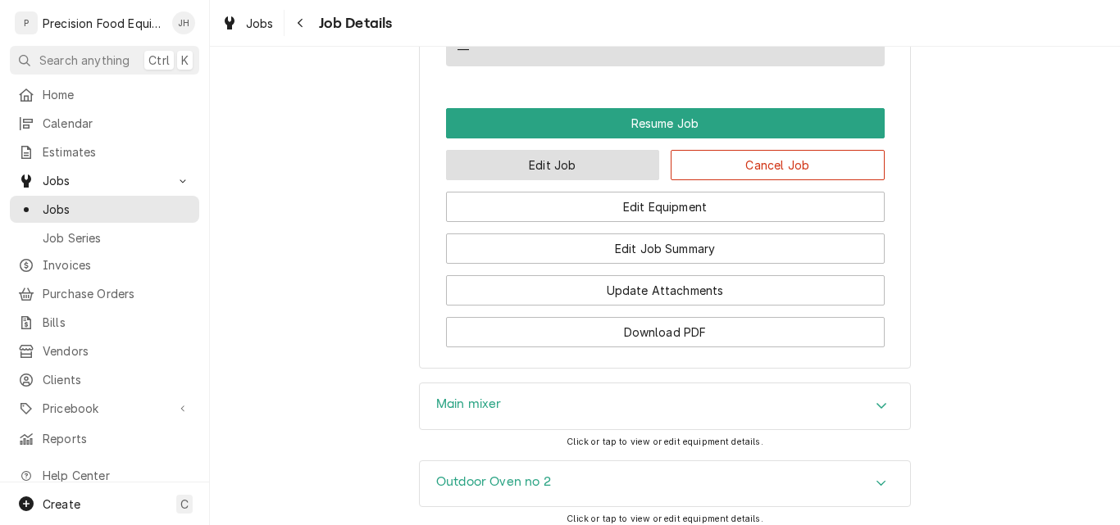
click at [566, 180] on button "Edit Job" at bounding box center [553, 165] width 214 height 30
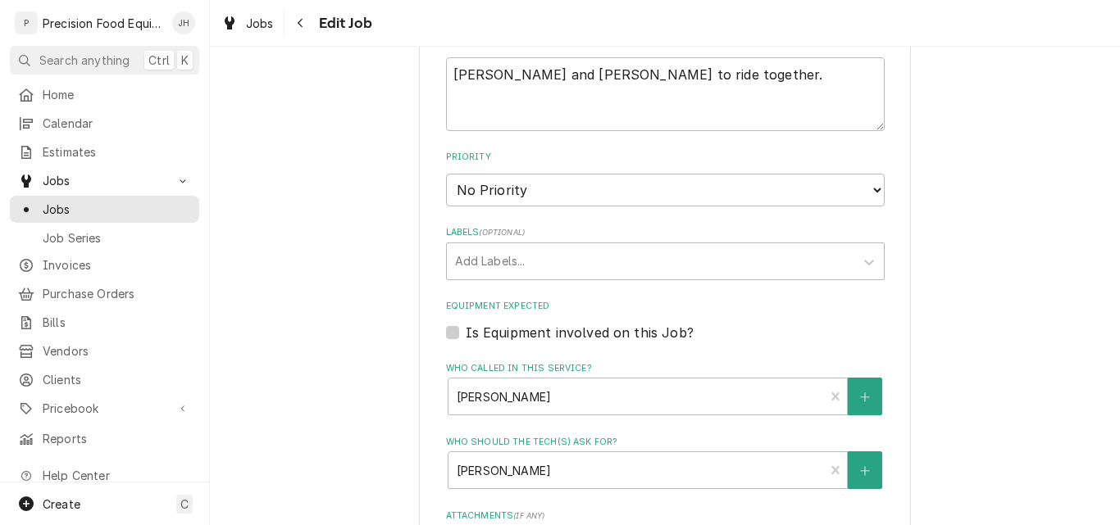
scroll to position [738, 0]
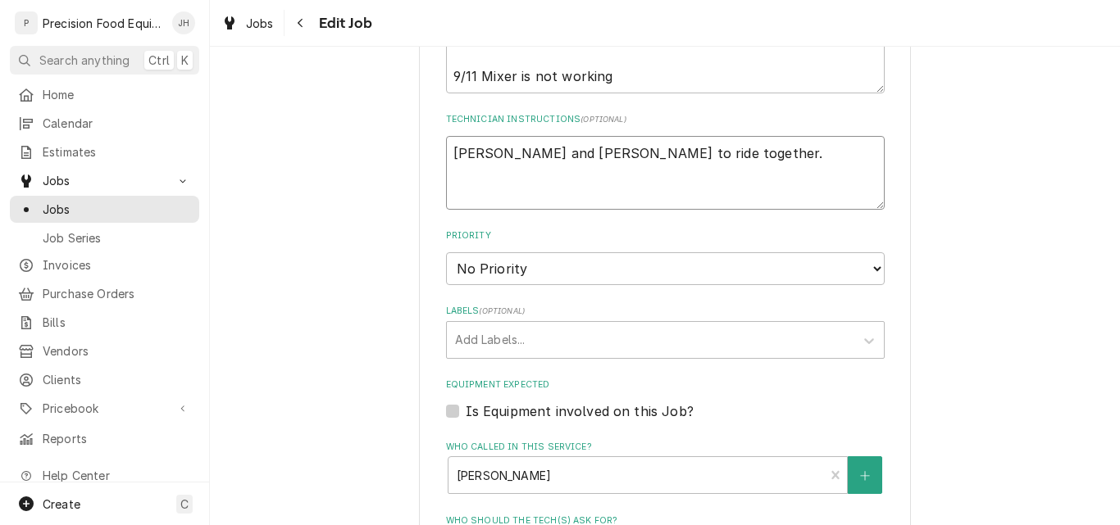
drag, startPoint x: 480, startPoint y: 157, endPoint x: 454, endPoint y: 161, distance: 26.5
click at [454, 161] on textarea "[PERSON_NAME] and [PERSON_NAME] to ride together." at bounding box center [665, 173] width 439 height 74
drag, startPoint x: 485, startPoint y: 152, endPoint x: 433, endPoint y: 165, distance: 54.1
click at [433, 165] on div "Use the fields below to edit this job: Client Details Client [PERSON_NAME] Cate…" at bounding box center [665, 150] width 492 height 1619
type textarea "x"
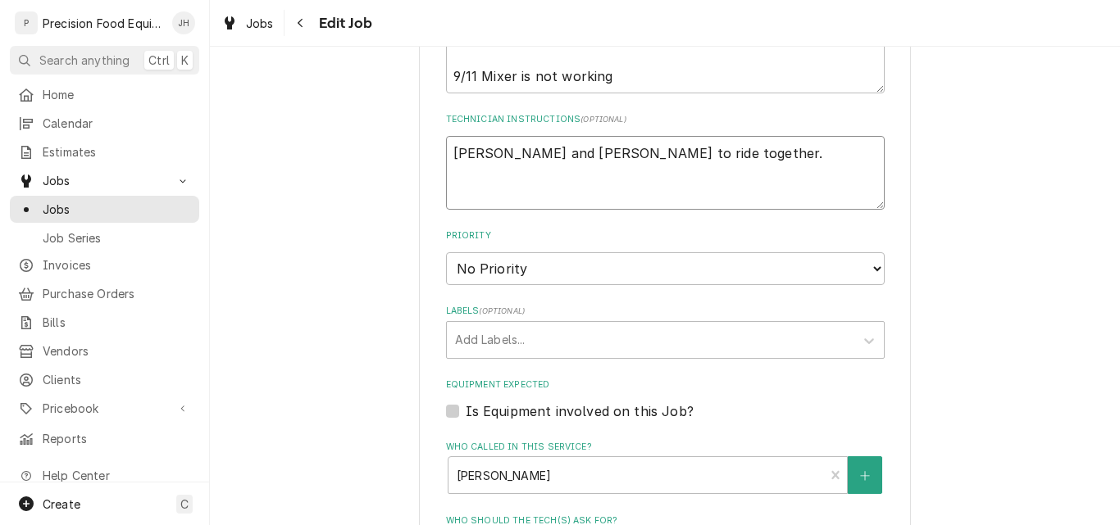
type textarea "P and [PERSON_NAME] to ride together."
type textarea "x"
type textarea "Pe and [PERSON_NAME] to ride together."
type textarea "x"
type textarea "Pet and [PERSON_NAME] to ride together."
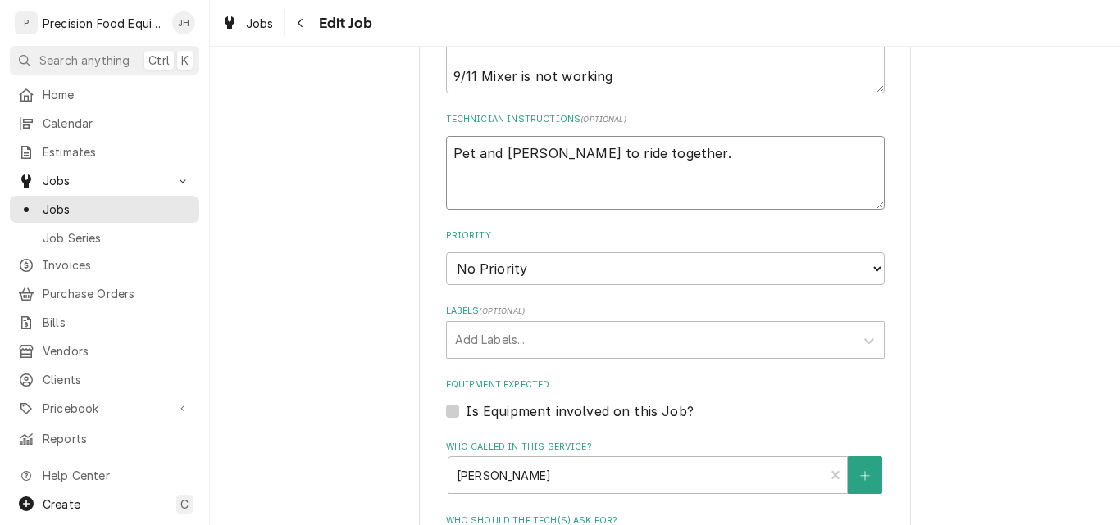
type textarea "x"
type textarea "[PERSON_NAME] and [PERSON_NAME] to ride together."
type textarea "x"
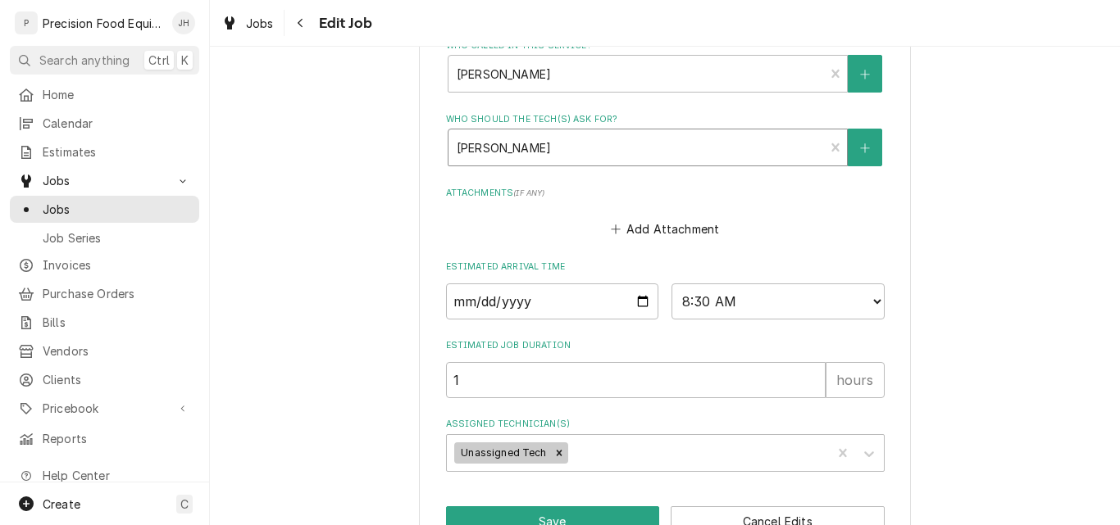
scroll to position [1148, 0]
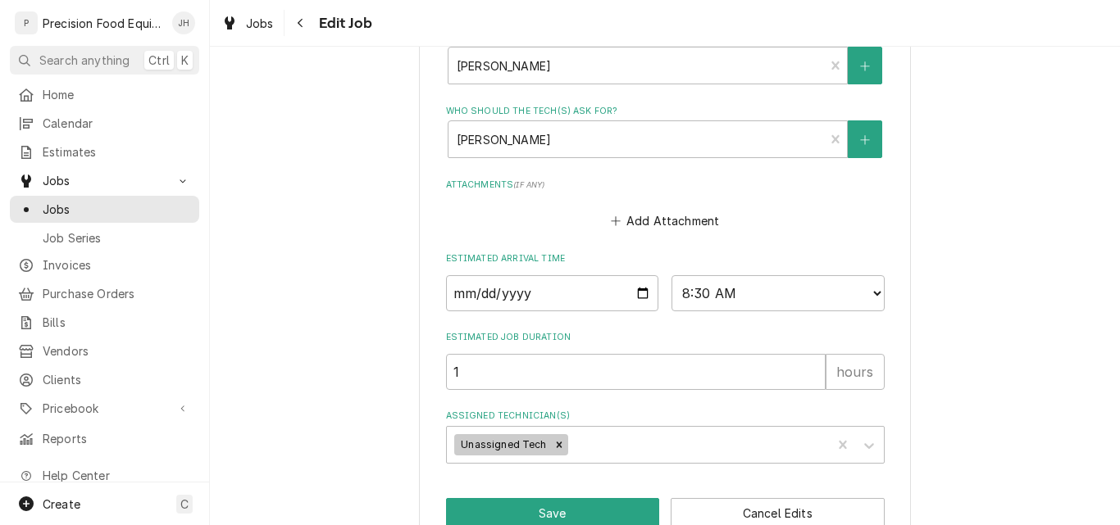
type textarea "[PERSON_NAME] and [PERSON_NAME] to ride together."
click at [639, 299] on input "[DATE]" at bounding box center [552, 293] width 213 height 36
click at [725, 295] on select "AM / PM 6:00 AM 6:15 AM 6:30 AM 6:45 AM 7:00 AM 7:15 AM 7:30 AM 7:45 AM 8:00 AM…" at bounding box center [777, 293] width 213 height 36
select select "09:30:00"
click at [671, 275] on select "AM / PM 6:00 AM 6:15 AM 6:30 AM 6:45 AM 7:00 AM 7:15 AM 7:30 AM 7:45 AM 8:00 AM…" at bounding box center [777, 293] width 213 height 36
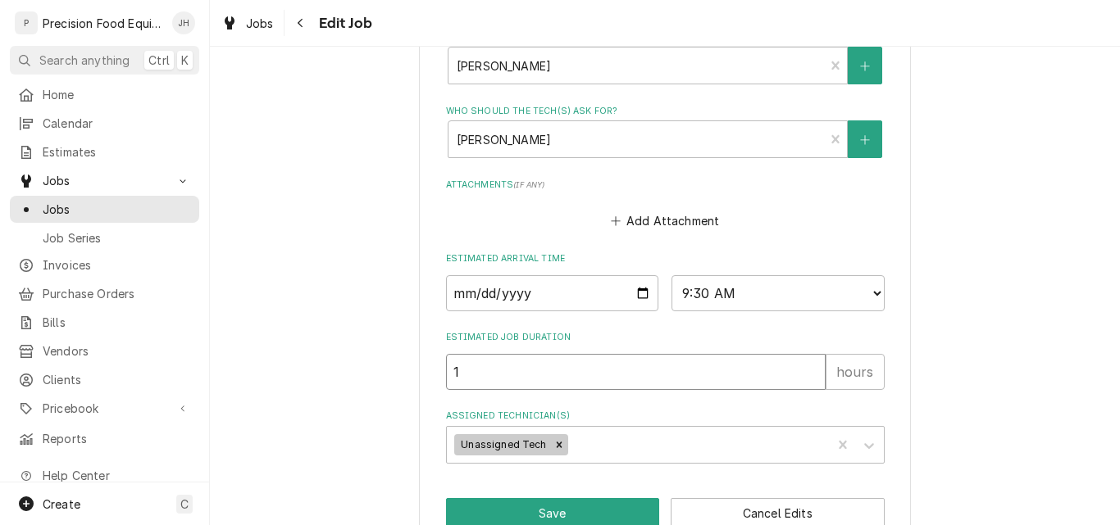
click at [465, 374] on input "1" at bounding box center [636, 372] width 380 height 36
type textarea "x"
type input "1.5"
type textarea "x"
click at [553, 446] on icon "Remove Unassigned Tech" at bounding box center [558, 444] width 11 height 11
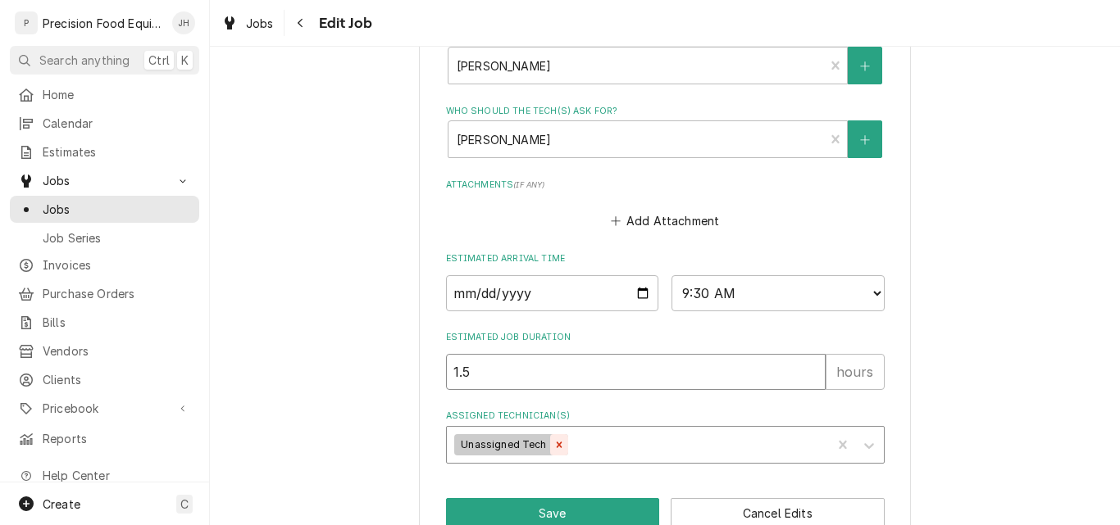
type input "1.5"
click at [500, 446] on div "Assigned Technician(s)" at bounding box center [650, 445] width 391 height 30
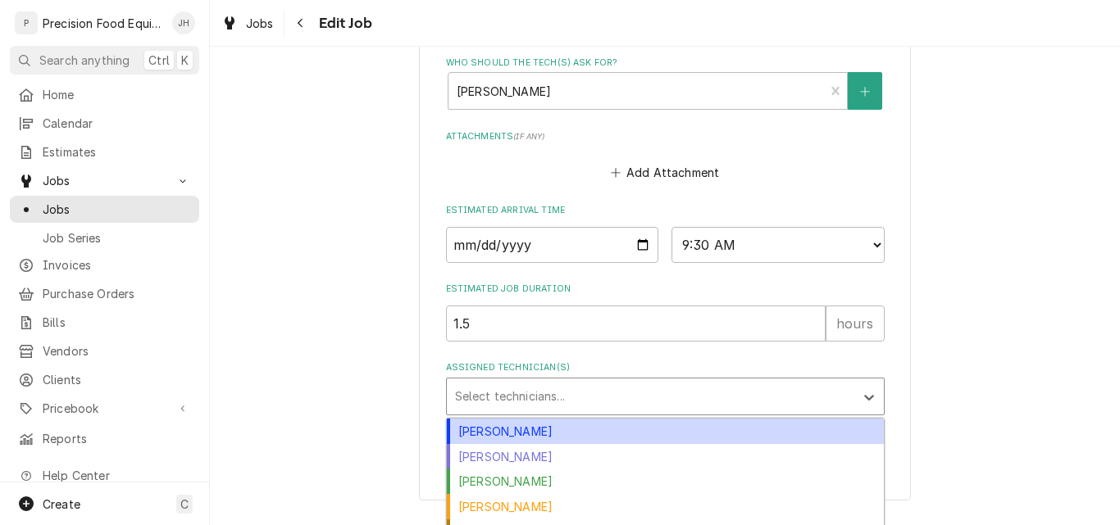
scroll to position [1241, 0]
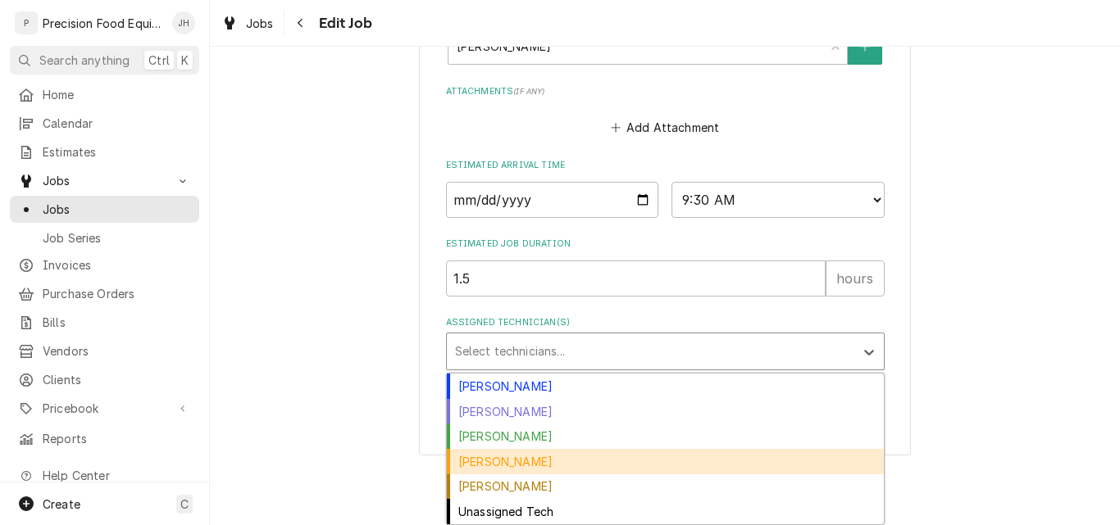
click at [556, 466] on div "Mike Caster" at bounding box center [665, 461] width 437 height 25
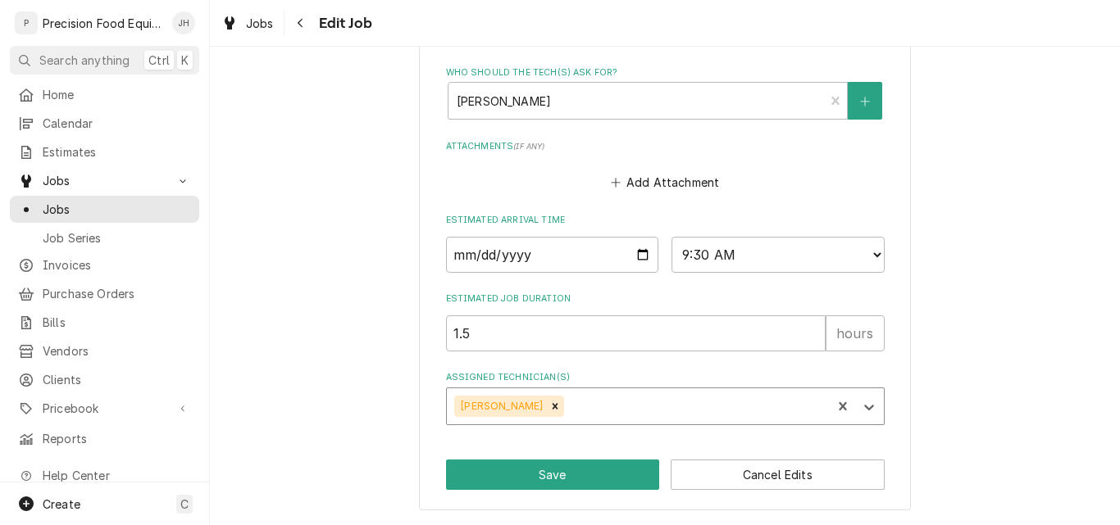
click at [559, 412] on div "option Mike Caster, selected. Mike Caster" at bounding box center [665, 407] width 439 height 38
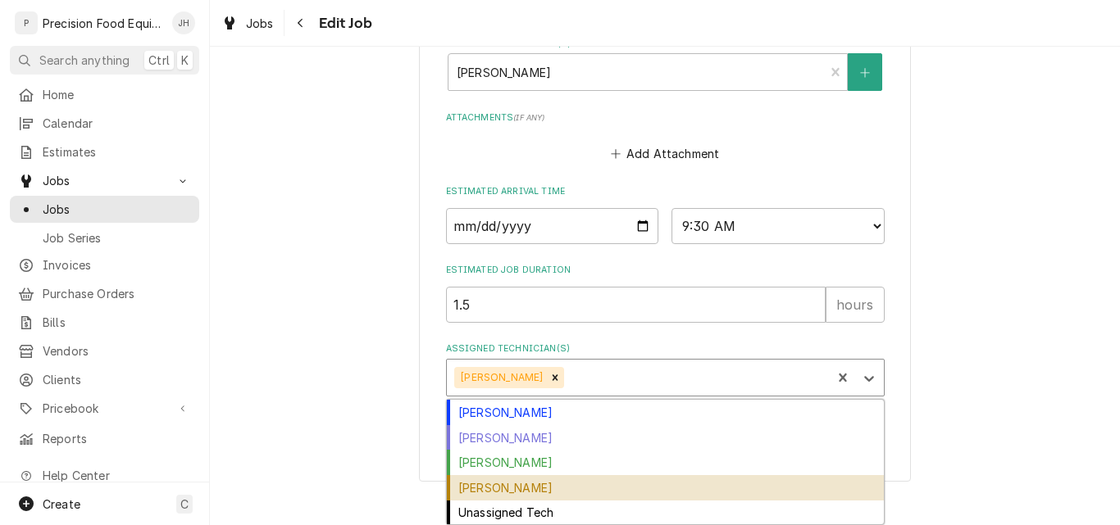
click at [525, 497] on div "Pete Nielson" at bounding box center [665, 487] width 437 height 25
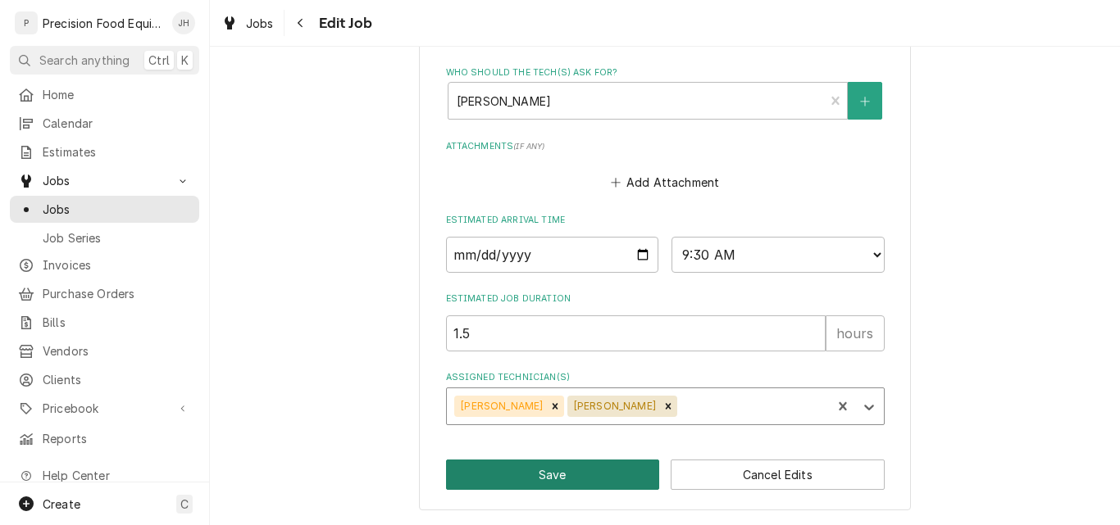
click at [554, 481] on button "Save" at bounding box center [553, 475] width 214 height 30
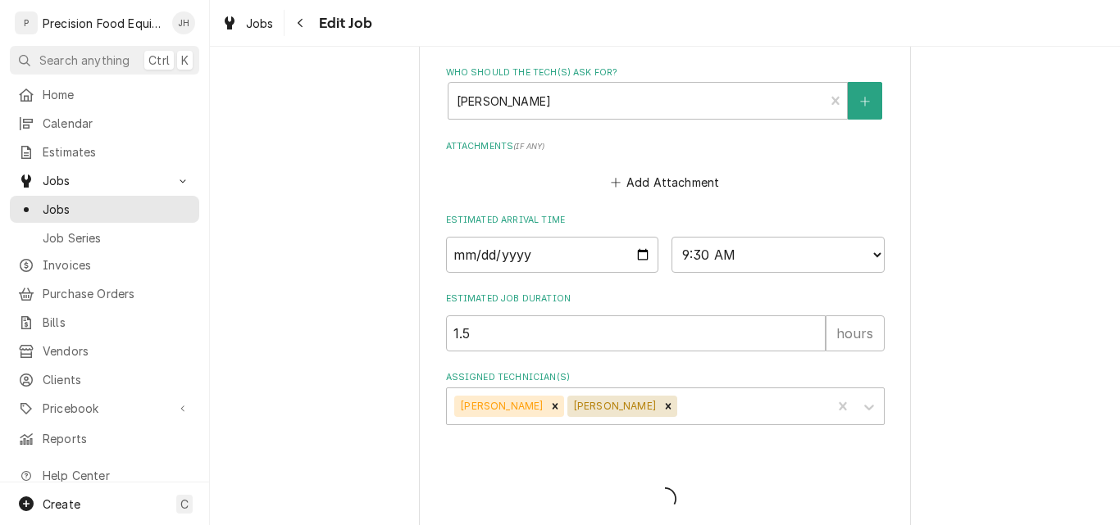
type textarea "x"
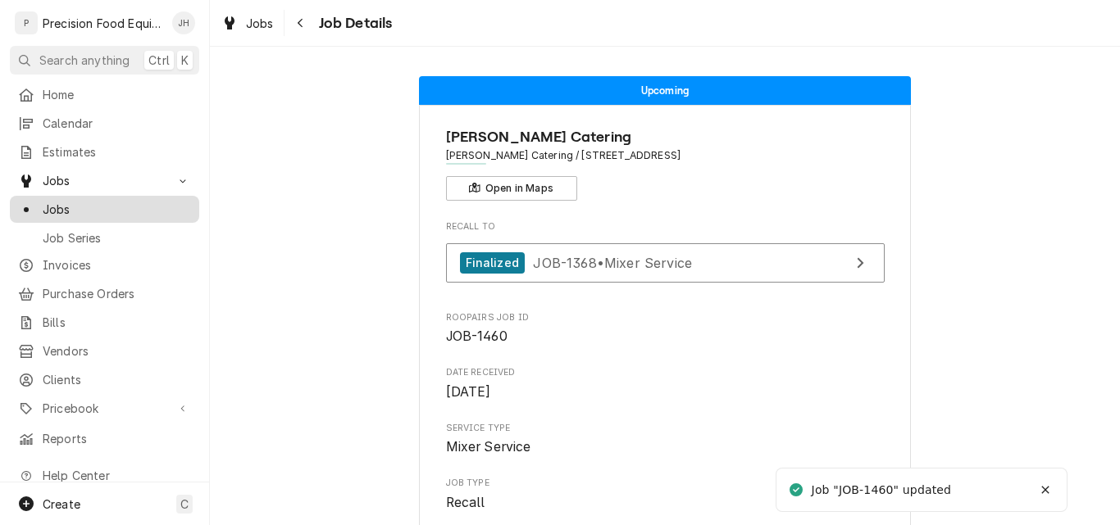
click at [63, 205] on span "Jobs" at bounding box center [117, 209] width 148 height 17
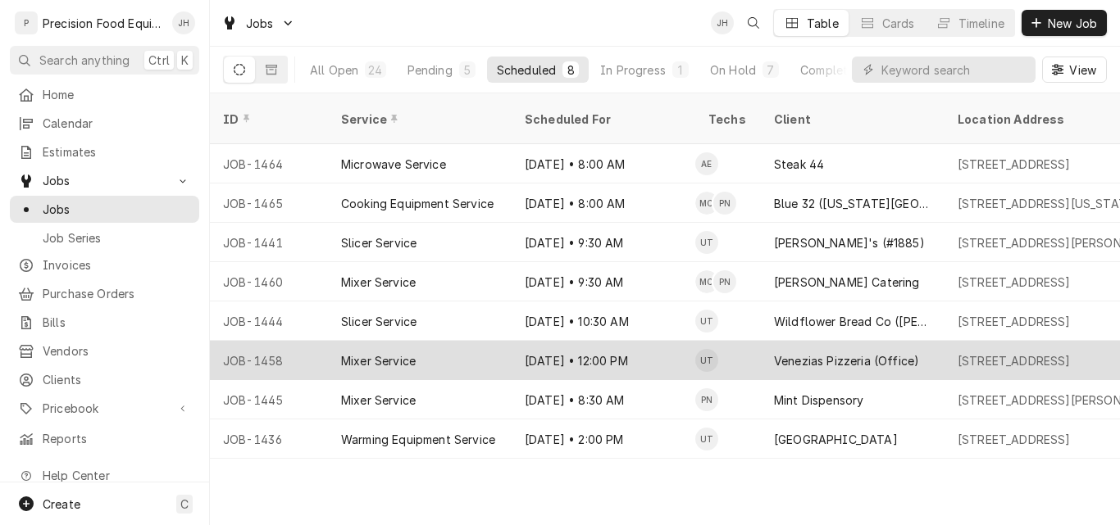
click at [653, 341] on div "Sep 15 • 12:00 PM" at bounding box center [603, 360] width 184 height 39
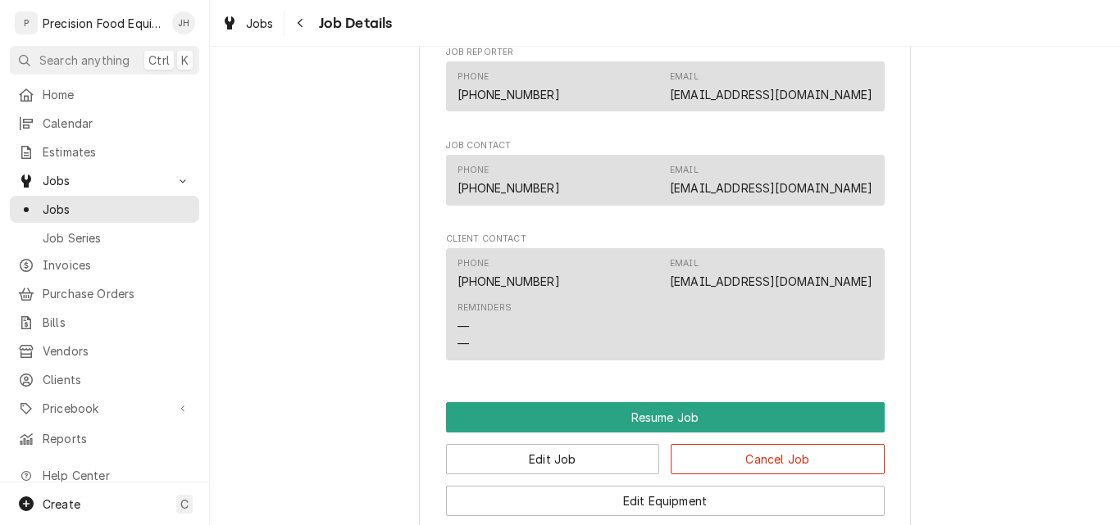
scroll to position [1148, 0]
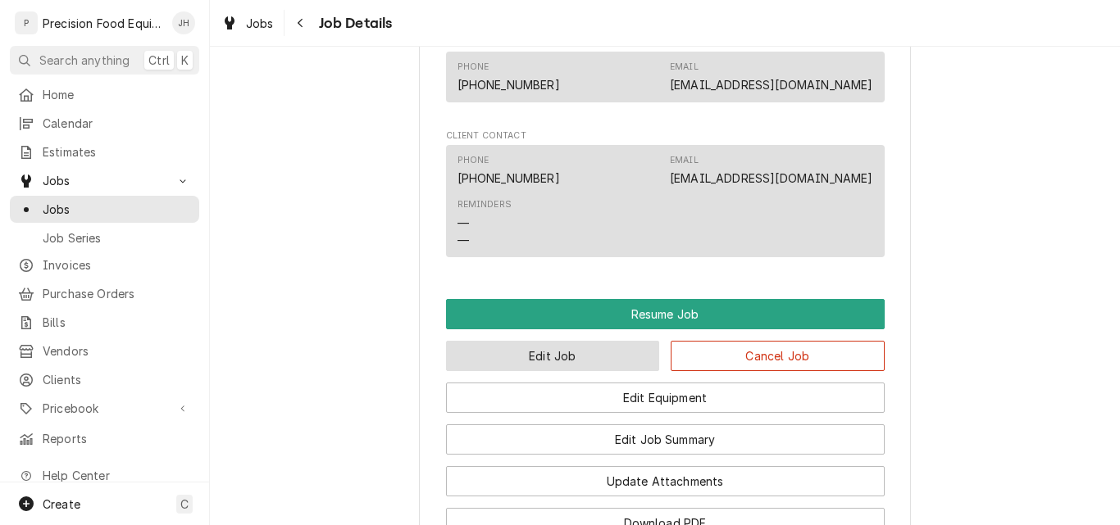
click at [566, 371] on button "Edit Job" at bounding box center [553, 356] width 214 height 30
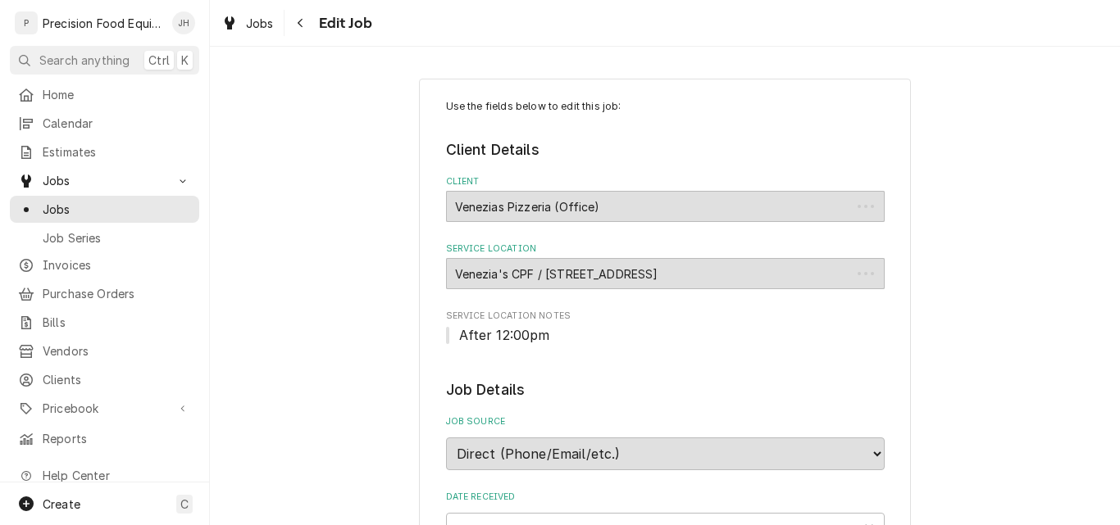
type textarea "x"
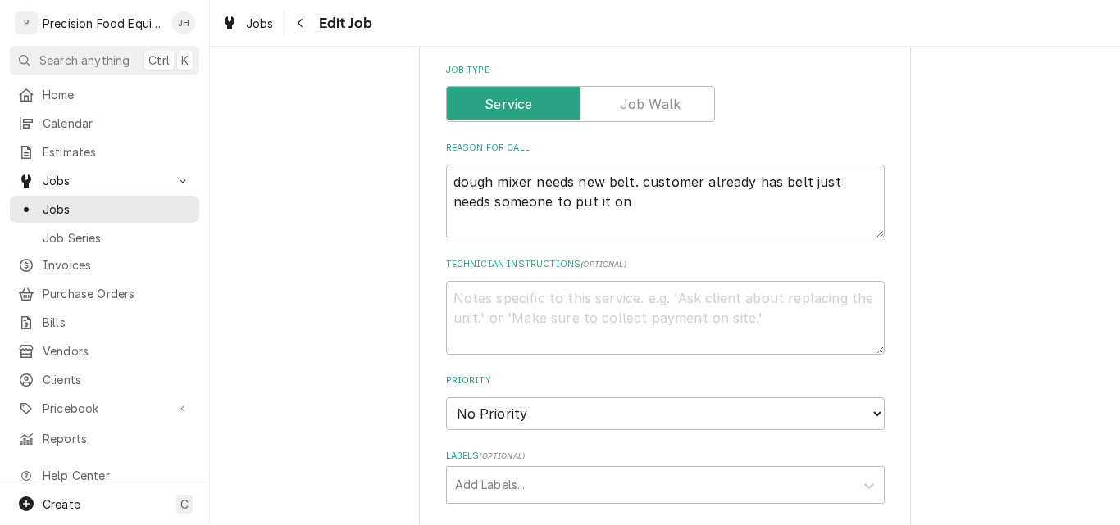
scroll to position [574, 0]
click at [57, 201] on span "Jobs" at bounding box center [117, 209] width 148 height 17
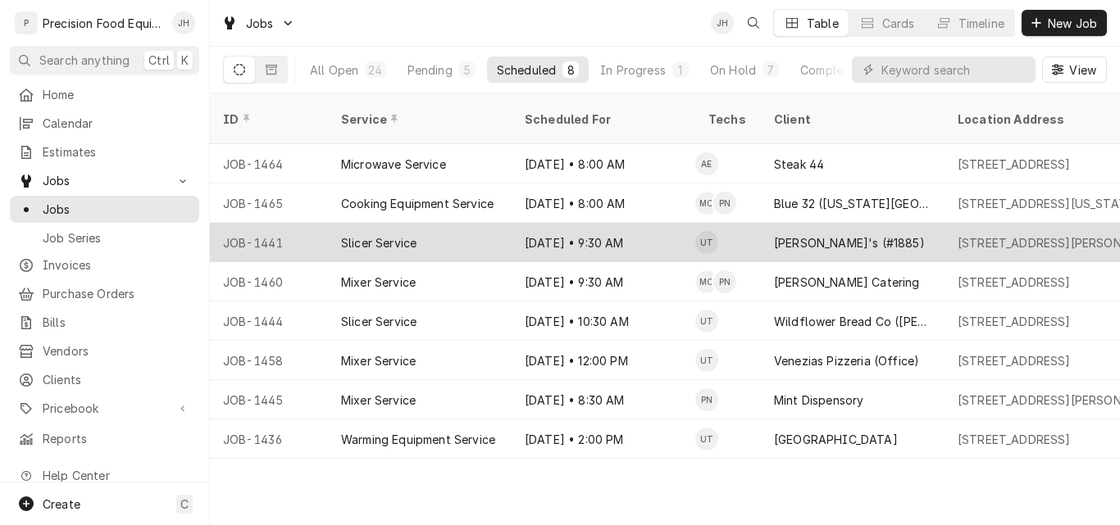
click at [641, 223] on div "Sep 15 • 9:30 AM" at bounding box center [603, 242] width 184 height 39
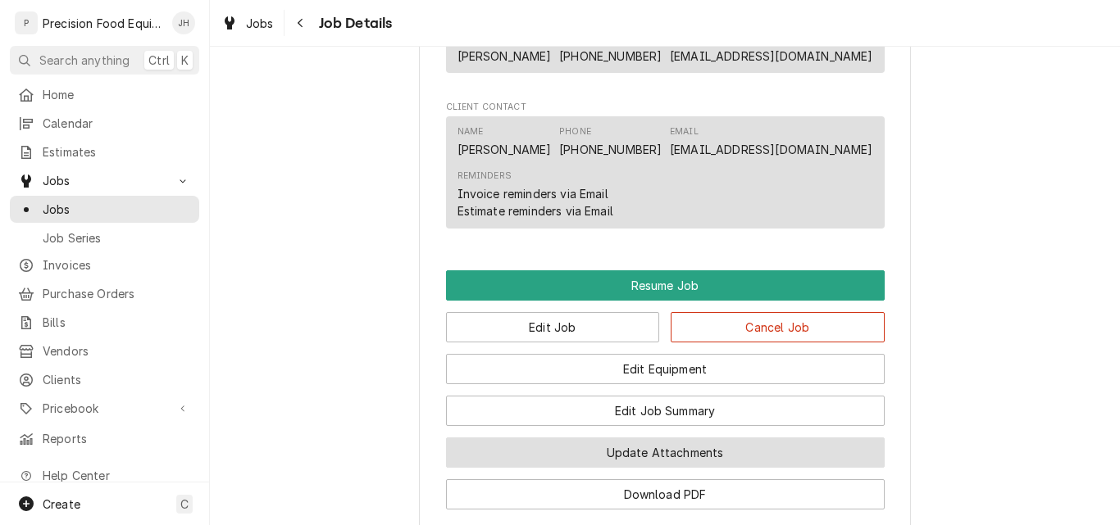
scroll to position [1475, 0]
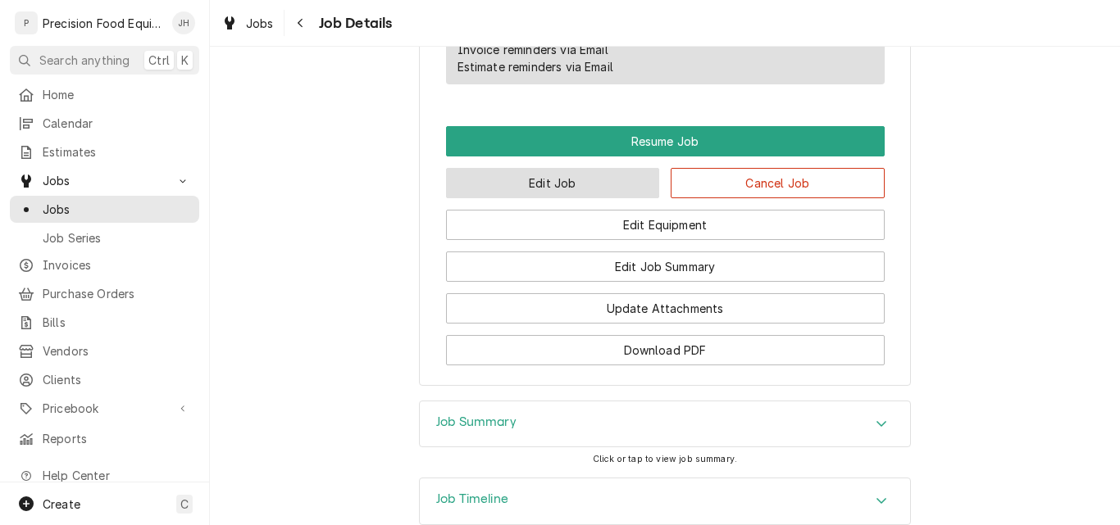
click at [540, 198] on button "Edit Job" at bounding box center [553, 183] width 214 height 30
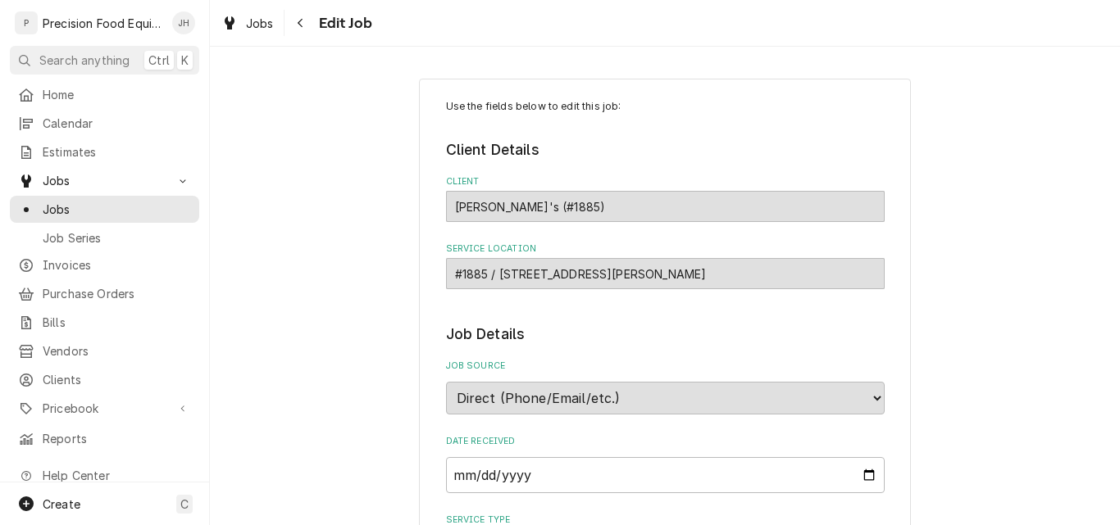
type textarea "x"
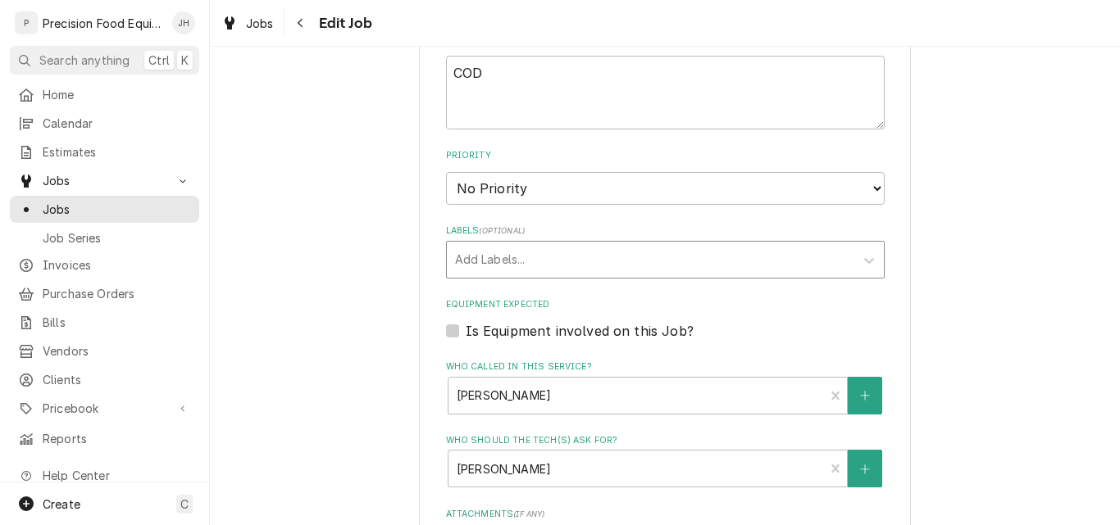
scroll to position [984, 0]
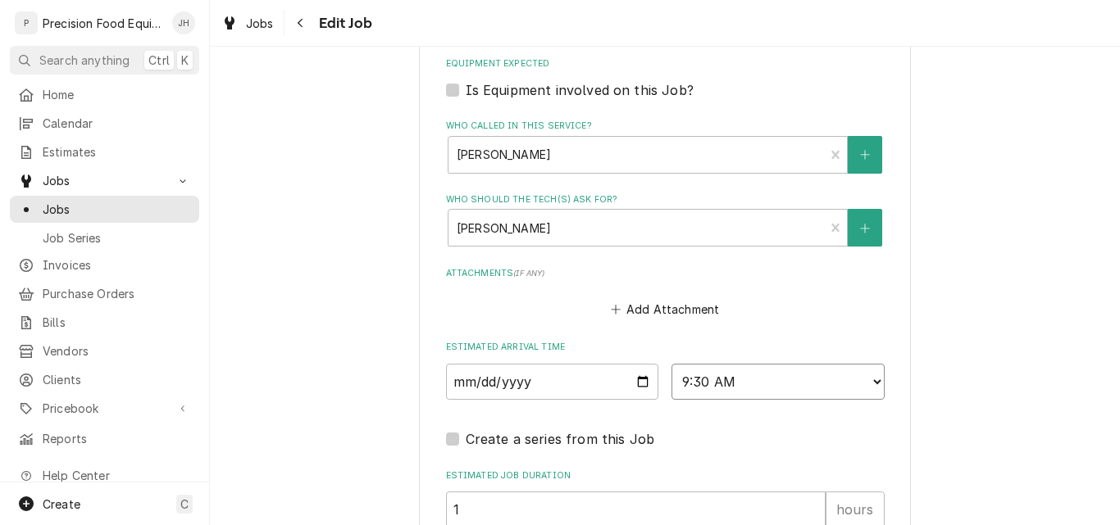
click at [793, 384] on select "AM / PM 6:00 AM 6:15 AM 6:30 AM 6:45 AM 7:00 AM 7:15 AM 7:30 AM 7:45 AM 8:00 AM…" at bounding box center [777, 382] width 213 height 36
select select "11:30:00"
click at [671, 364] on select "AM / PM 6:00 AM 6:15 AM 6:30 AM 6:45 AM 7:00 AM 7:15 AM 7:30 AM 7:45 AM 8:00 AM…" at bounding box center [777, 382] width 213 height 36
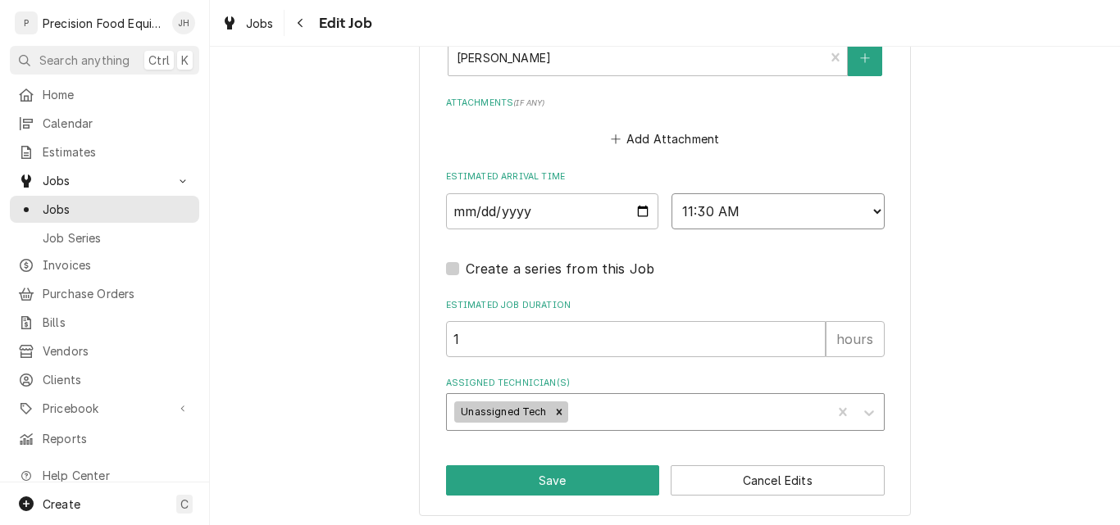
scroll to position [1160, 0]
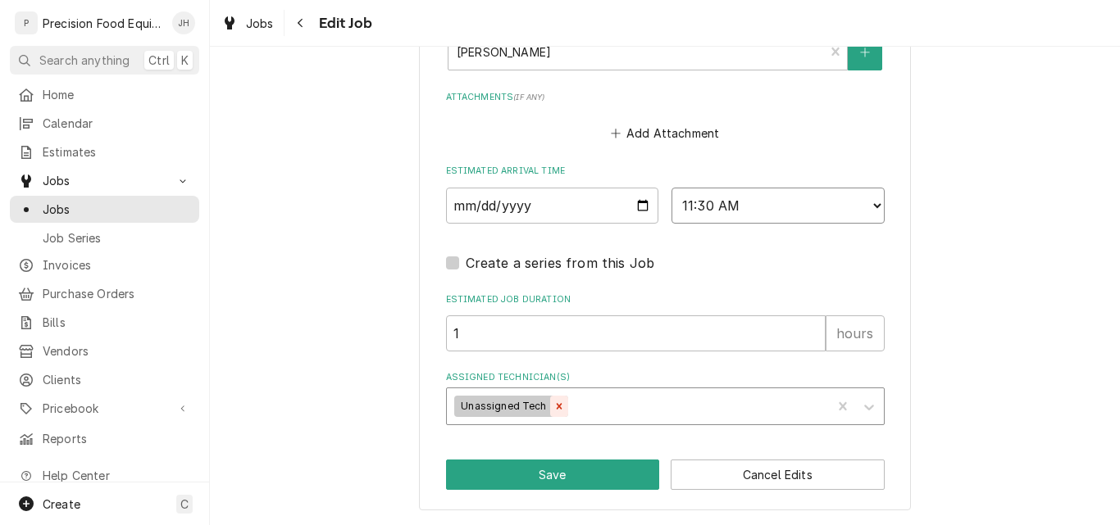
click at [553, 406] on icon "Remove Unassigned Tech" at bounding box center [558, 406] width 11 height 11
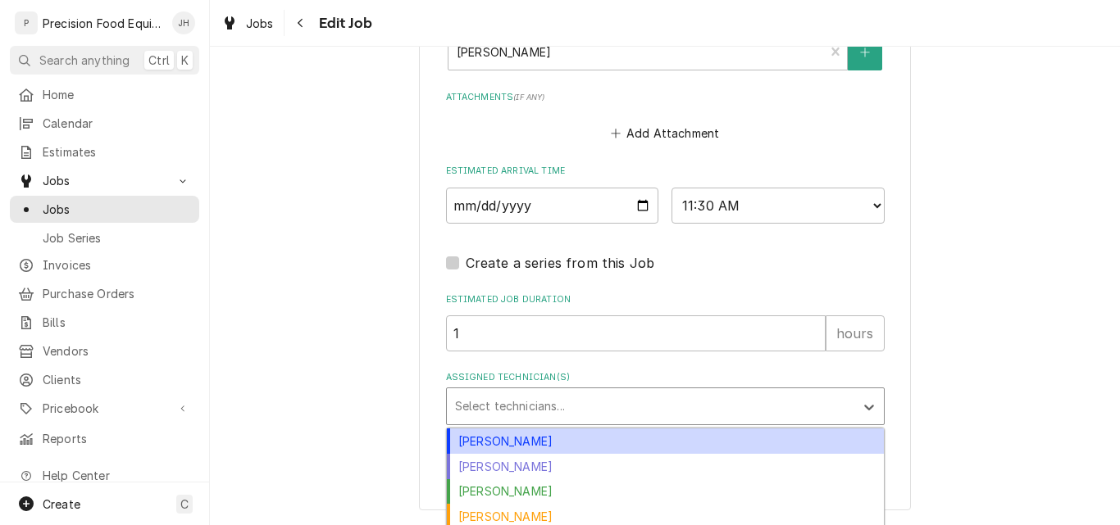
click at [516, 402] on div "Assigned Technician(s)" at bounding box center [650, 407] width 391 height 30
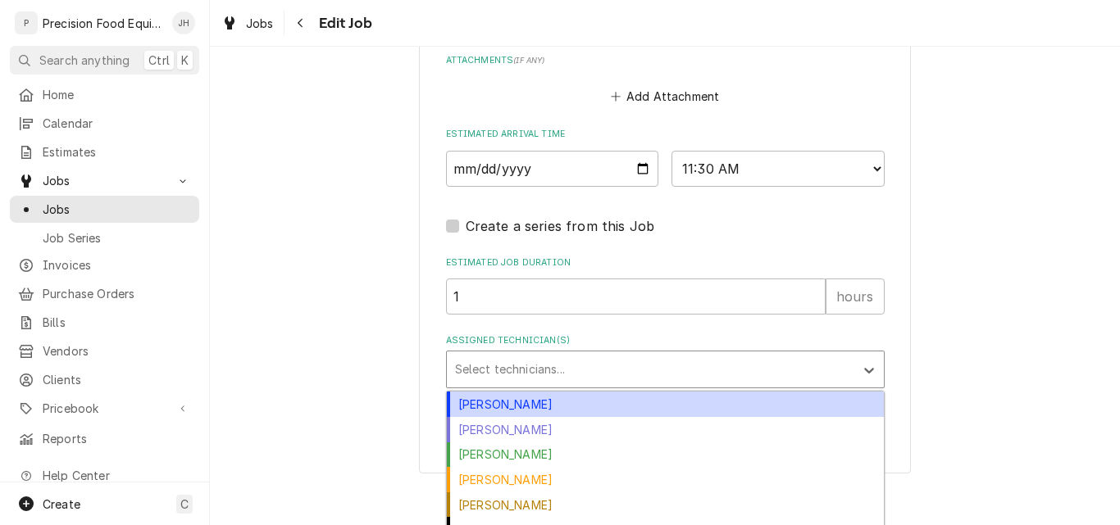
scroll to position [1215, 0]
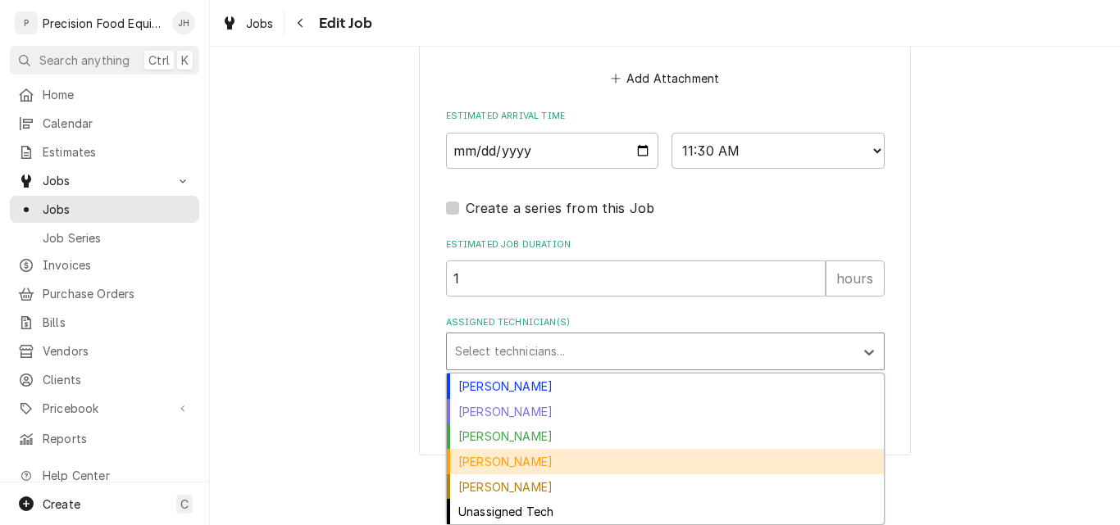
click at [478, 462] on div "[PERSON_NAME]" at bounding box center [665, 461] width 437 height 25
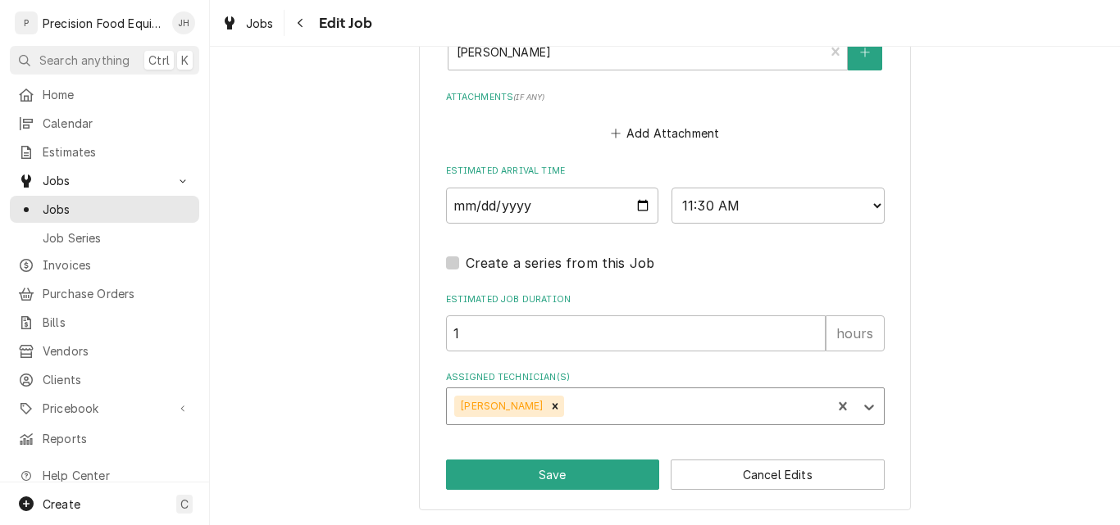
scroll to position [1160, 0]
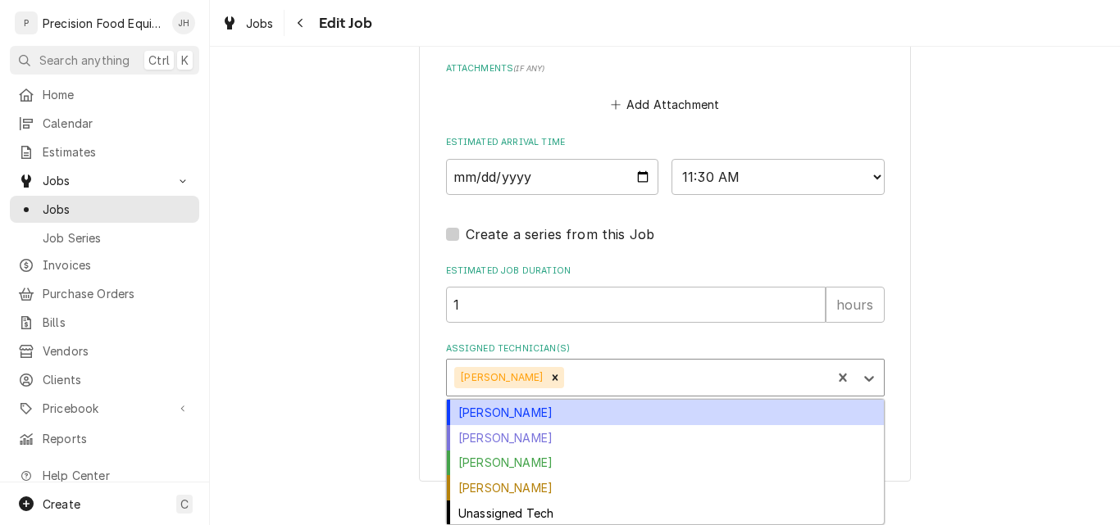
click at [577, 397] on div "option [PERSON_NAME], selected. 5 results available. Use Up and Down to choose …" at bounding box center [665, 378] width 439 height 38
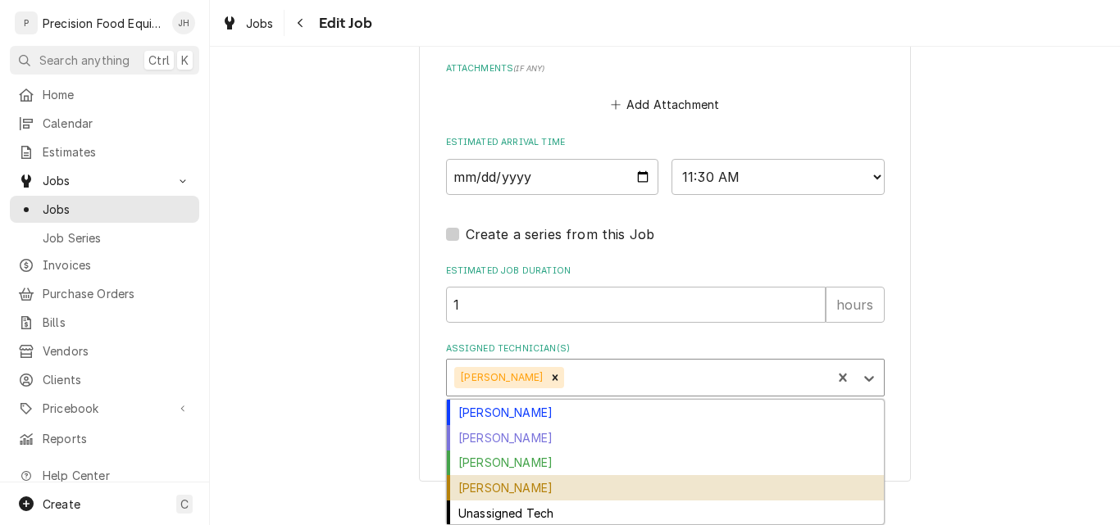
click at [511, 484] on div "[PERSON_NAME]" at bounding box center [665, 487] width 437 height 25
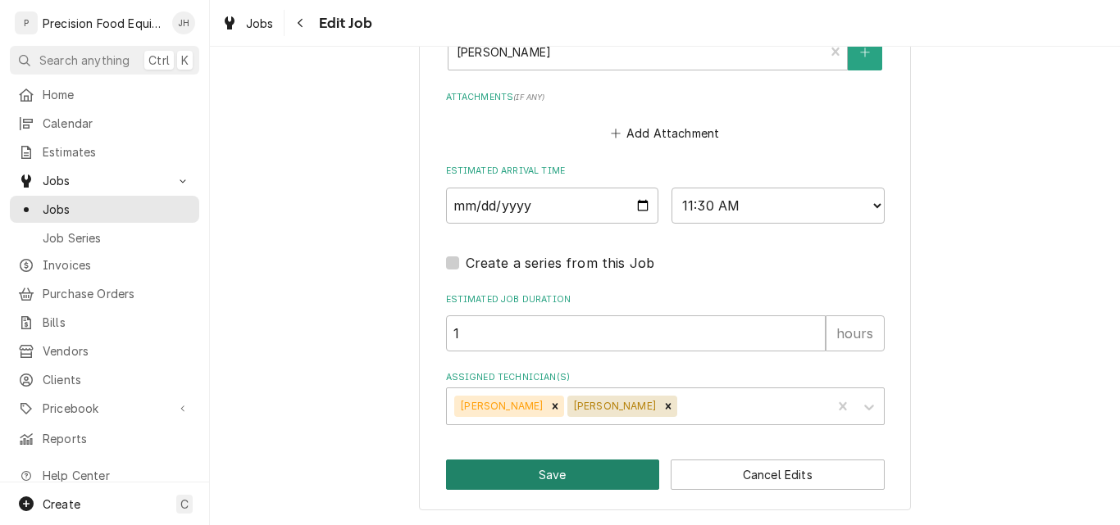
click at [562, 474] on button "Save" at bounding box center [553, 475] width 214 height 30
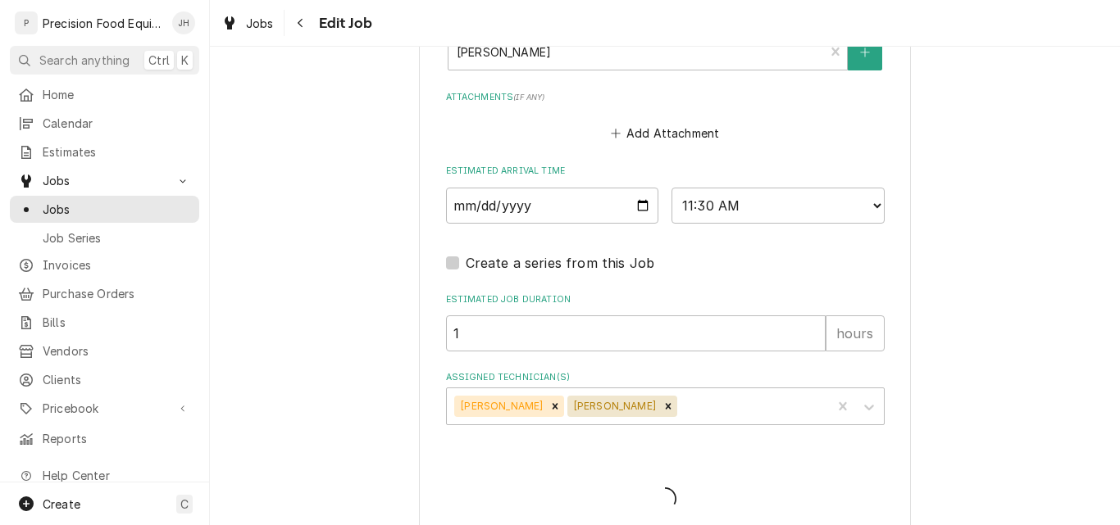
type textarea "x"
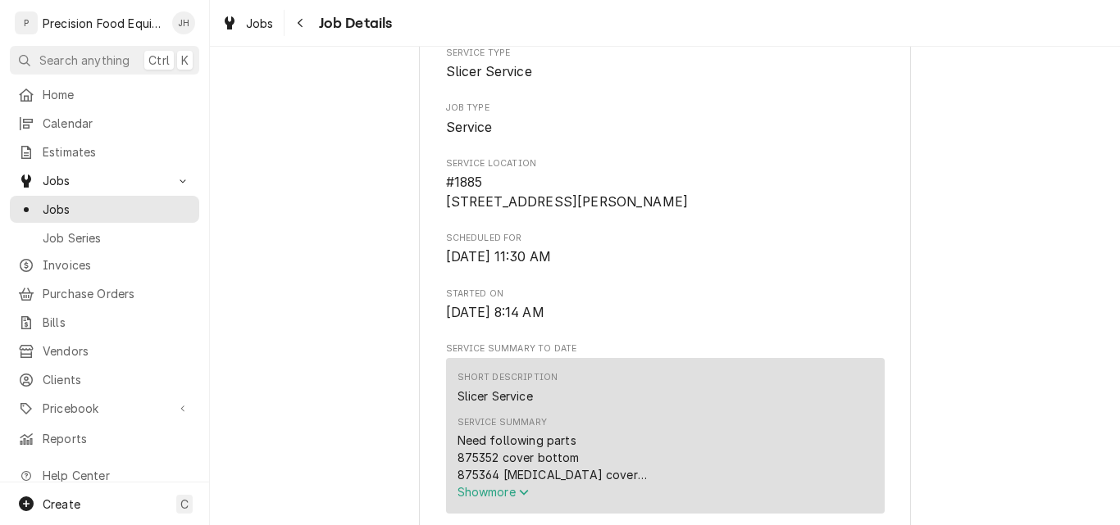
scroll to position [328, 0]
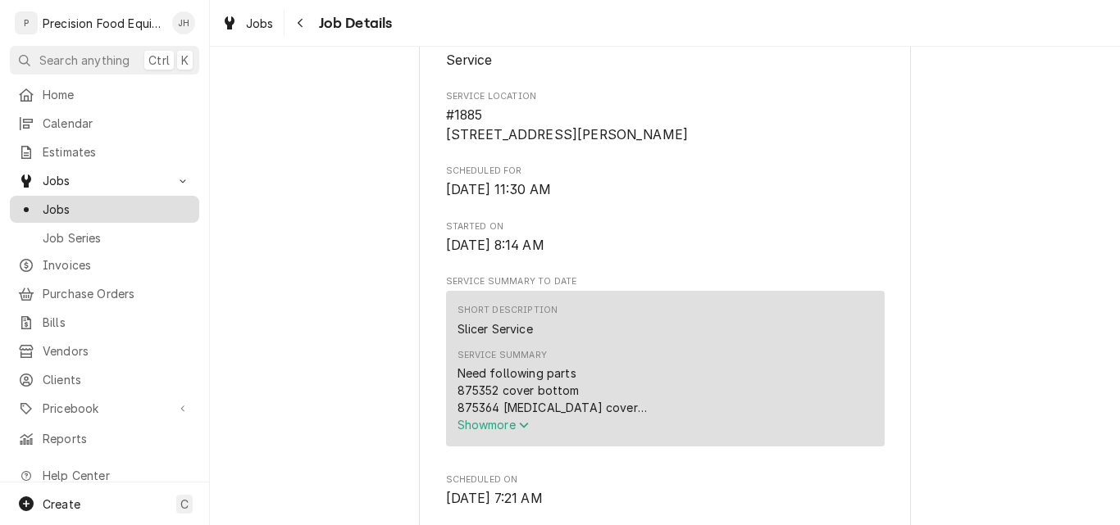
click at [51, 201] on span "Jobs" at bounding box center [117, 209] width 148 height 17
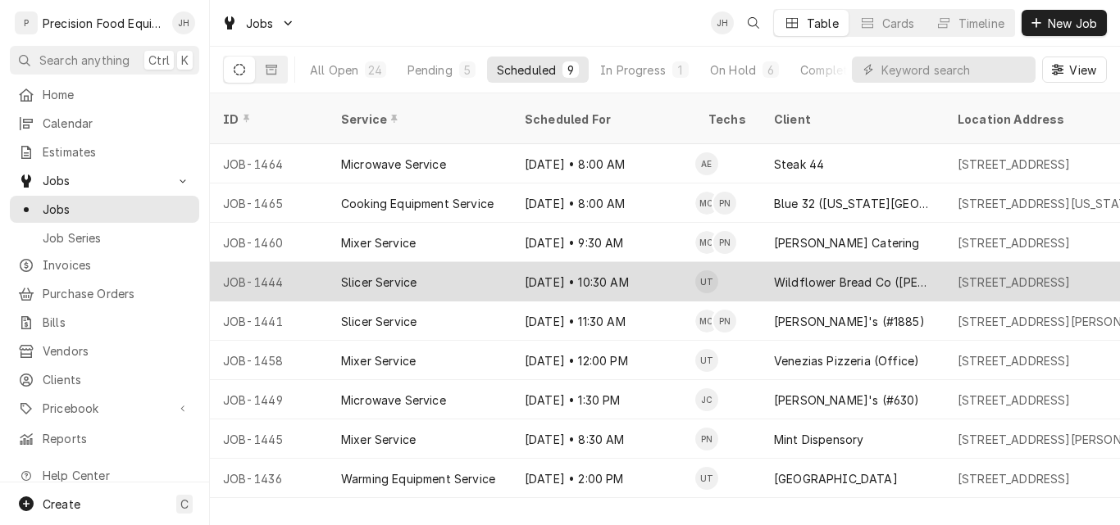
click at [485, 262] on div "Slicer Service" at bounding box center [420, 281] width 184 height 39
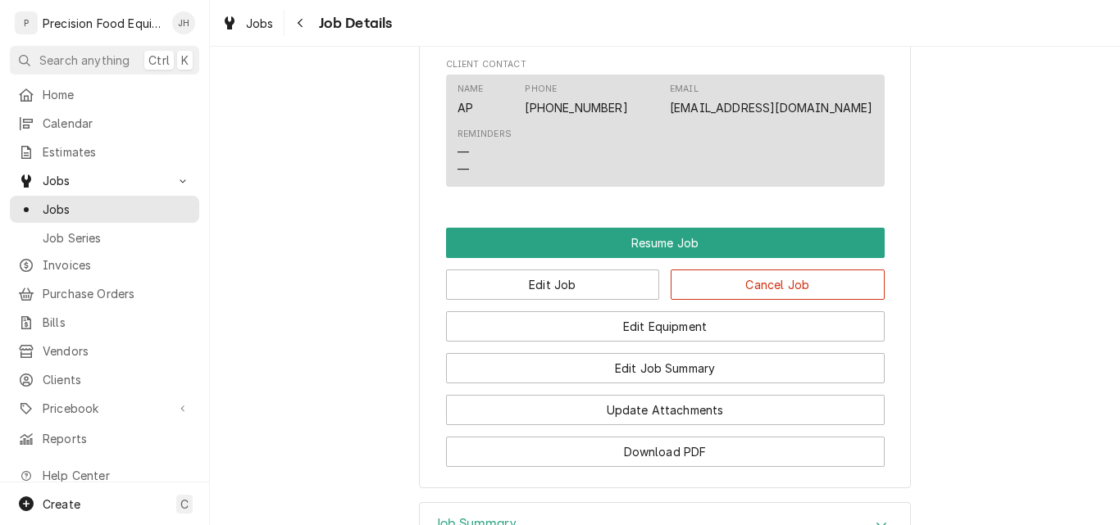
scroll to position [1393, 0]
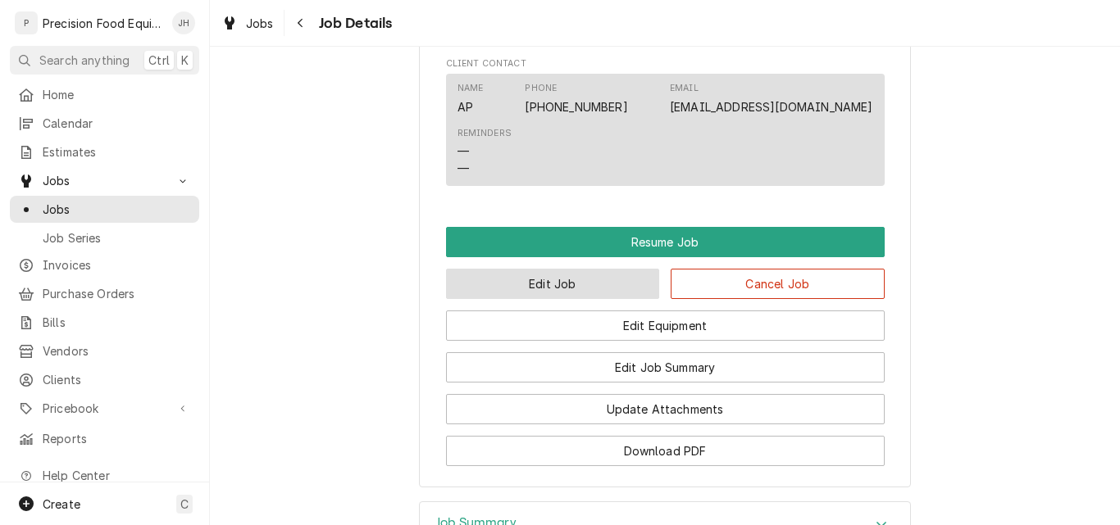
click at [573, 299] on button "Edit Job" at bounding box center [553, 284] width 214 height 30
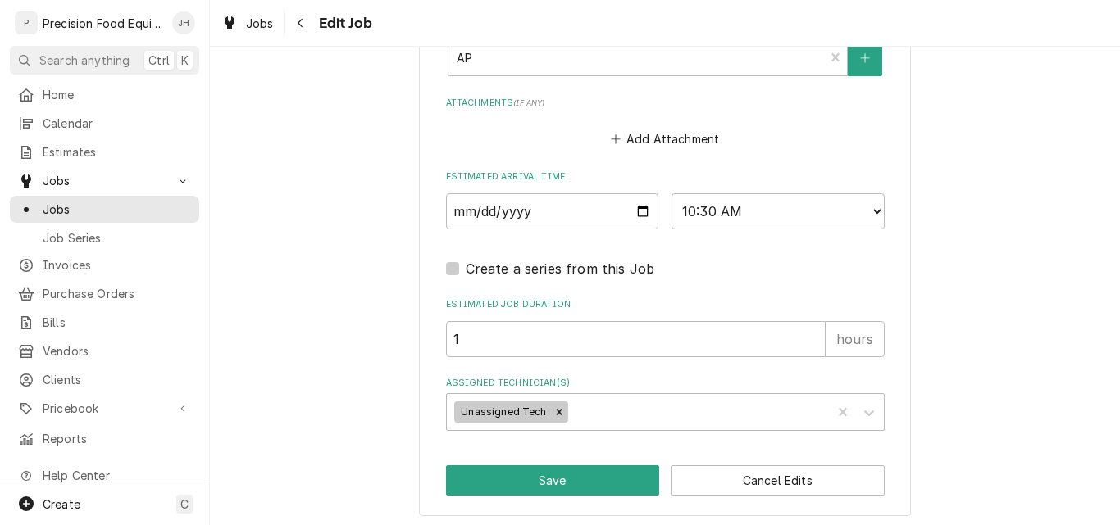
scroll to position [1275, 0]
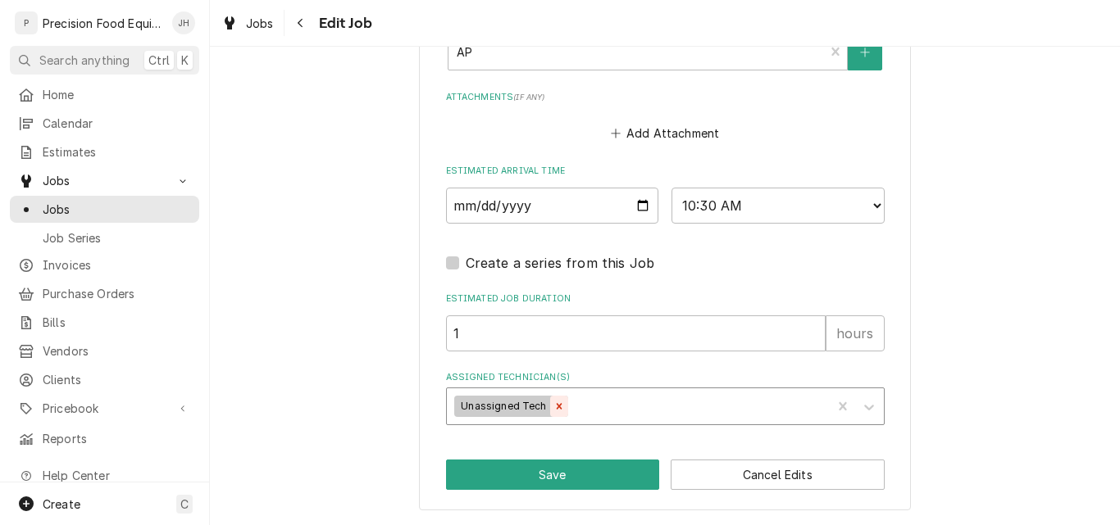
click at [553, 402] on icon "Remove Unassigned Tech" at bounding box center [558, 406] width 11 height 11
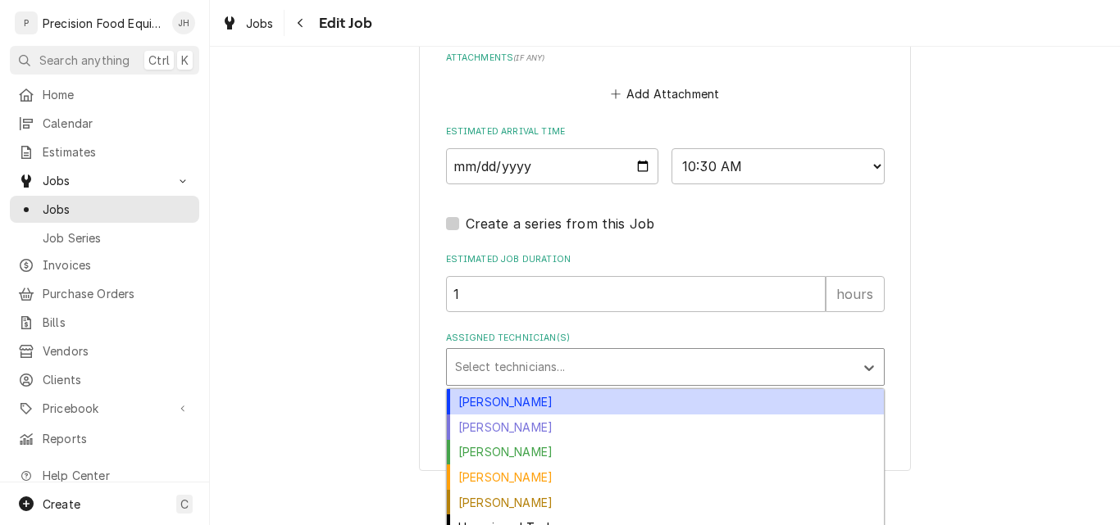
click at [513, 382] on div "Assigned Technician(s)" at bounding box center [650, 367] width 391 height 30
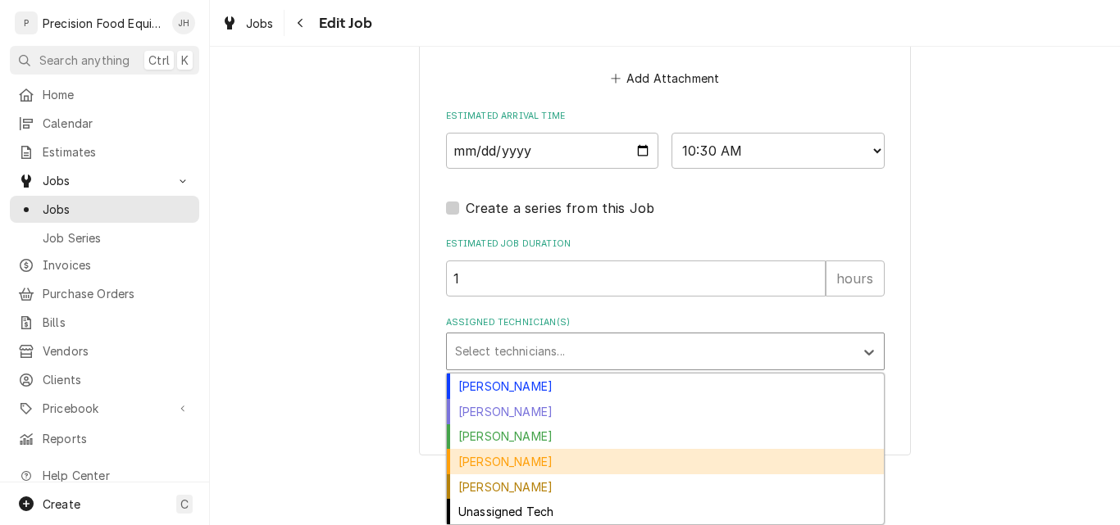
click at [498, 467] on div "Mike Caster" at bounding box center [665, 461] width 437 height 25
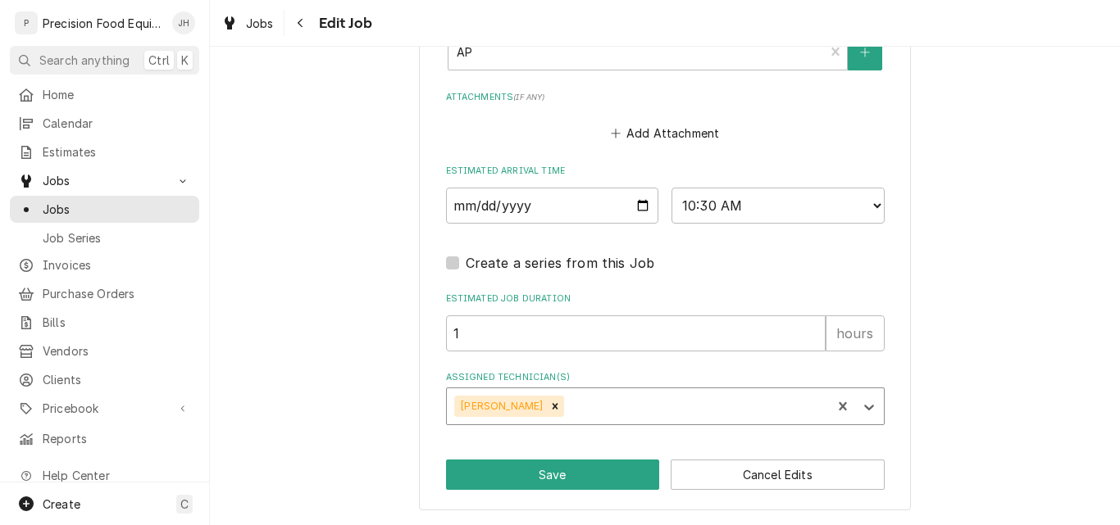
click at [589, 402] on div "option Mike Caster, selected. Mike Caster" at bounding box center [665, 407] width 439 height 38
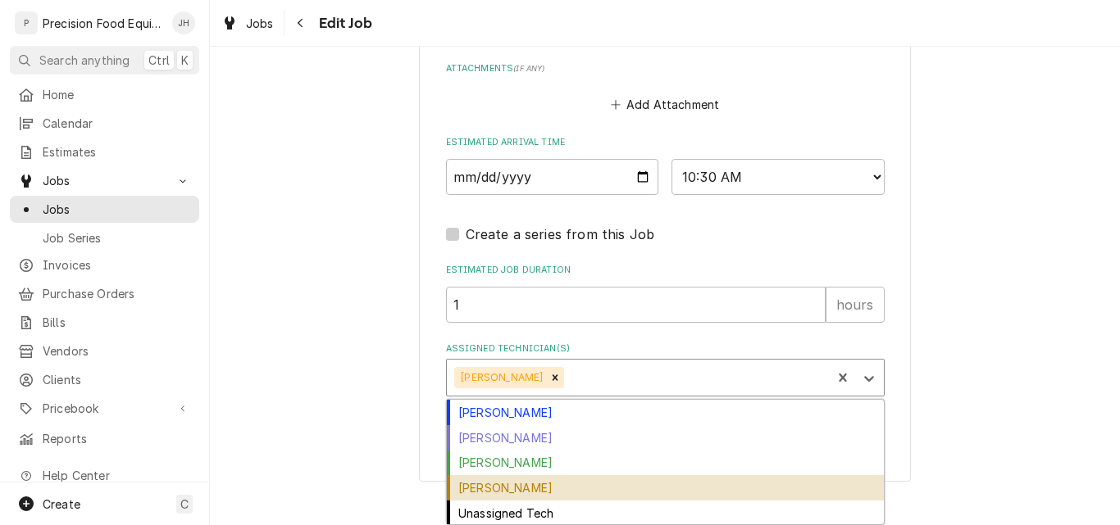
click at [507, 497] on div "Pete Nielson" at bounding box center [665, 487] width 437 height 25
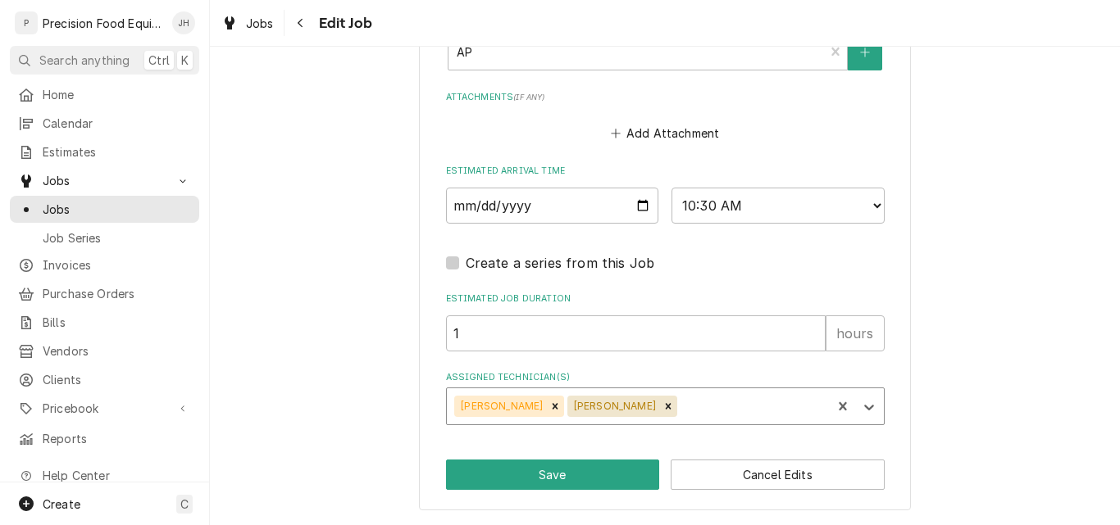
type textarea "x"
click at [765, 211] on select "AM / PM 6:00 AM 6:15 AM 6:30 AM 6:45 AM 7:00 AM 7:15 AM 7:30 AM 7:45 AM 8:00 AM…" at bounding box center [777, 206] width 213 height 36
select select "12:45:00"
click at [671, 188] on select "AM / PM 6:00 AM 6:15 AM 6:30 AM 6:45 AM 7:00 AM 7:15 AM 7:30 AM 7:45 AM 8:00 AM…" at bounding box center [777, 206] width 213 height 36
click at [490, 335] on input "1" at bounding box center [636, 334] width 380 height 36
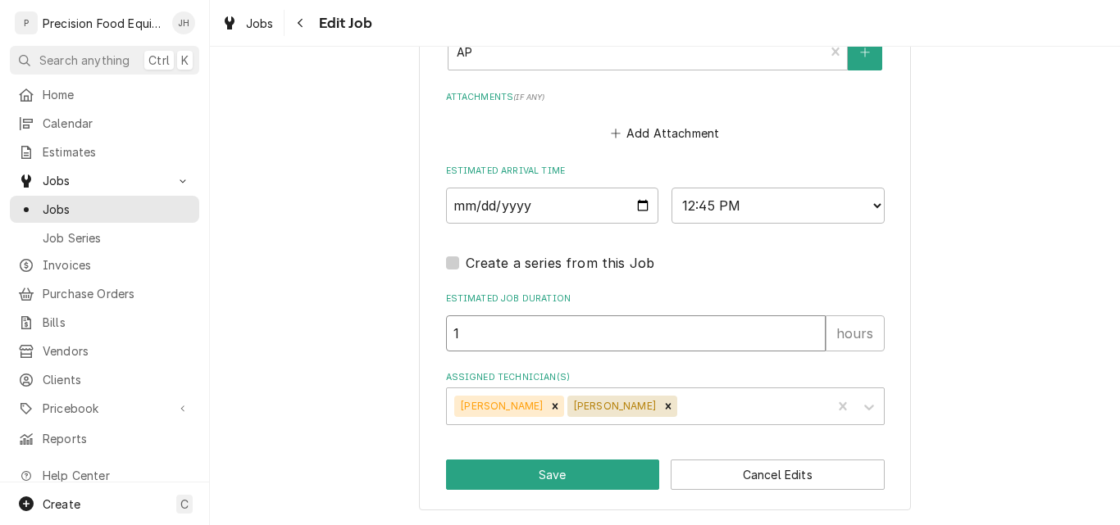
type textarea "x"
type input ".2"
type textarea "x"
type input ".25"
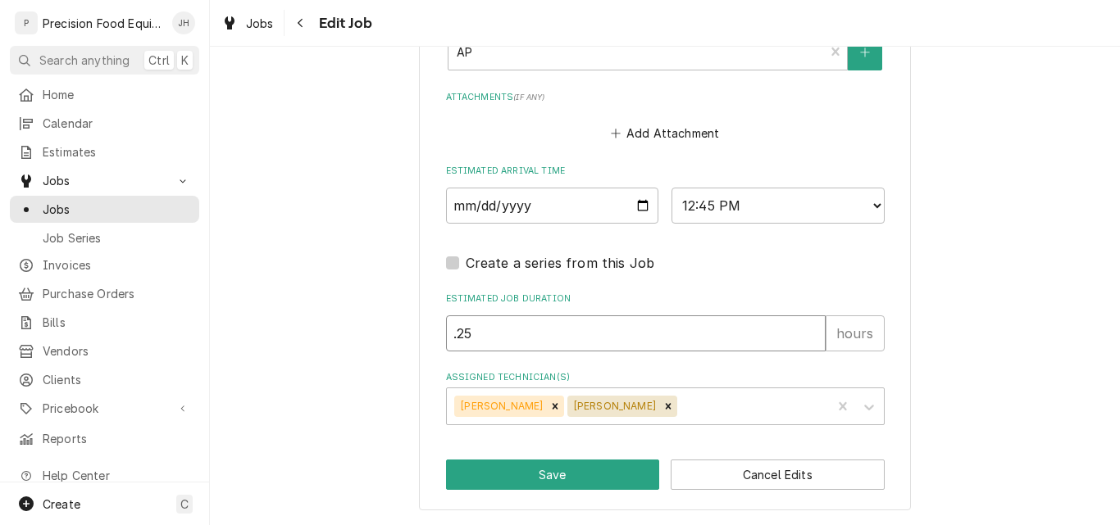
type textarea "x"
type input ".25"
click at [557, 475] on button "Save" at bounding box center [553, 475] width 214 height 30
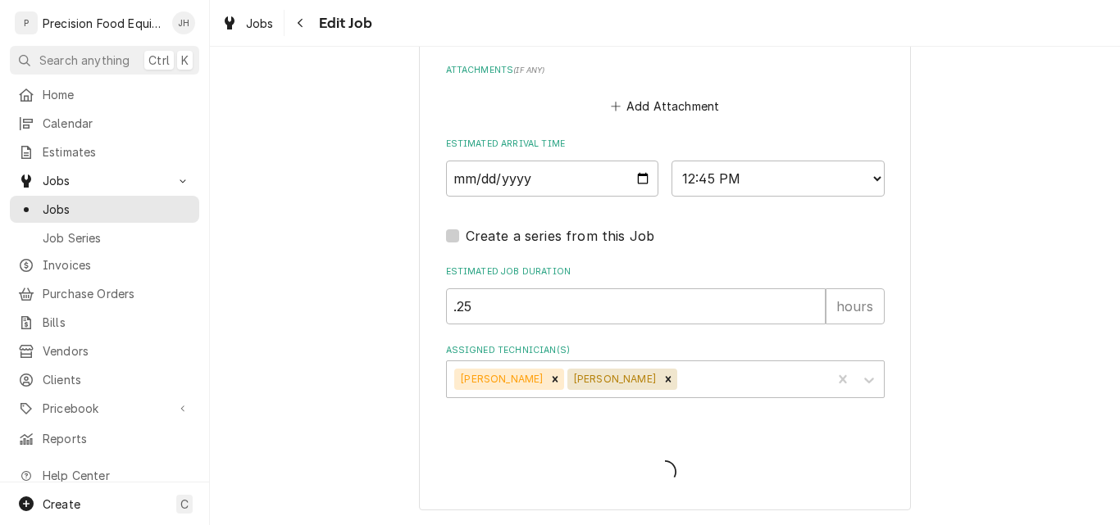
type textarea "x"
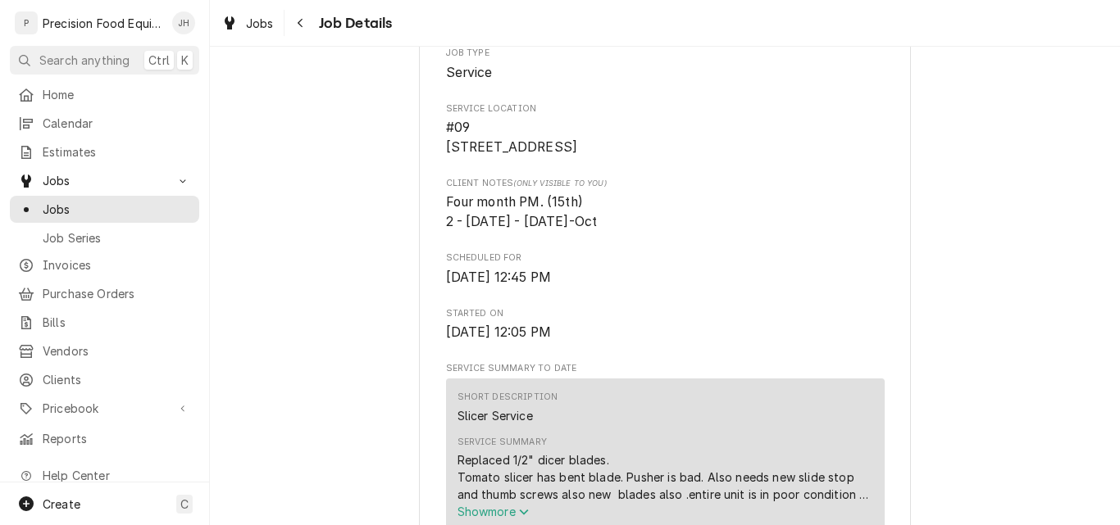
scroll to position [328, 0]
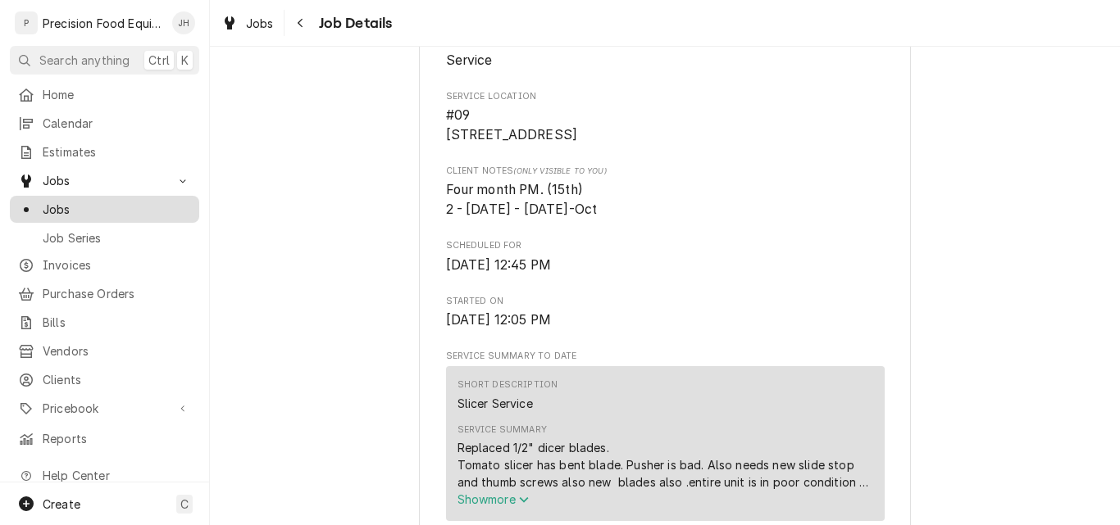
click at [60, 202] on span "Jobs" at bounding box center [117, 209] width 148 height 17
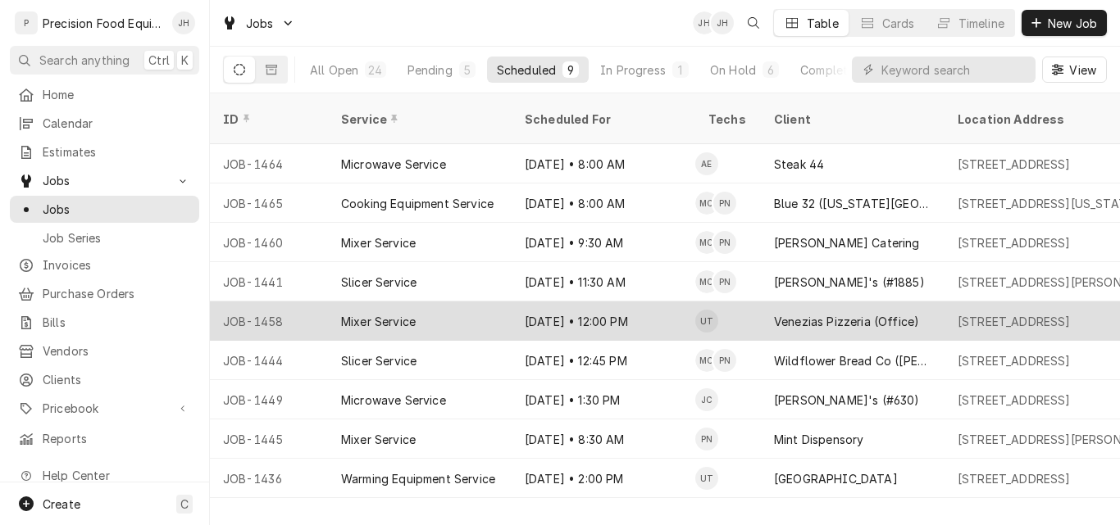
click at [449, 302] on div "Mixer Service" at bounding box center [420, 321] width 184 height 39
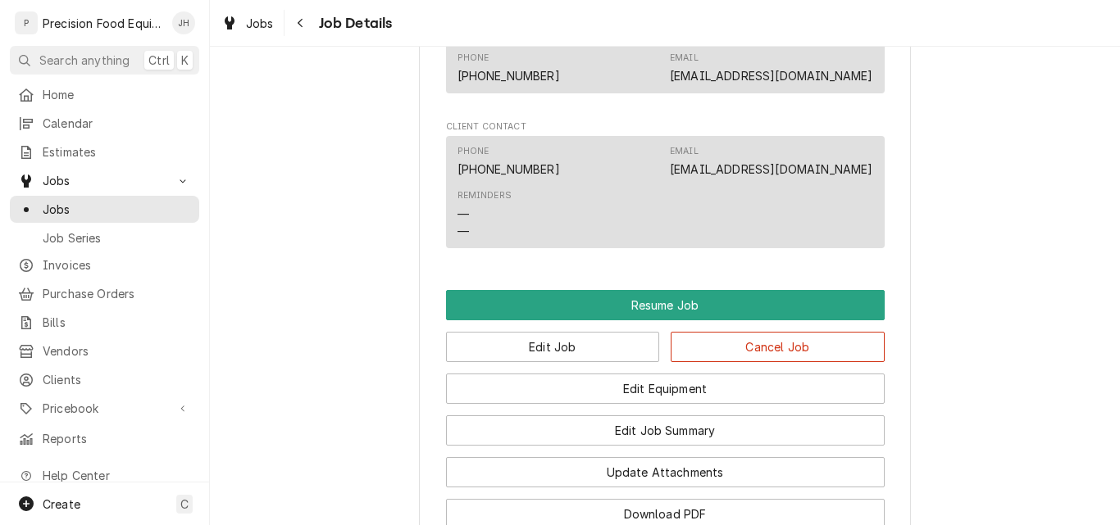
scroll to position [1311, 0]
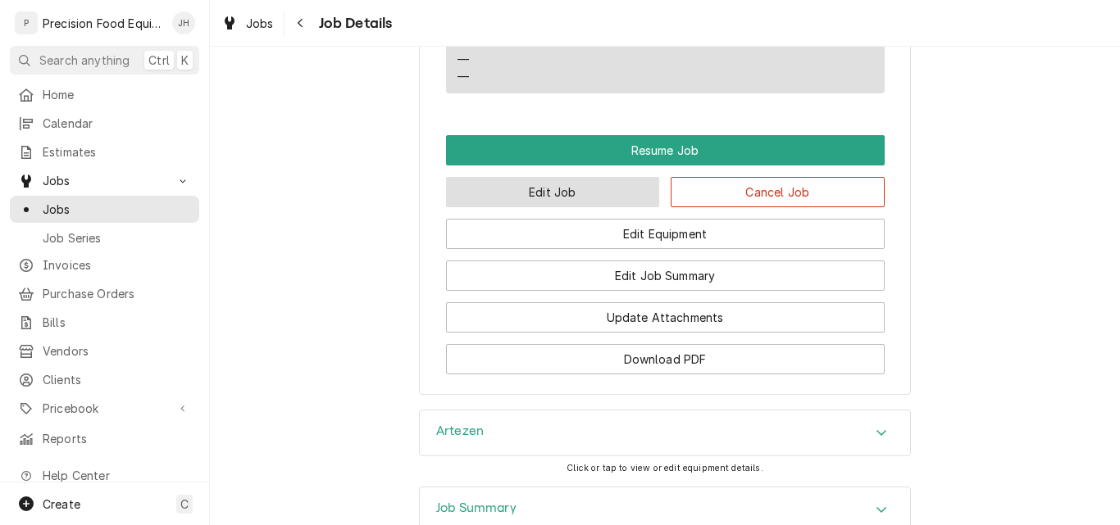
click at [569, 202] on button "Edit Job" at bounding box center [553, 192] width 214 height 30
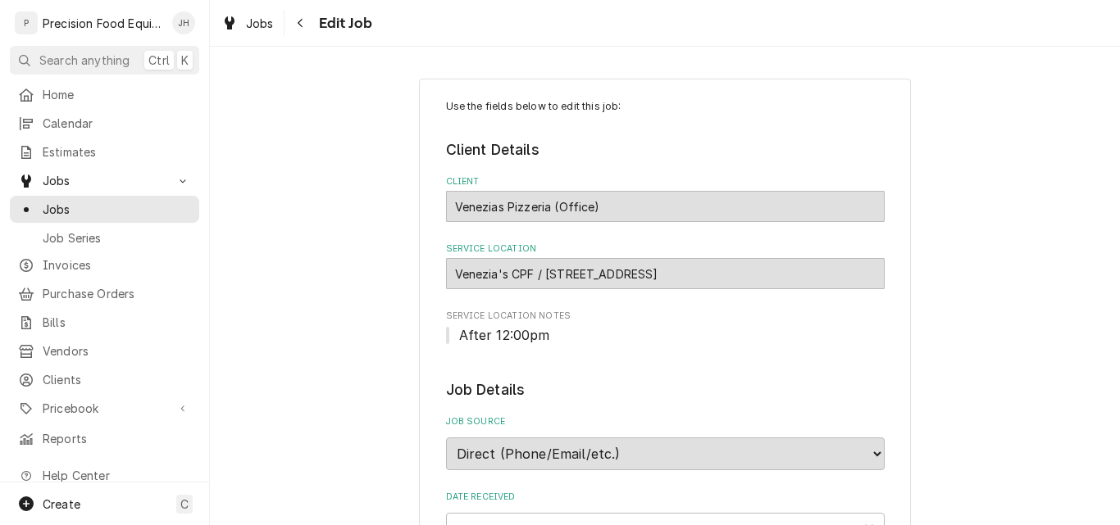
type textarea "x"
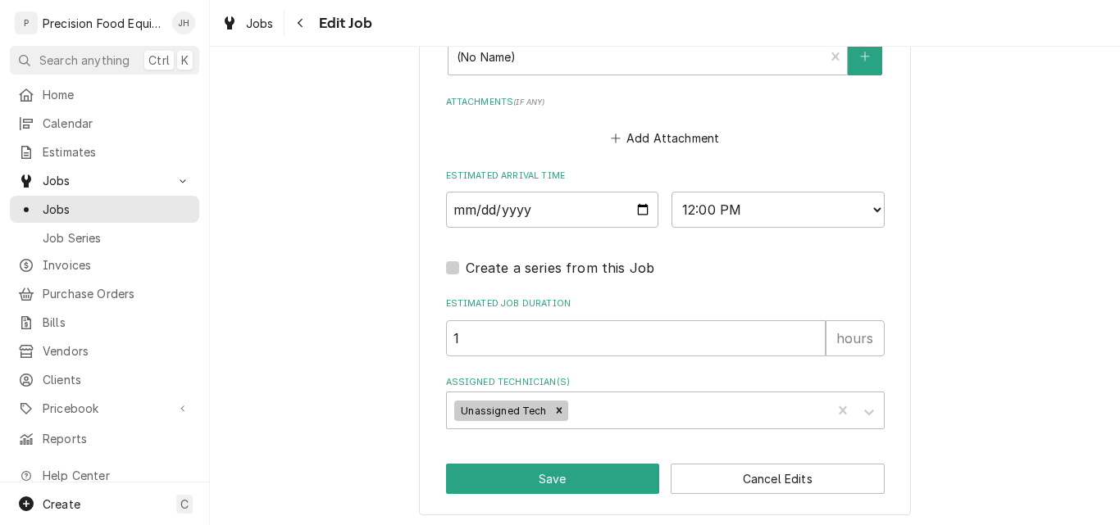
scroll to position [1337, 0]
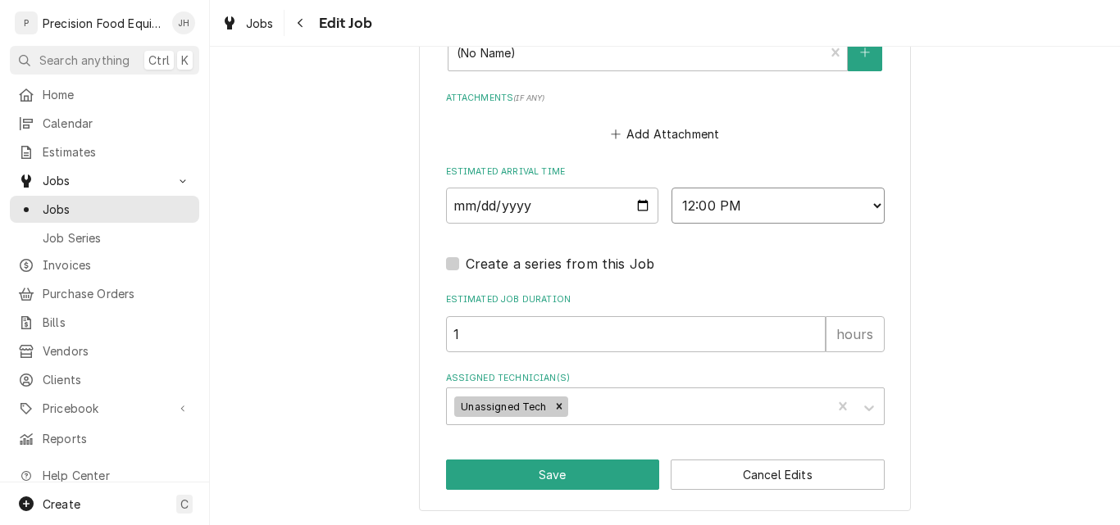
click at [768, 202] on select "AM / PM 6:00 AM 6:15 AM 6:30 AM 6:45 AM 7:00 AM 7:15 AM 7:30 AM 7:45 AM 8:00 AM…" at bounding box center [777, 206] width 213 height 36
select select "13:15:00"
click at [671, 188] on select "AM / PM 6:00 AM 6:15 AM 6:30 AM 6:45 AM 7:00 AM 7:15 AM 7:30 AM 7:45 AM 8:00 AM…" at bounding box center [777, 206] width 213 height 36
click at [553, 406] on icon "Remove Unassigned Tech" at bounding box center [558, 406] width 11 height 11
click at [513, 408] on div "Assigned Technician(s)" at bounding box center [650, 407] width 391 height 30
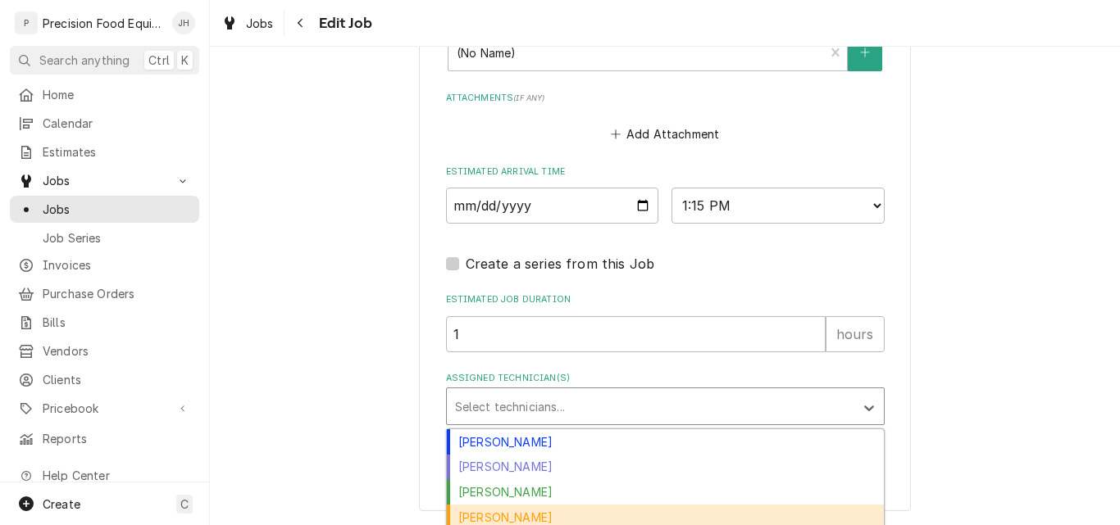
click at [480, 515] on div "[PERSON_NAME]" at bounding box center [665, 517] width 437 height 25
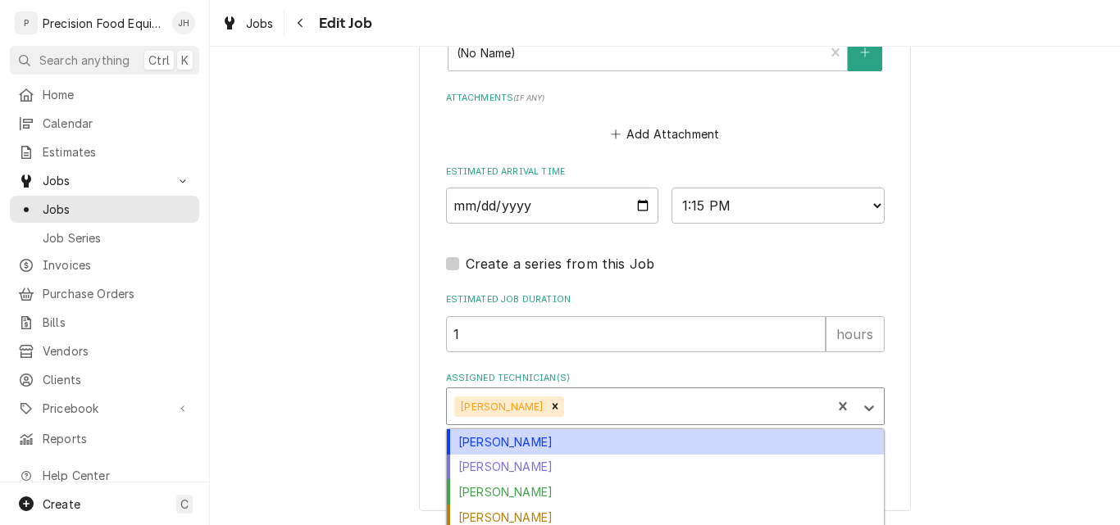
click at [595, 410] on div "Assigned Technician(s)" at bounding box center [695, 407] width 256 height 30
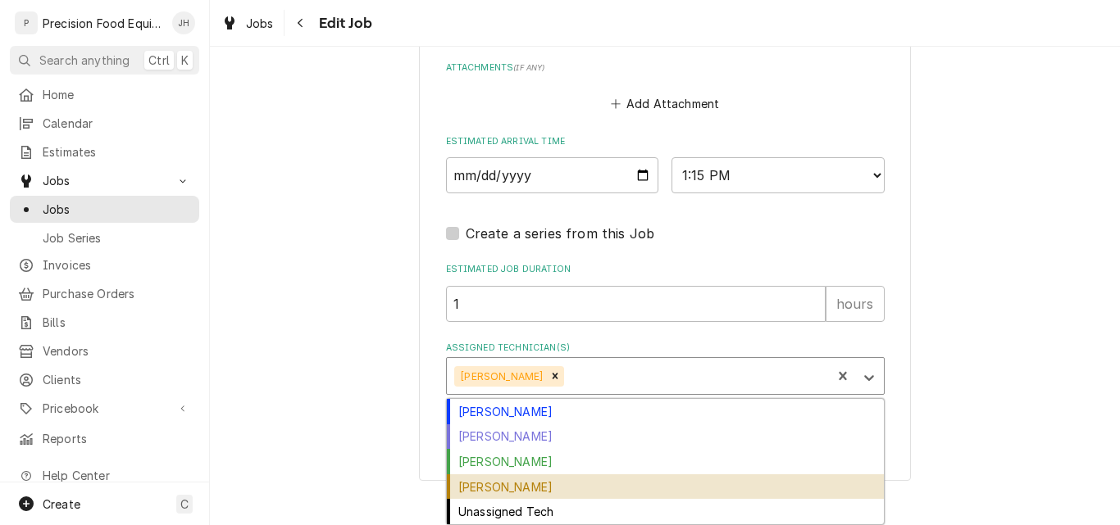
click at [502, 493] on div "[PERSON_NAME]" at bounding box center [665, 487] width 437 height 25
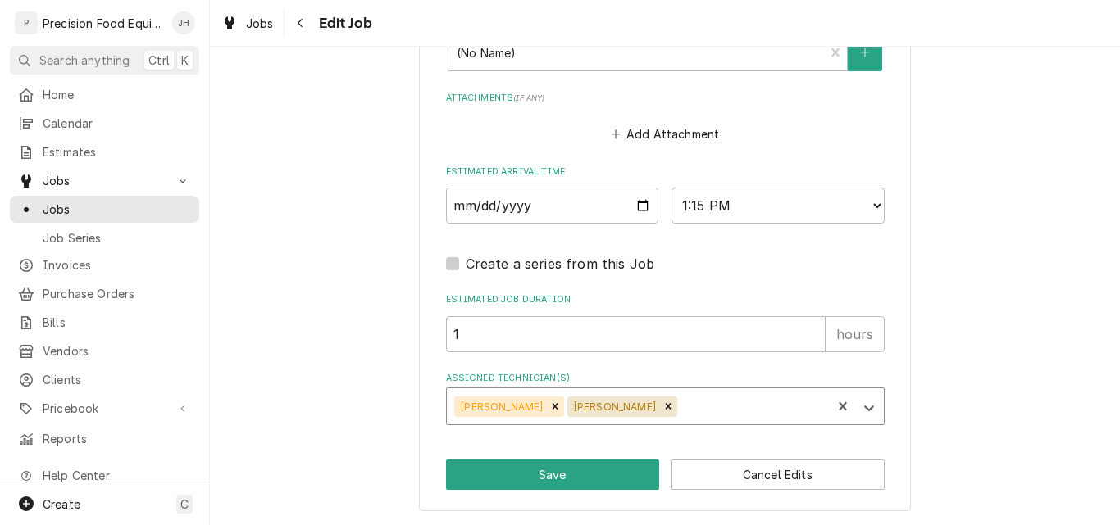
scroll to position [1337, 0]
click at [475, 335] on input "1" at bounding box center [636, 334] width 380 height 36
type textarea "x"
type input "1.5"
type textarea "x"
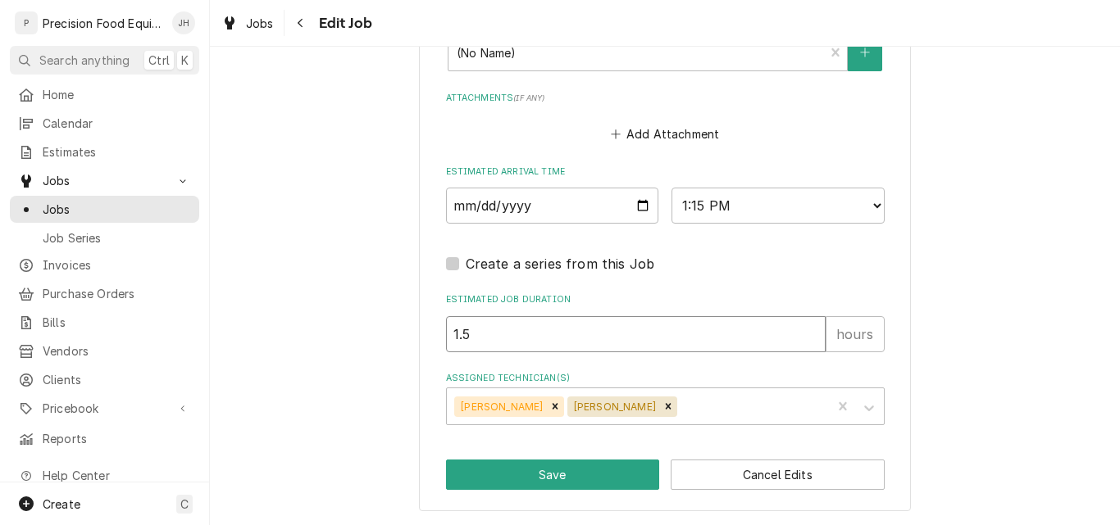
type input "1"
type textarea "x"
type input "1.7"
type textarea "x"
type input "1.75"
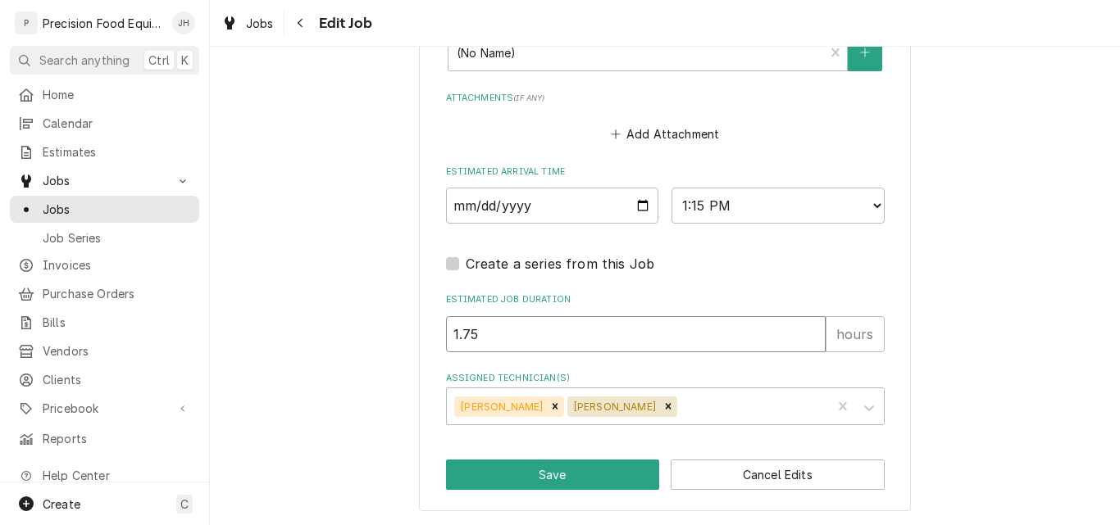
type textarea "x"
type input "1.75"
click at [556, 477] on button "Save" at bounding box center [553, 475] width 214 height 30
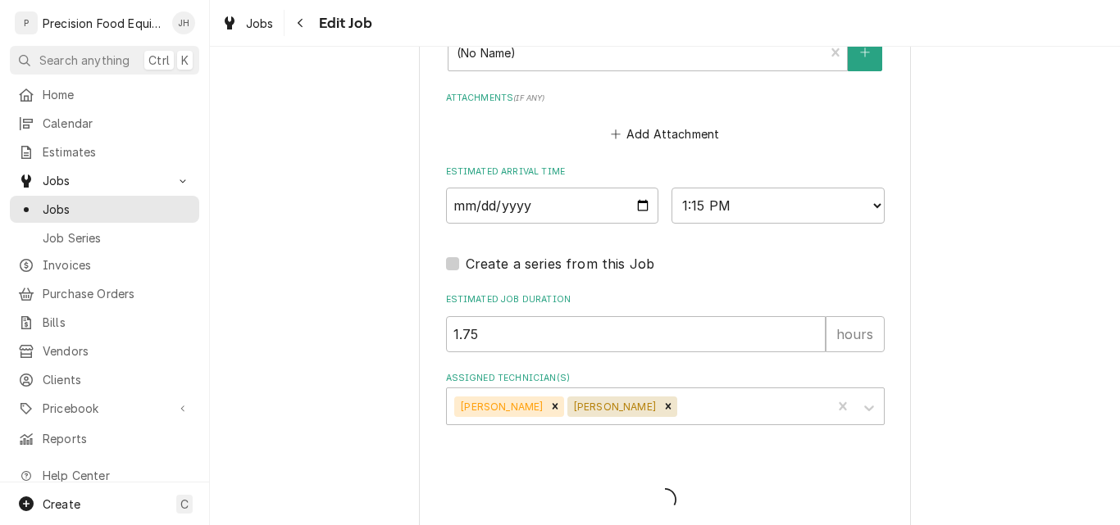
type textarea "x"
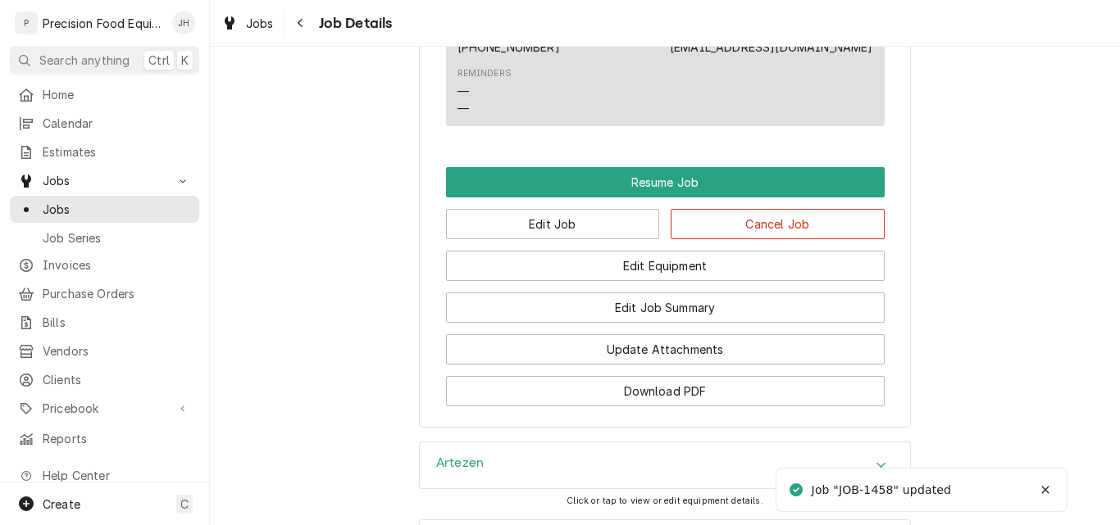
scroll to position [1311, 0]
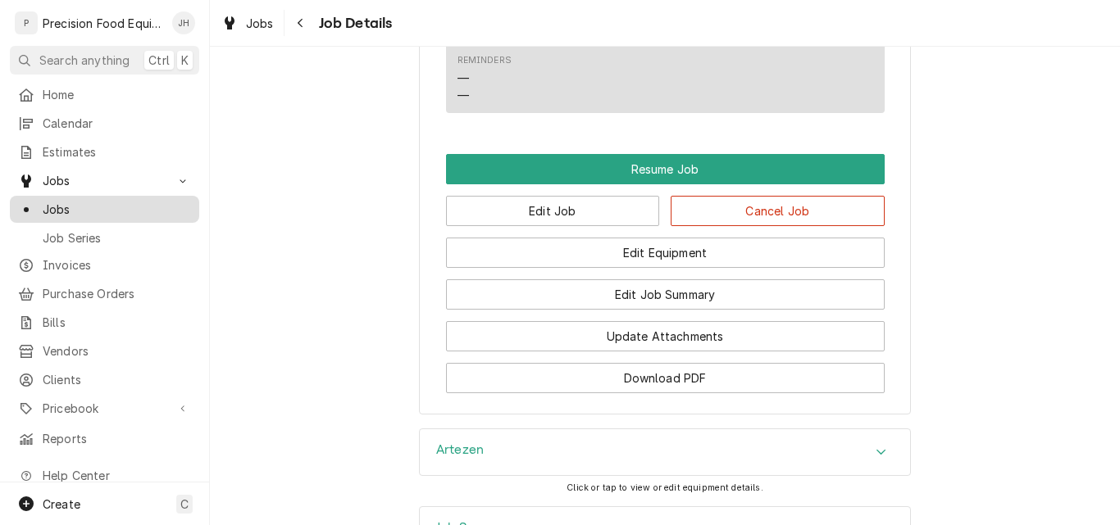
click at [63, 204] on span "Jobs" at bounding box center [117, 209] width 148 height 17
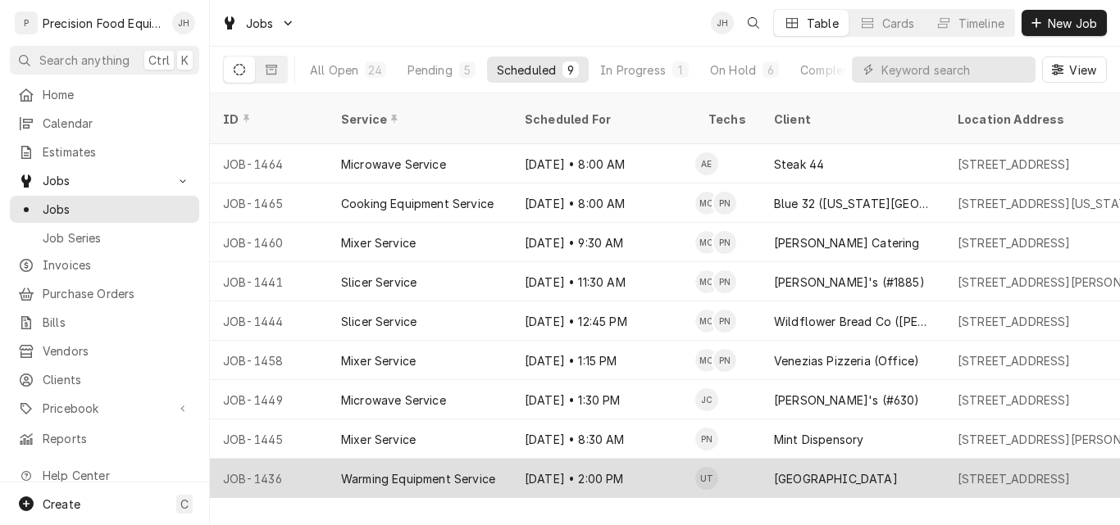
click at [460, 470] on div "Warming Equipment Service" at bounding box center [418, 478] width 154 height 17
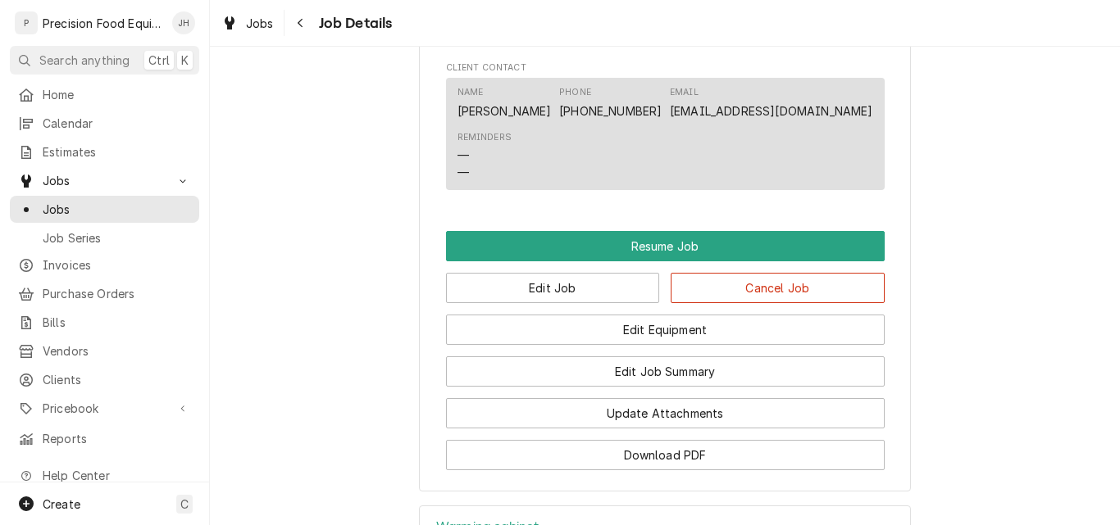
scroll to position [1311, 0]
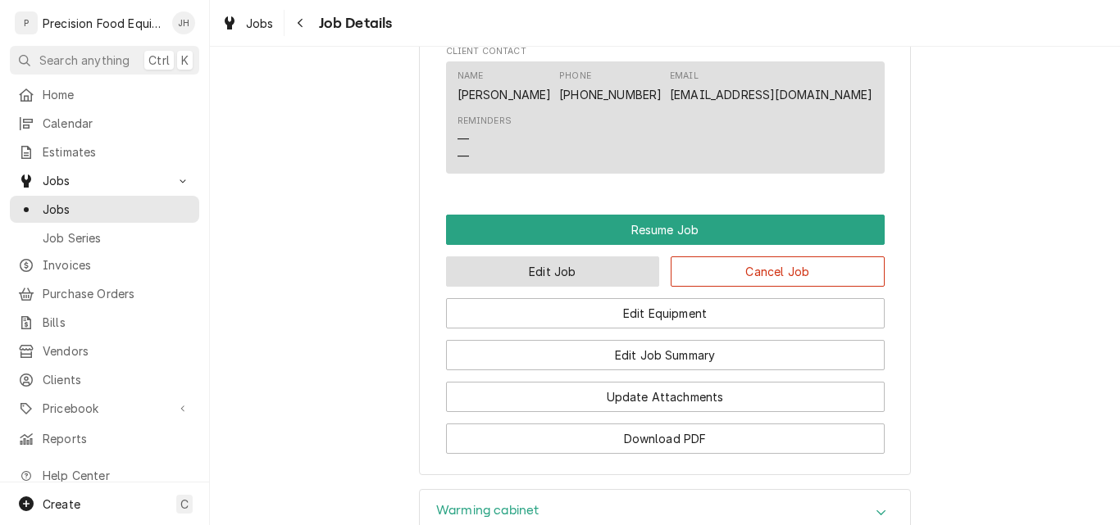
click at [541, 287] on button "Edit Job" at bounding box center [553, 272] width 214 height 30
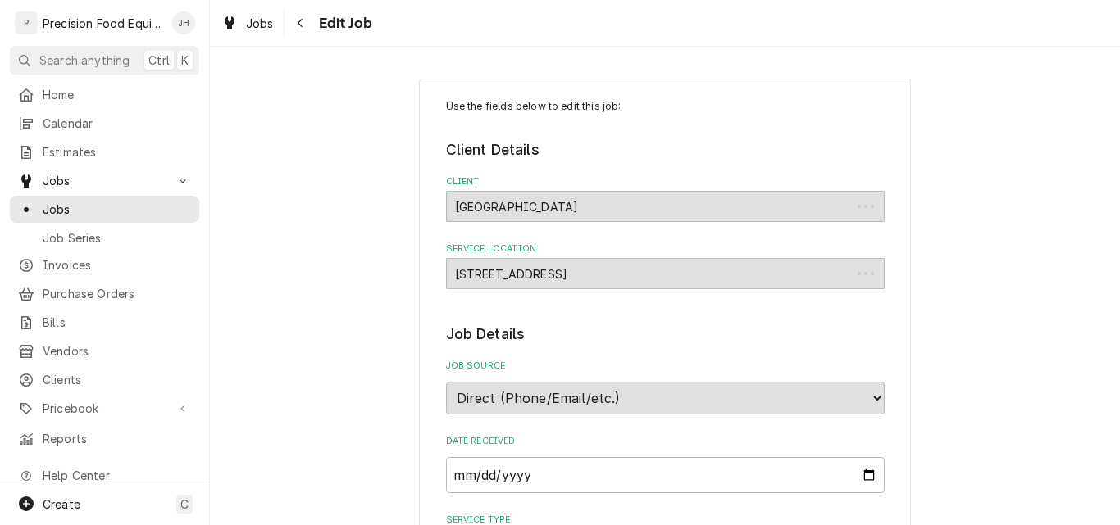
type textarea "x"
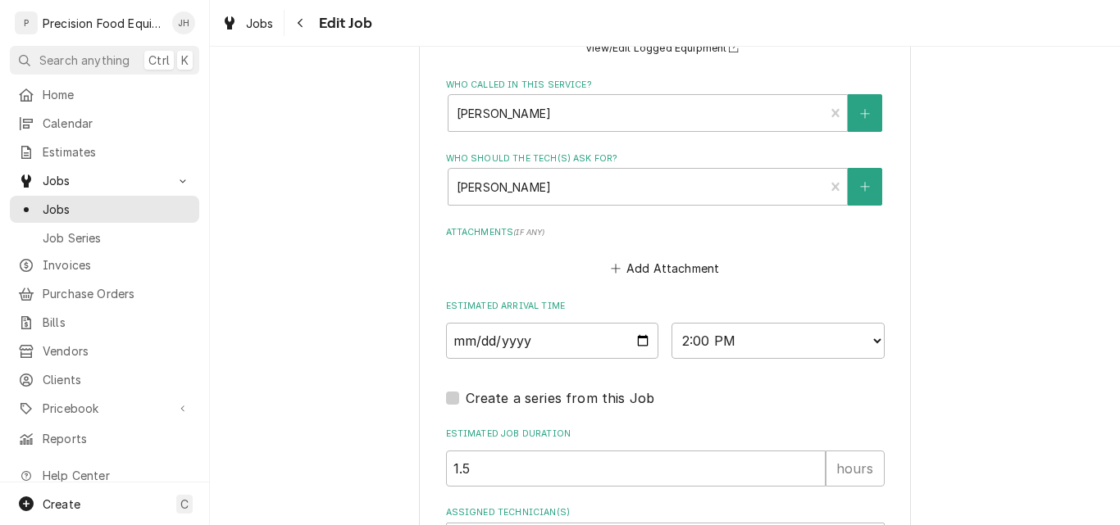
scroll to position [1148, 0]
click at [641, 342] on input "2025-09-18" at bounding box center [552, 340] width 213 height 36
type input "2025-09-16"
type textarea "x"
click at [741, 333] on select "AM / PM 6:00 AM 6:15 AM 6:30 AM 6:45 AM 7:00 AM 7:15 AM 7:30 AM 7:45 AM 8:00 AM…" at bounding box center [777, 340] width 213 height 36
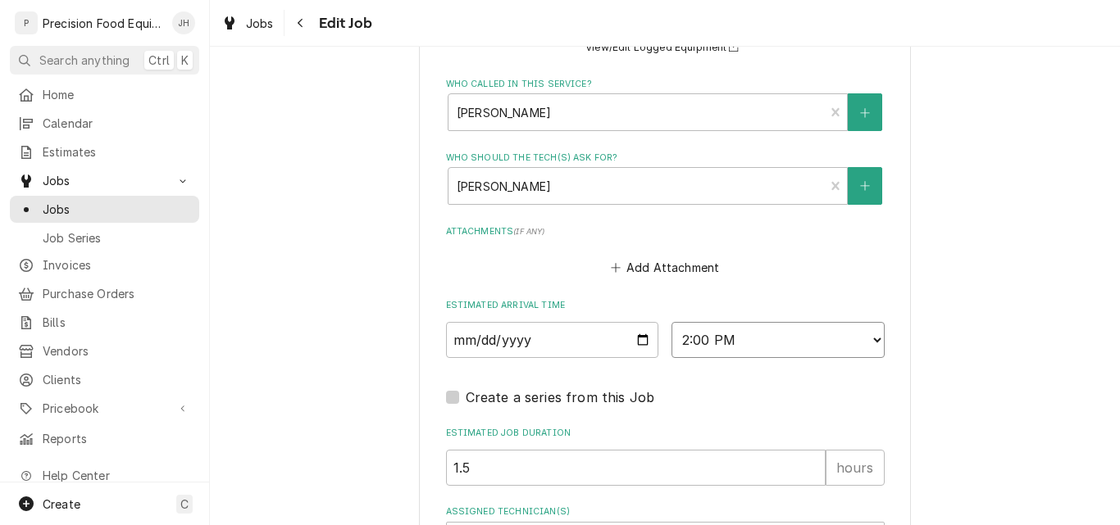
select select "08:00:00"
click at [671, 322] on select "AM / PM 6:00 AM 6:15 AM 6:30 AM 6:45 AM 7:00 AM 7:15 AM 7:30 AM 7:45 AM 8:00 AM…" at bounding box center [777, 340] width 213 height 36
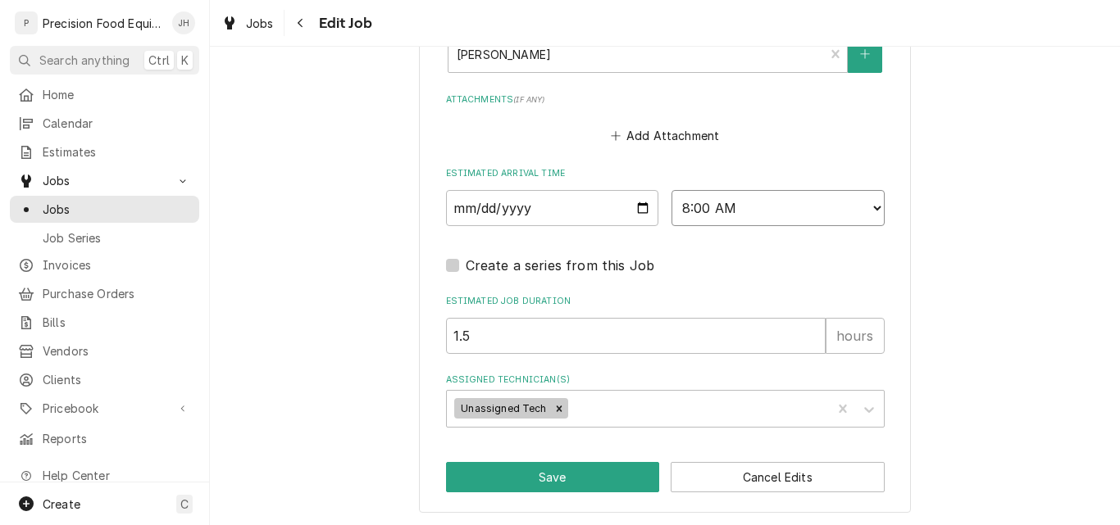
scroll to position [1282, 0]
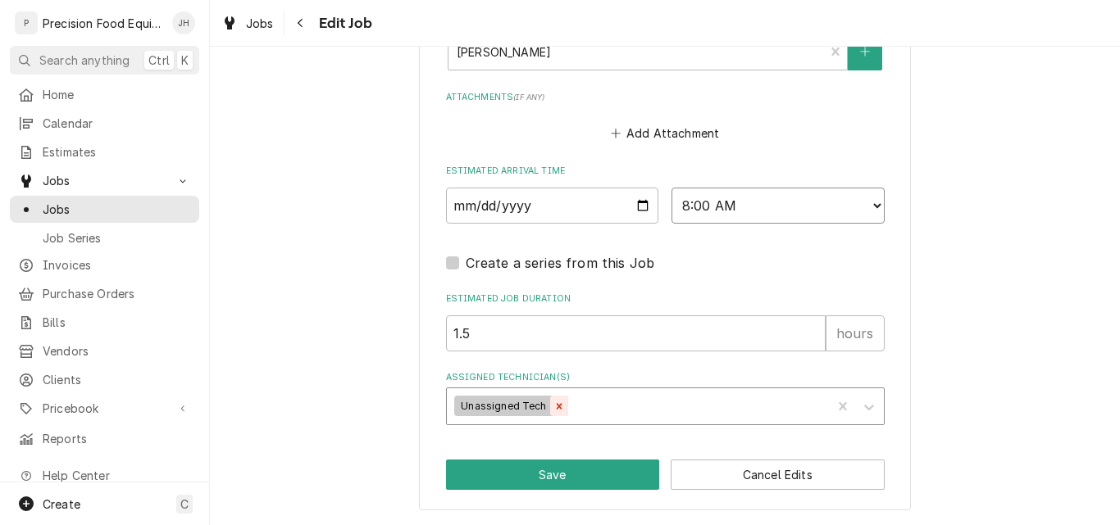
click at [556, 405] on icon "Remove Unassigned Tech" at bounding box center [559, 406] width 6 height 6
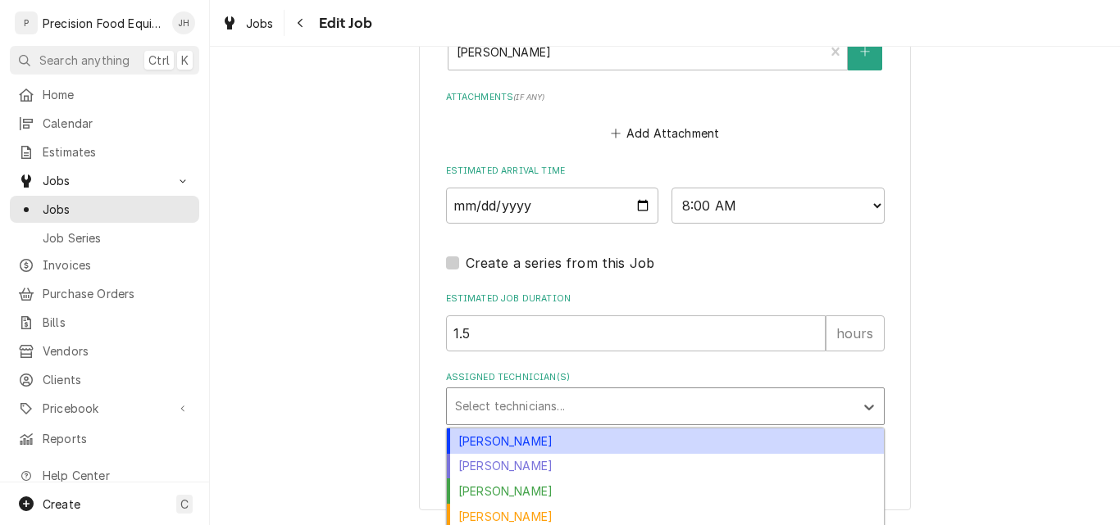
click at [551, 405] on div "Assigned Technician(s)" at bounding box center [650, 407] width 391 height 30
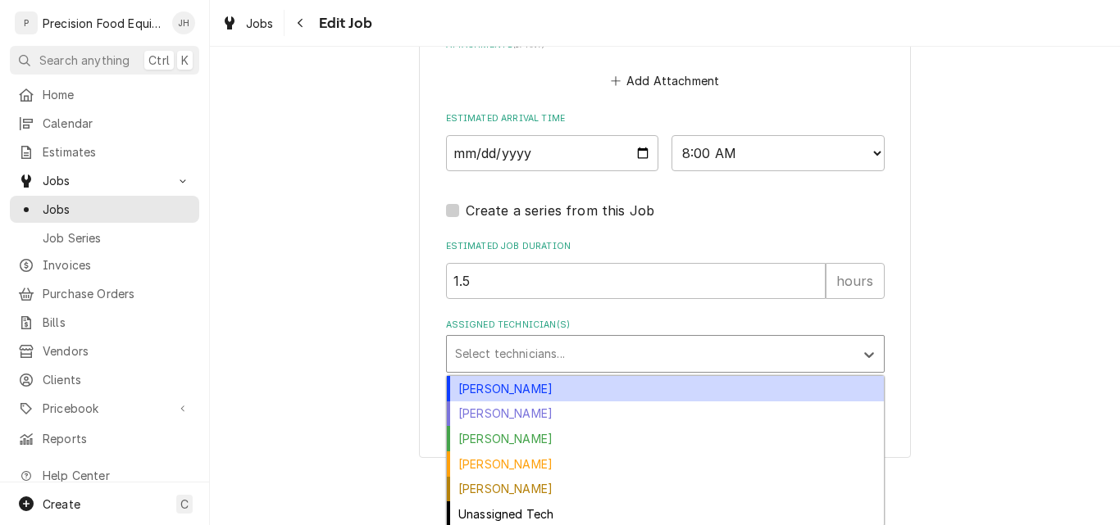
scroll to position [1337, 0]
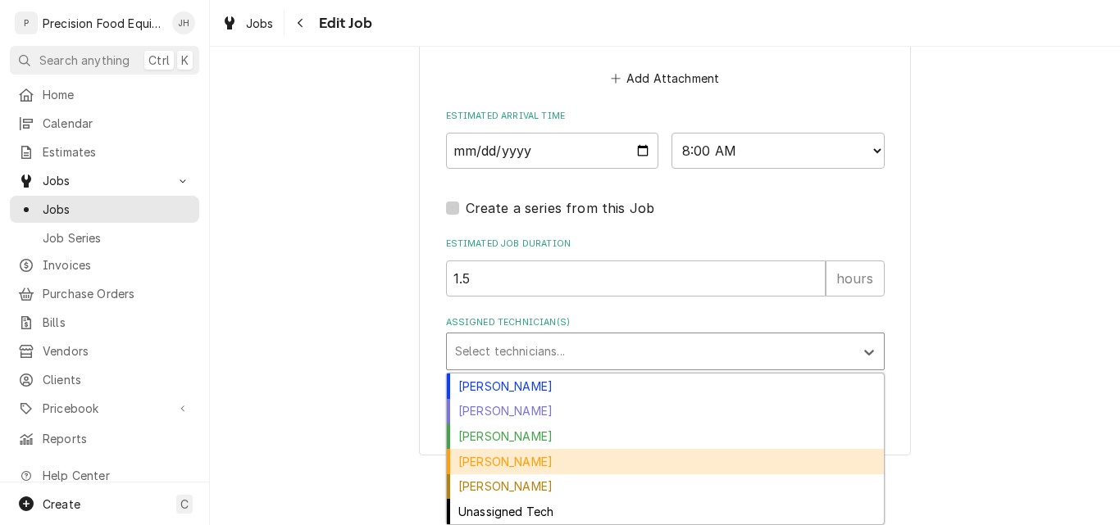
click at [499, 455] on div "Mike Caster" at bounding box center [665, 461] width 437 height 25
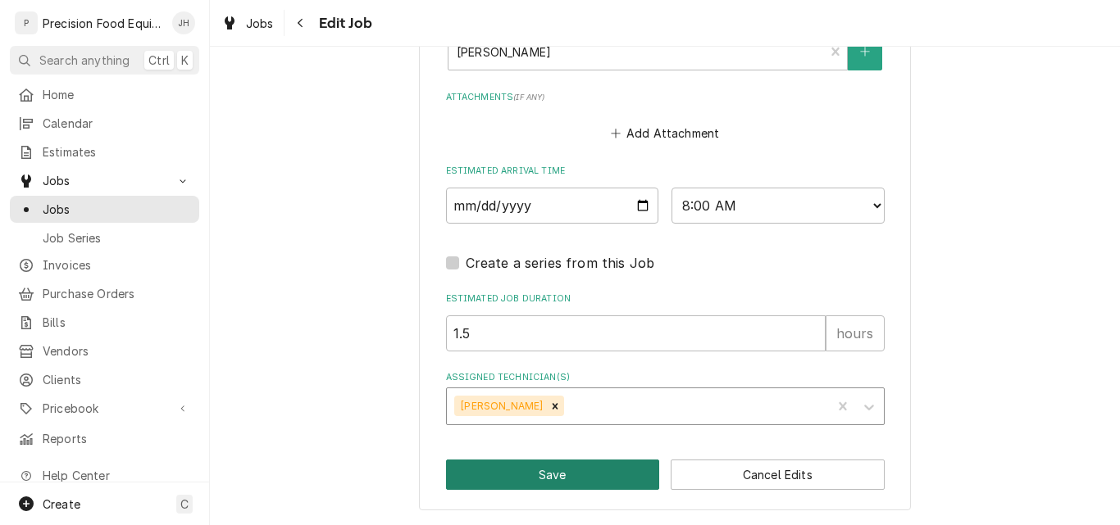
click at [555, 473] on button "Save" at bounding box center [553, 475] width 214 height 30
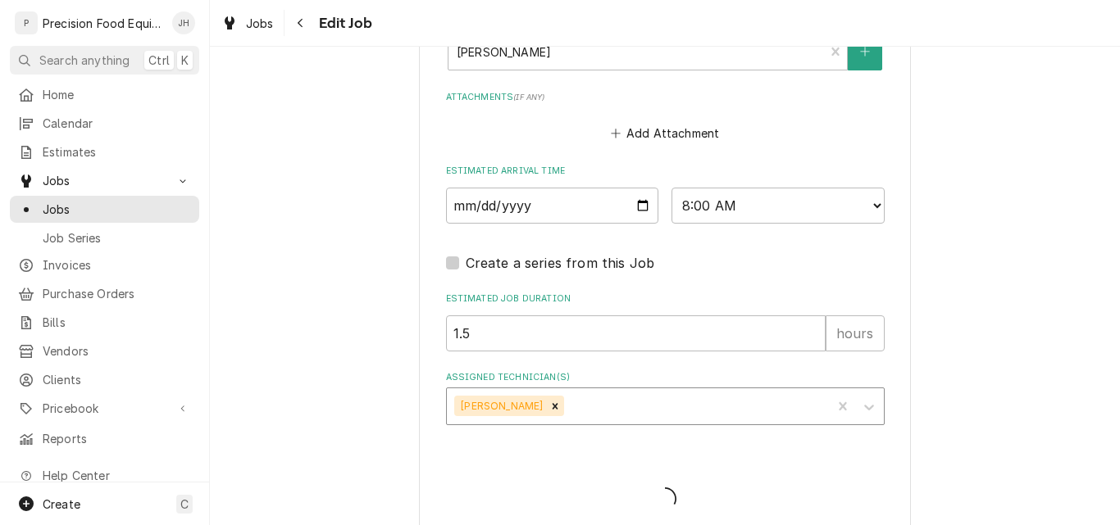
type textarea "x"
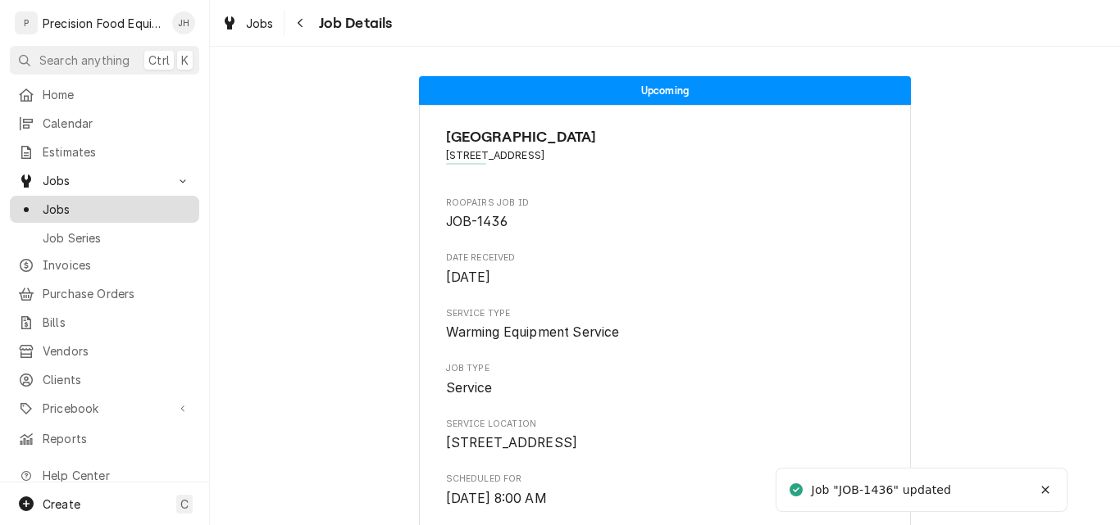
click at [79, 207] on span "Jobs" at bounding box center [117, 209] width 148 height 17
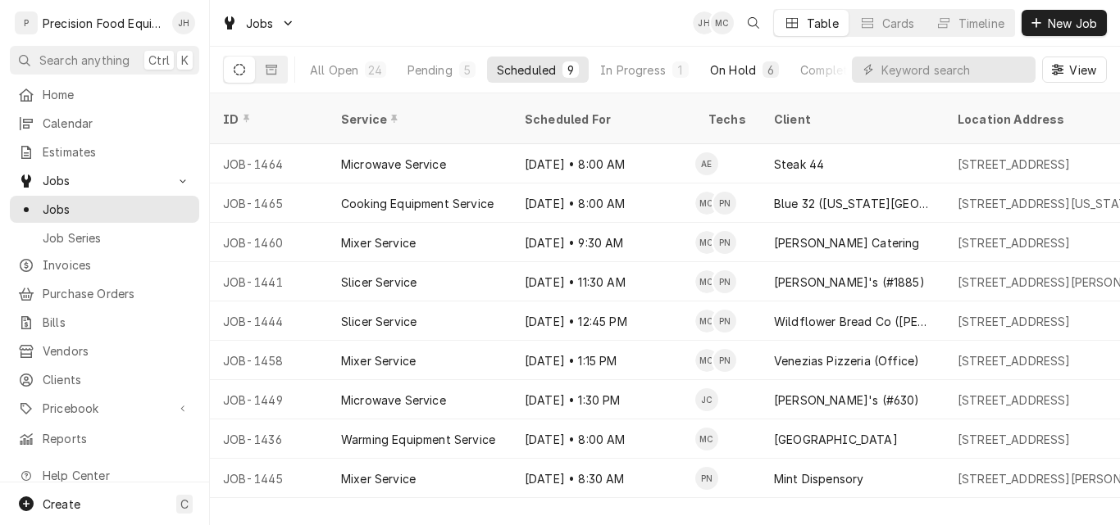
click at [734, 70] on div "On Hold" at bounding box center [733, 69] width 46 height 17
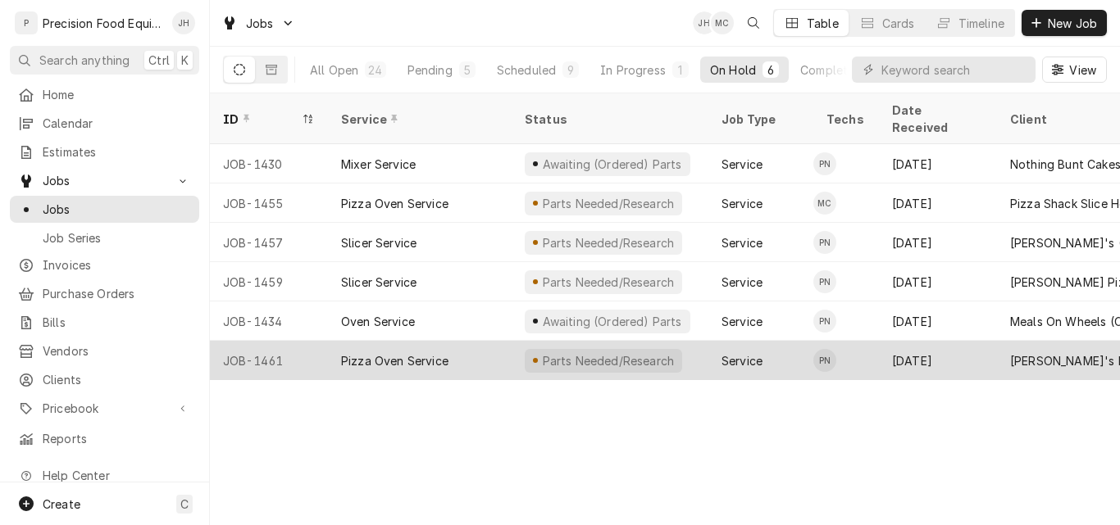
click at [447, 352] on div "Pizza Oven Service" at bounding box center [394, 360] width 107 height 17
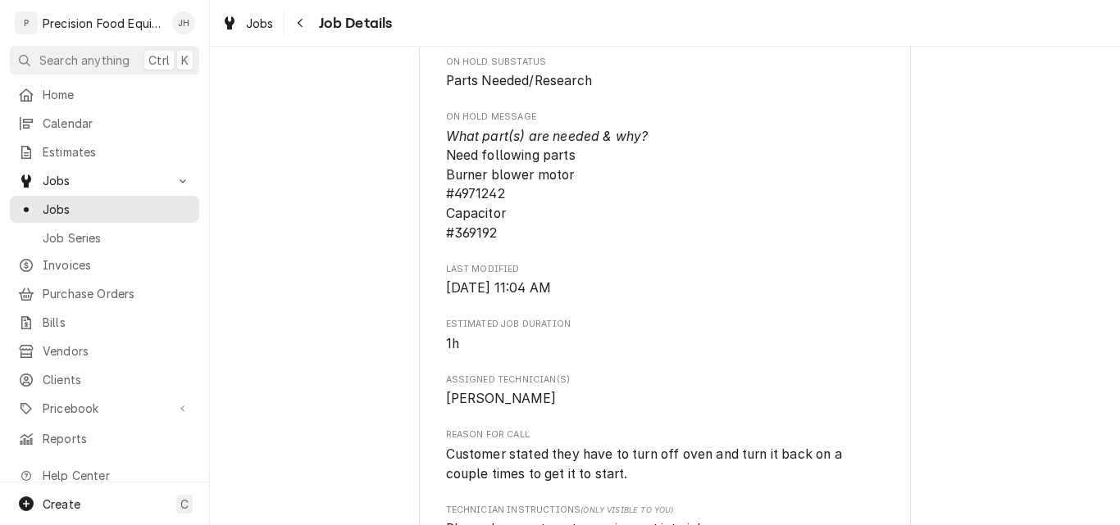
scroll to position [820, 0]
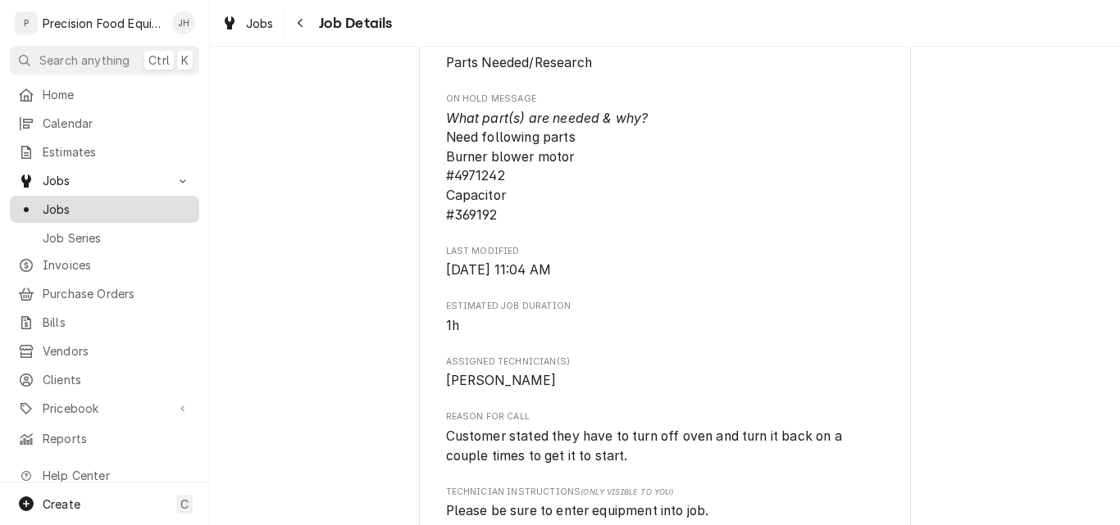
click at [76, 207] on span "Jobs" at bounding box center [117, 209] width 148 height 17
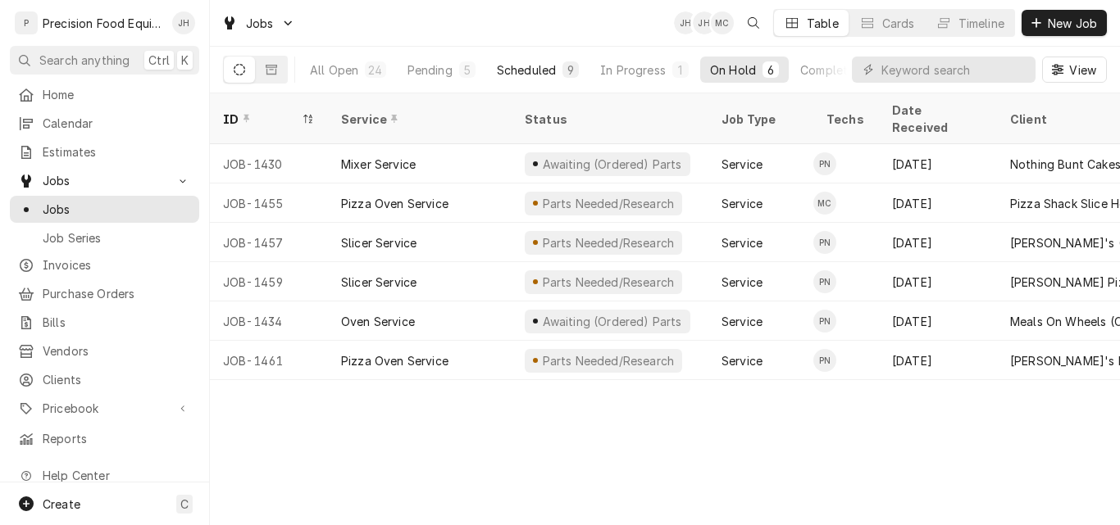
click at [527, 66] on div "Scheduled" at bounding box center [526, 69] width 59 height 17
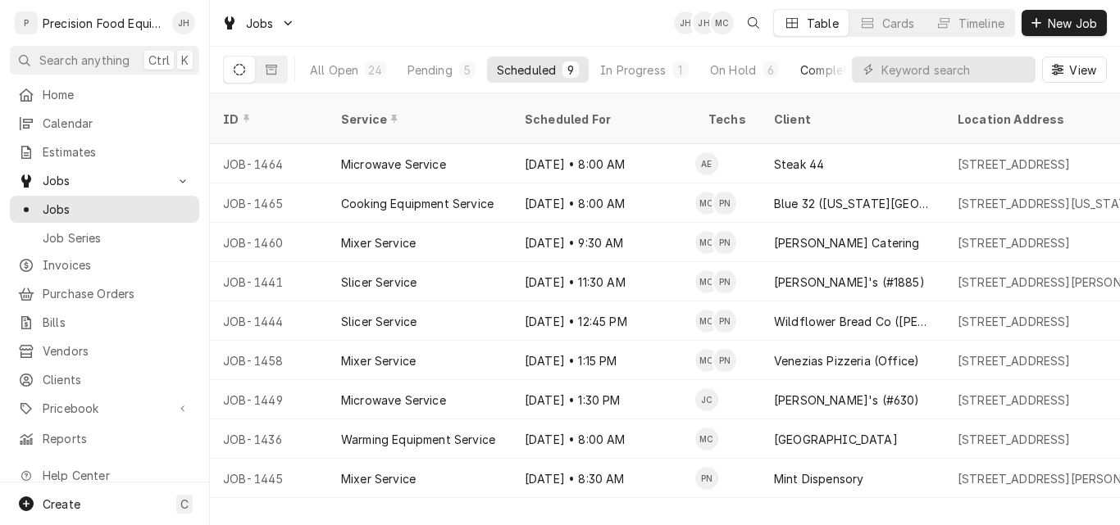
click at [807, 66] on div "Completed" at bounding box center [830, 69] width 61 height 17
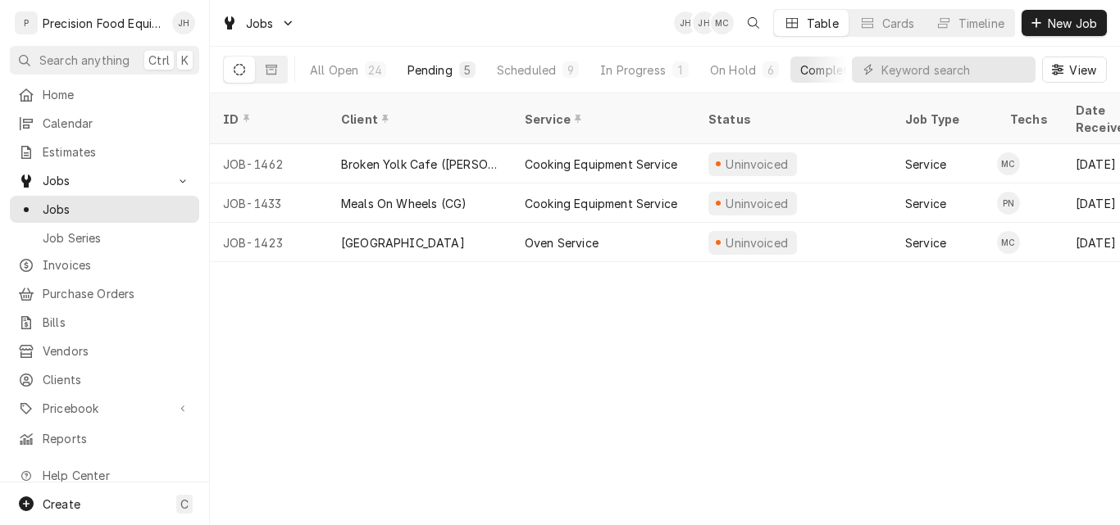
click at [437, 66] on div "Pending" at bounding box center [429, 69] width 45 height 17
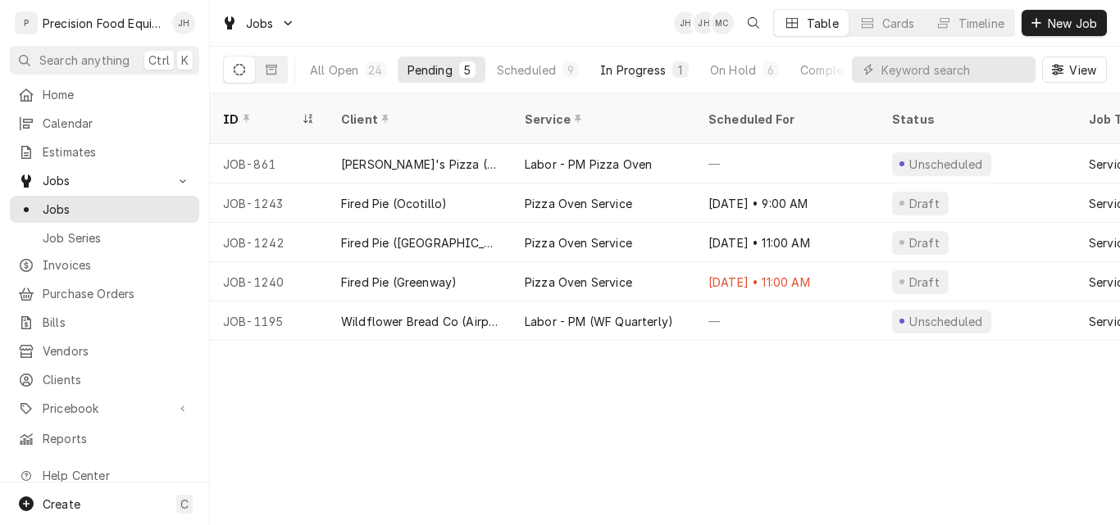
click at [623, 69] on div "In Progress" at bounding box center [633, 69] width 66 height 17
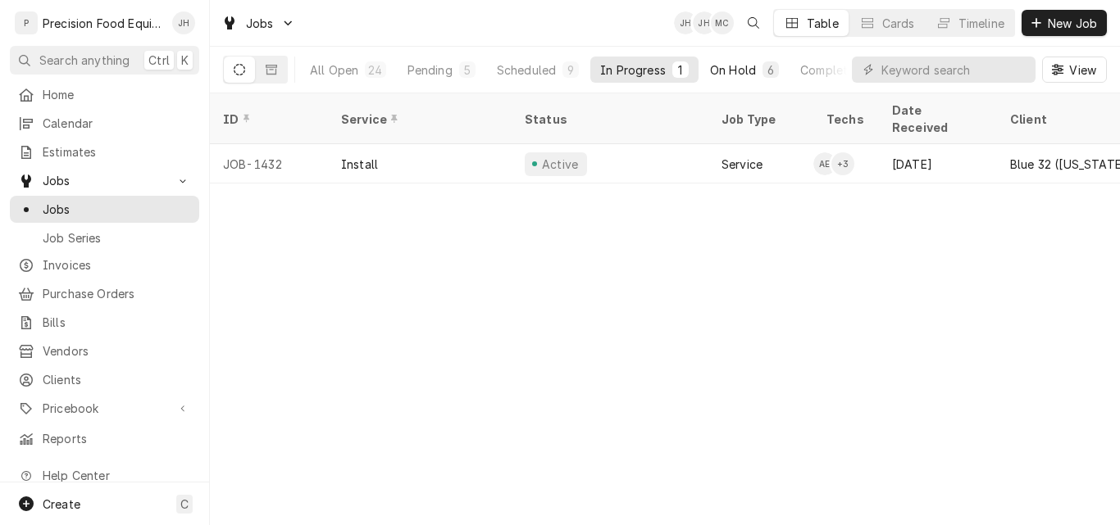
click at [724, 68] on div "On Hold" at bounding box center [733, 69] width 46 height 17
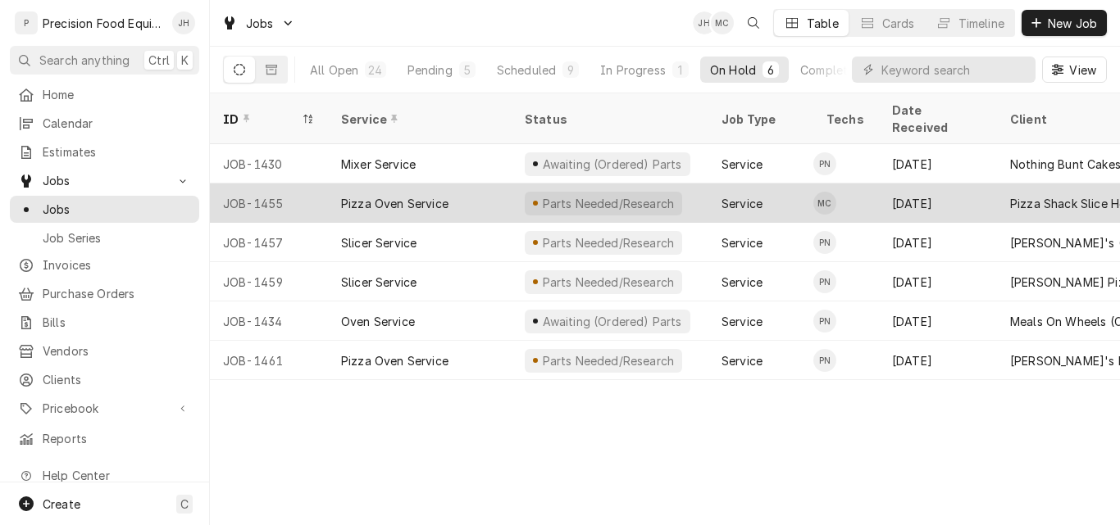
click at [461, 186] on div "Pizza Oven Service" at bounding box center [420, 203] width 184 height 39
